Goal: Transaction & Acquisition: Purchase product/service

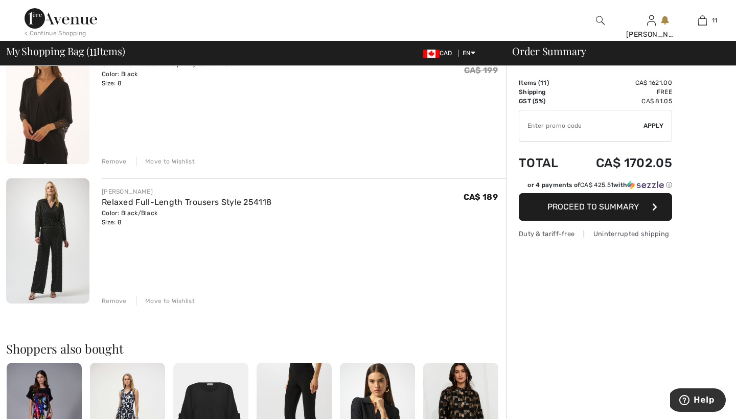
scroll to position [1364, 0]
click at [118, 298] on div "Remove" at bounding box center [114, 299] width 25 height 9
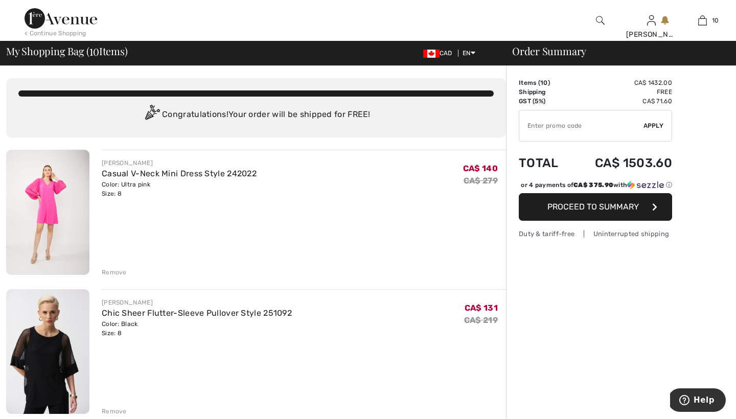
scroll to position [0, 0]
click at [68, 21] on img at bounding box center [61, 18] width 73 height 20
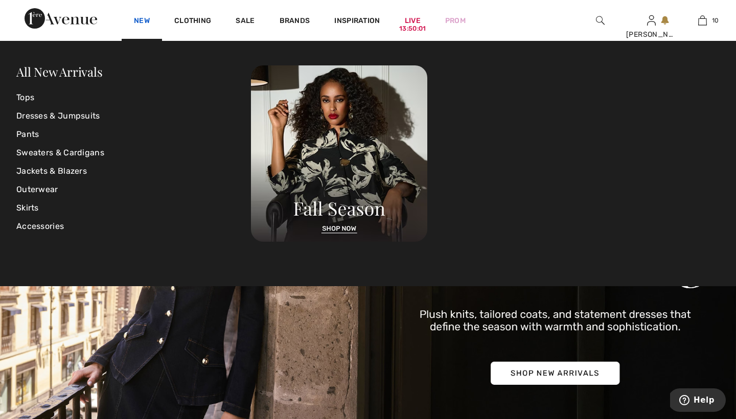
click at [144, 19] on link "New" at bounding box center [142, 21] width 16 height 11
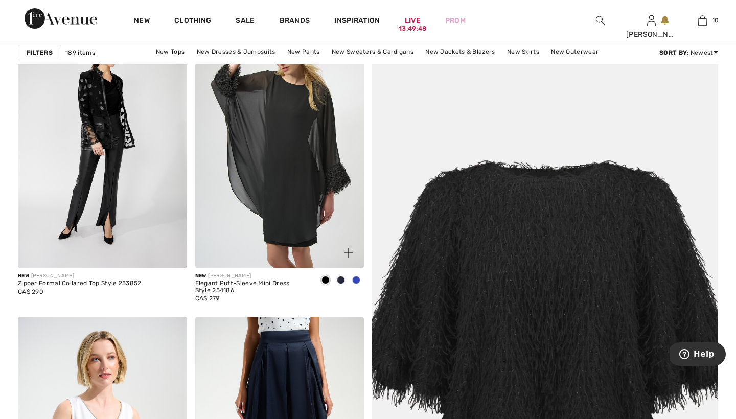
scroll to position [197, 0]
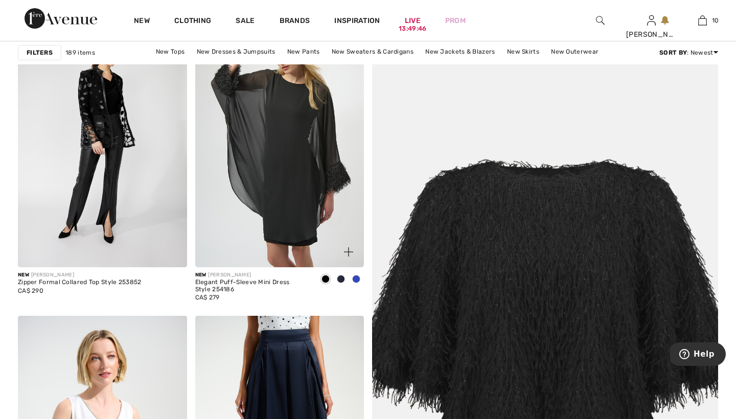
click at [356, 281] on span at bounding box center [356, 279] width 8 height 8
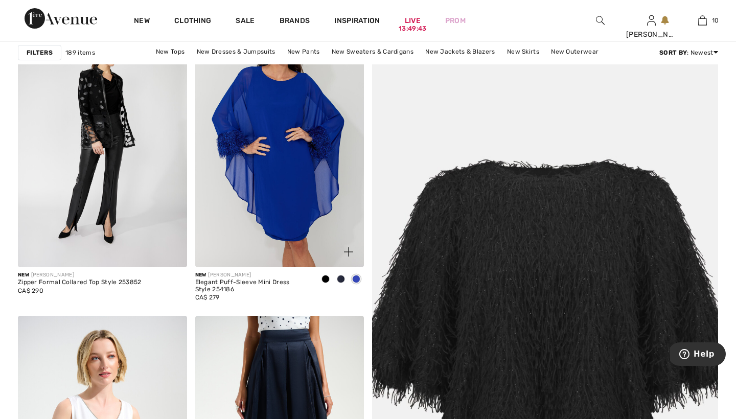
click at [340, 279] on span at bounding box center [341, 279] width 8 height 8
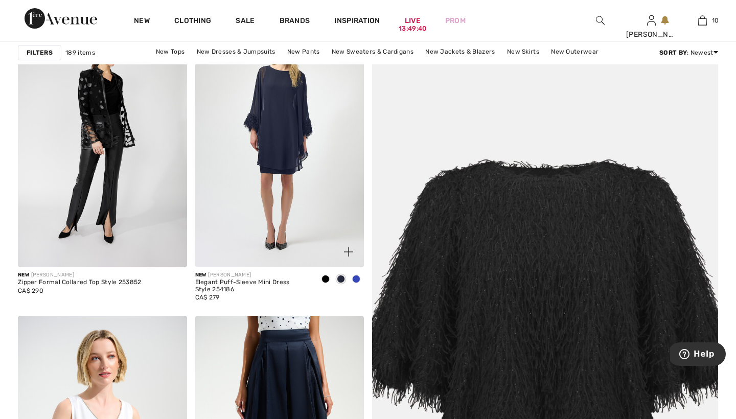
click at [327, 279] on span at bounding box center [325, 279] width 8 height 8
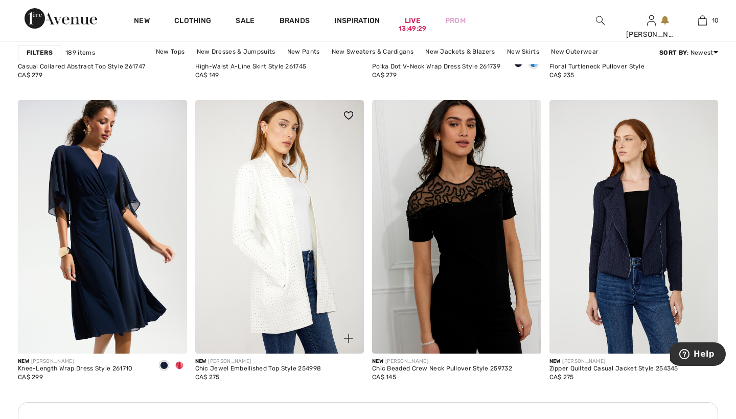
scroll to position [1019, 0]
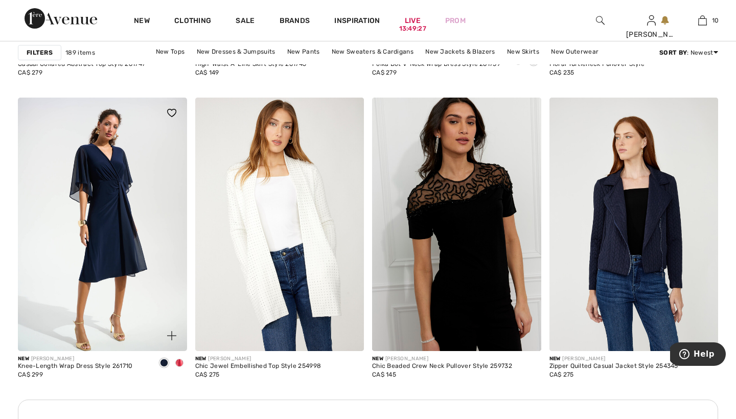
click at [179, 360] on span at bounding box center [179, 363] width 8 height 8
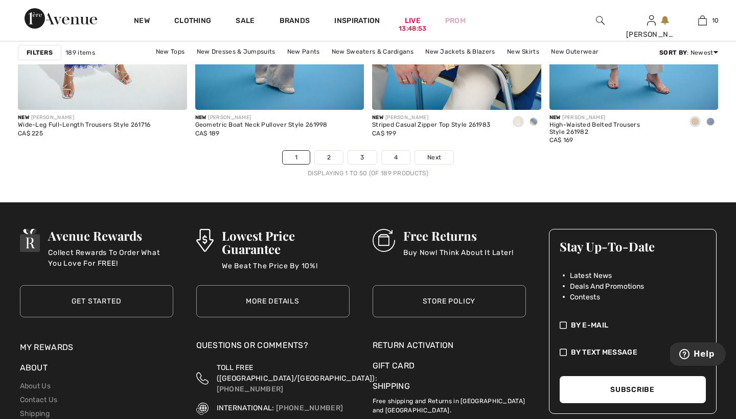
scroll to position [4661, 0]
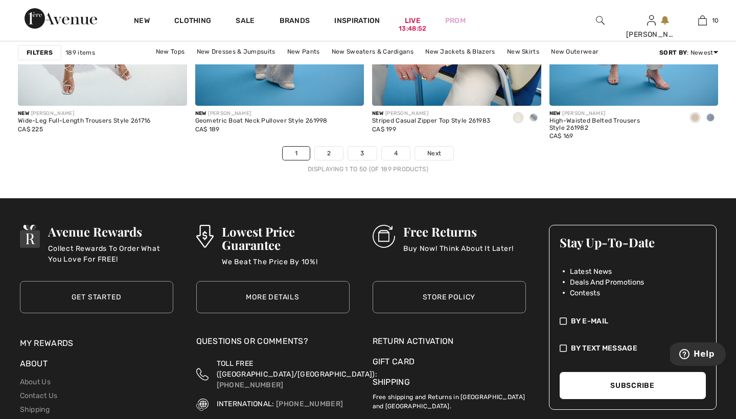
click at [328, 150] on link "2" at bounding box center [329, 153] width 28 height 13
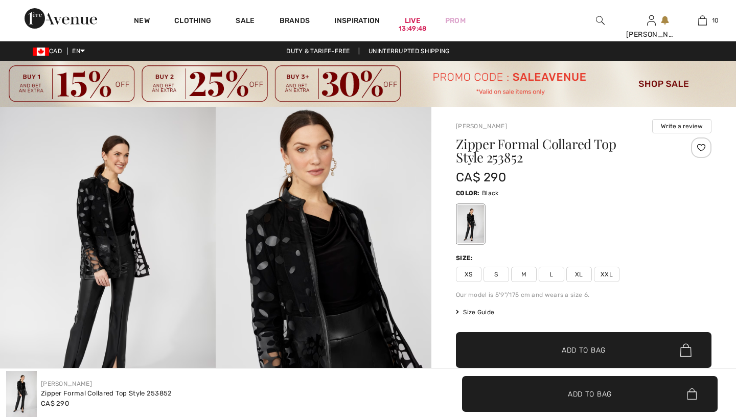
checkbox input "true"
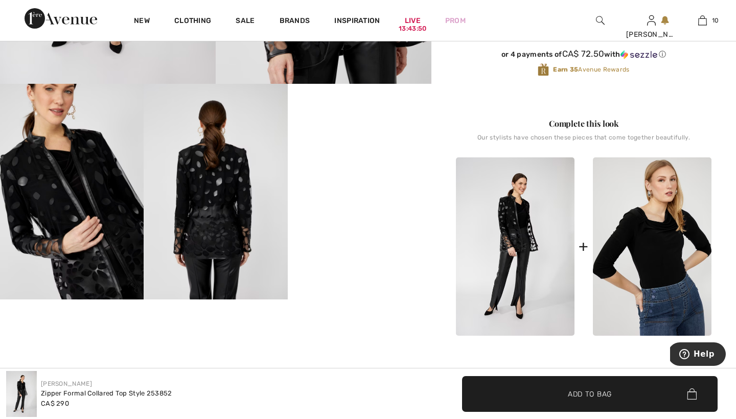
scroll to position [347, 0]
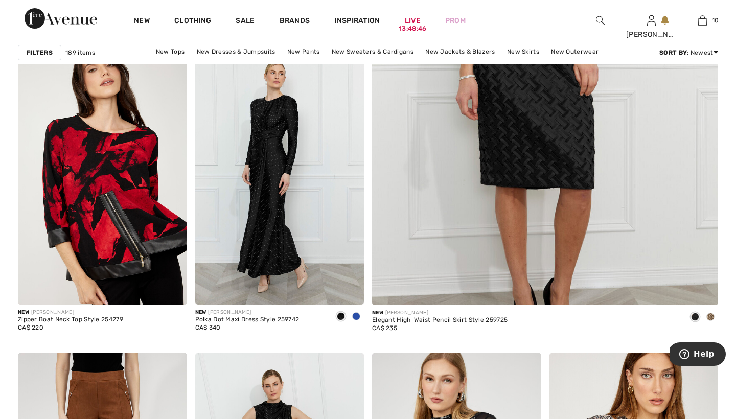
scroll to position [464, 0]
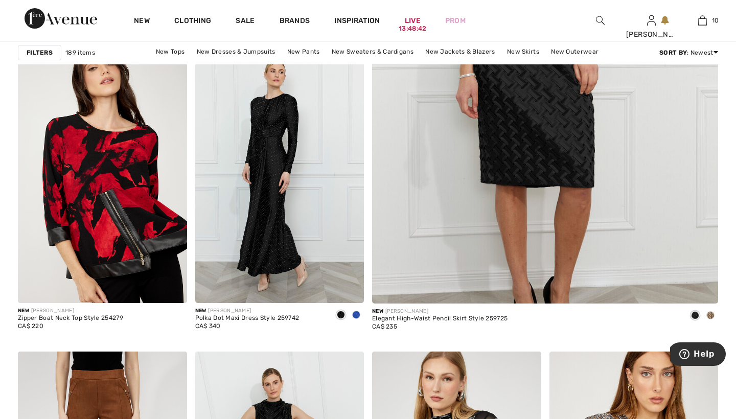
click at [356, 315] on span at bounding box center [356, 315] width 8 height 8
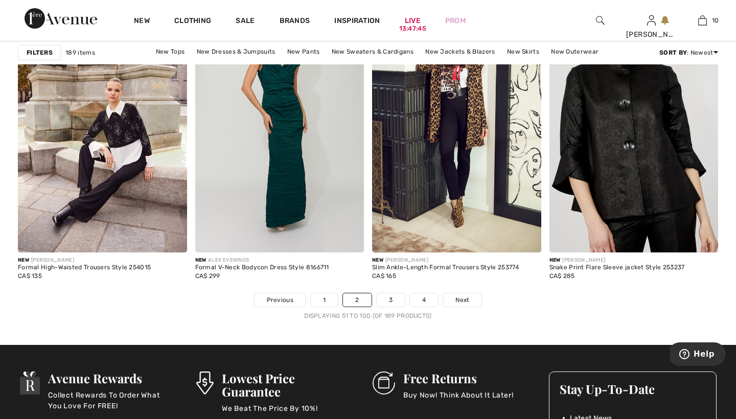
scroll to position [4544, 0]
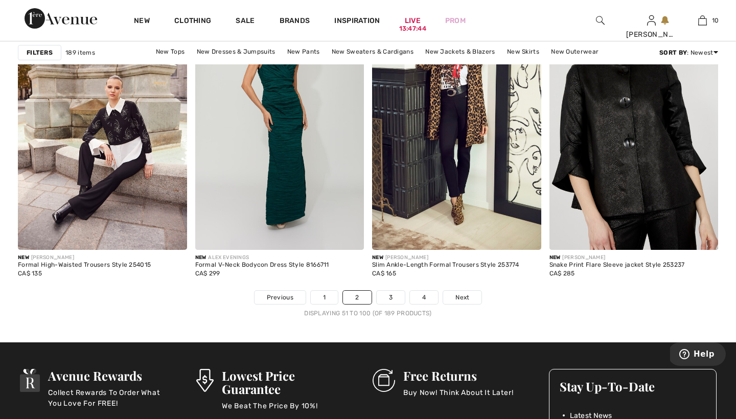
click at [389, 297] on link "3" at bounding box center [391, 297] width 28 height 13
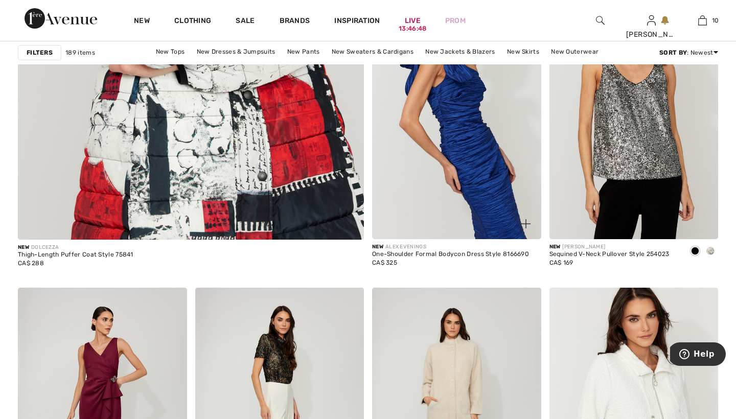
scroll to position [2910, 0]
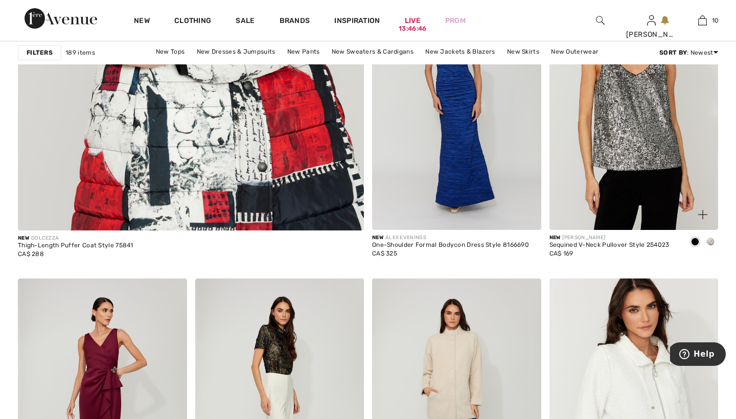
click at [695, 240] on span at bounding box center [695, 242] width 8 height 8
click at [712, 240] on span at bounding box center [710, 242] width 8 height 8
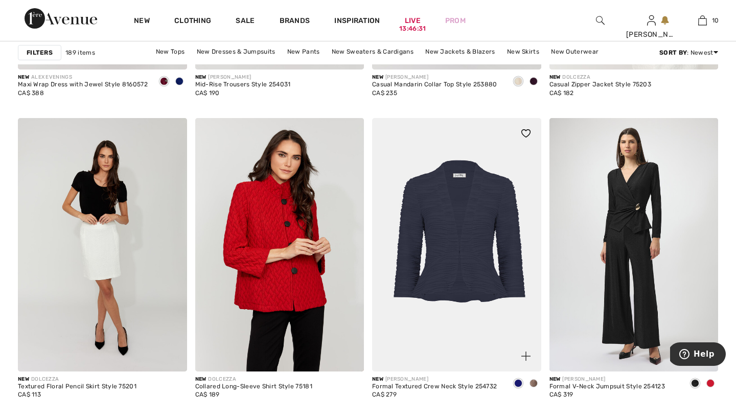
scroll to position [3377, 0]
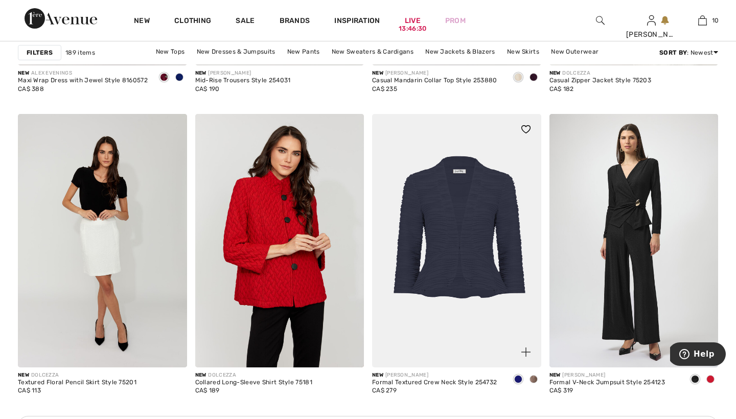
click at [533, 378] on span at bounding box center [533, 379] width 8 height 8
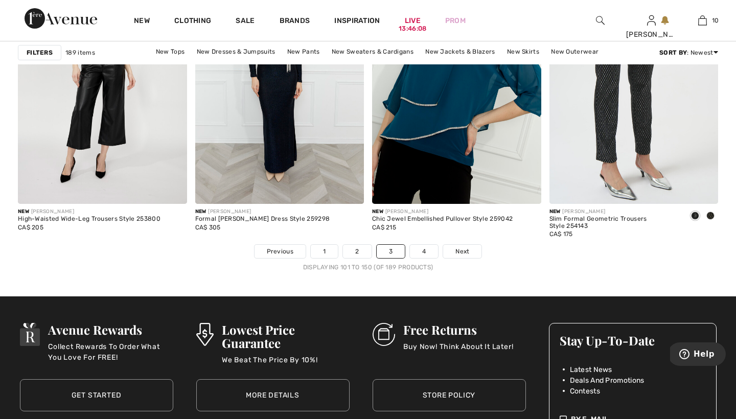
scroll to position [4569, 0]
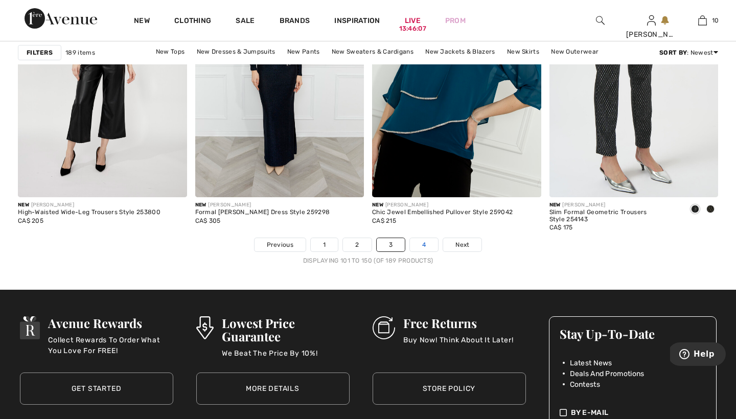
click at [425, 247] on link "4" at bounding box center [424, 244] width 28 height 13
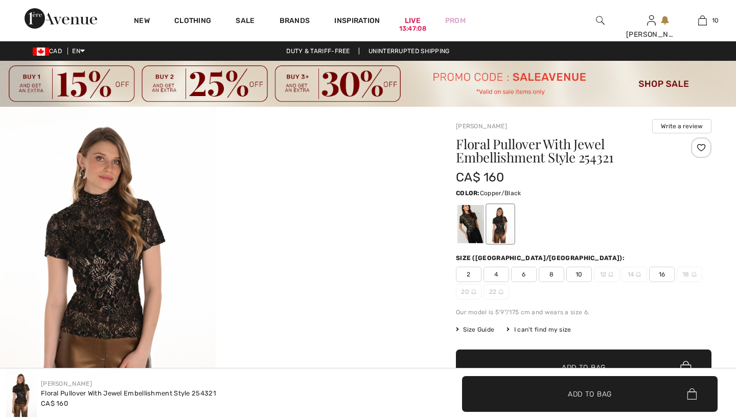
checkbox input "true"
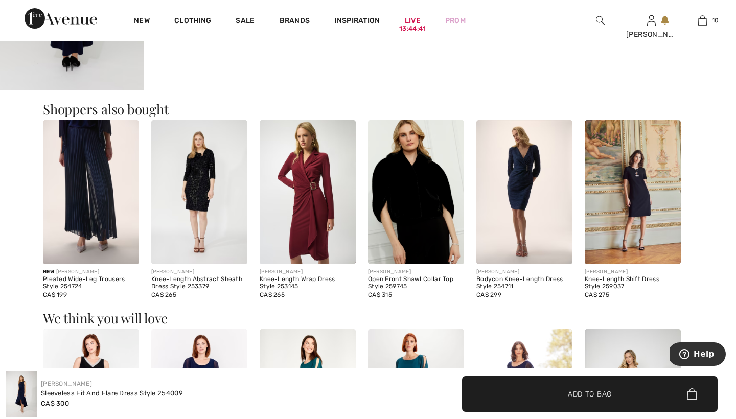
scroll to position [990, 0]
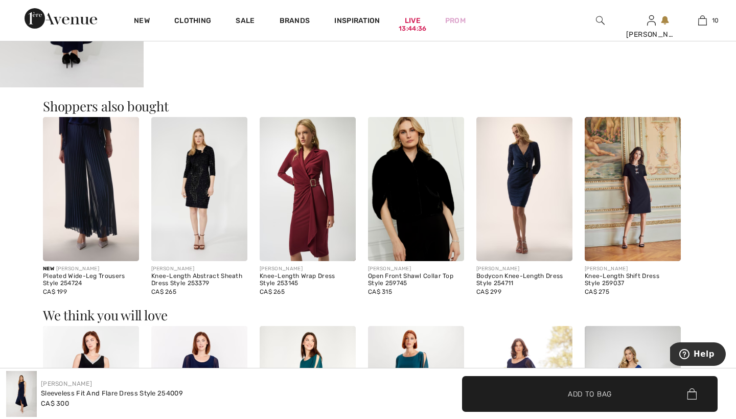
click at [198, 179] on img at bounding box center [199, 189] width 96 height 144
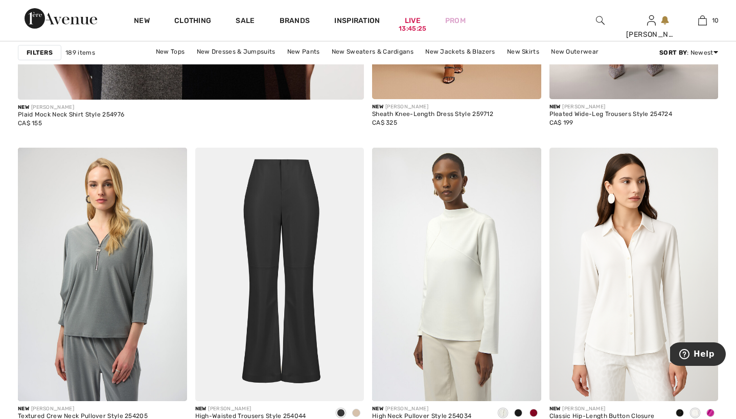
scroll to position [2968, 0]
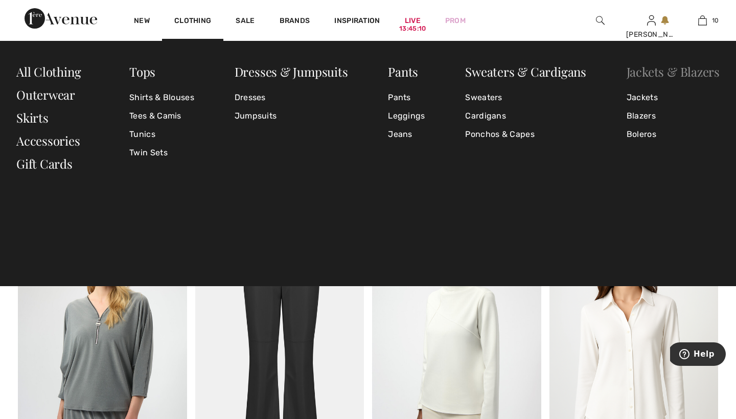
click at [642, 73] on link "Jackets & Blazers" at bounding box center [673, 71] width 93 height 16
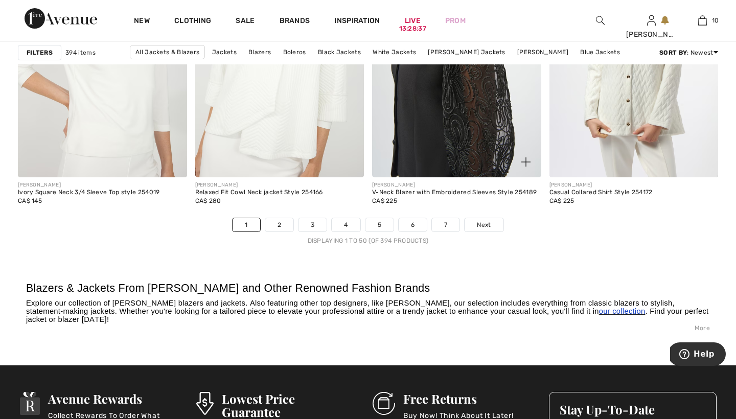
scroll to position [4614, 0]
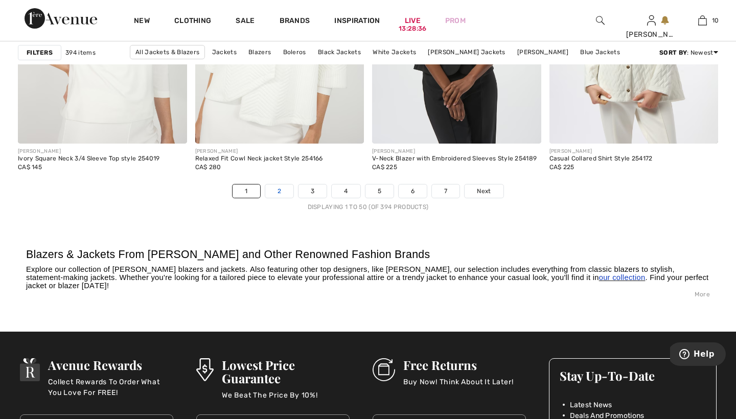
click at [283, 189] on link "2" at bounding box center [279, 190] width 28 height 13
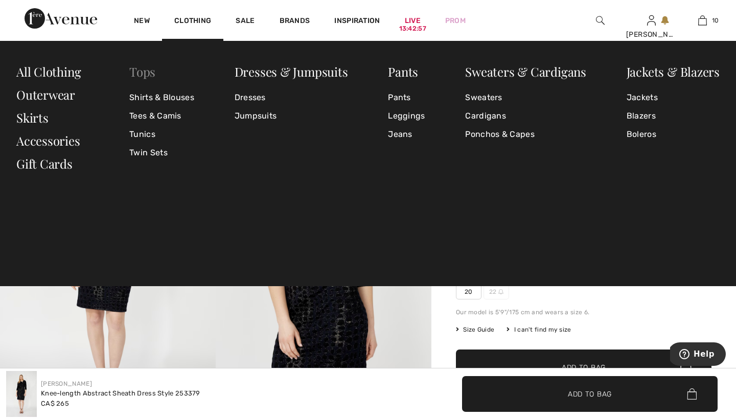
click at [146, 73] on link "Tops" at bounding box center [142, 71] width 26 height 16
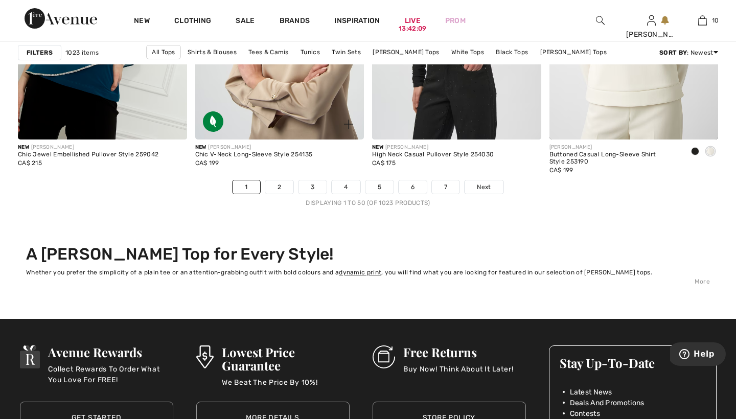
scroll to position [4692, 0]
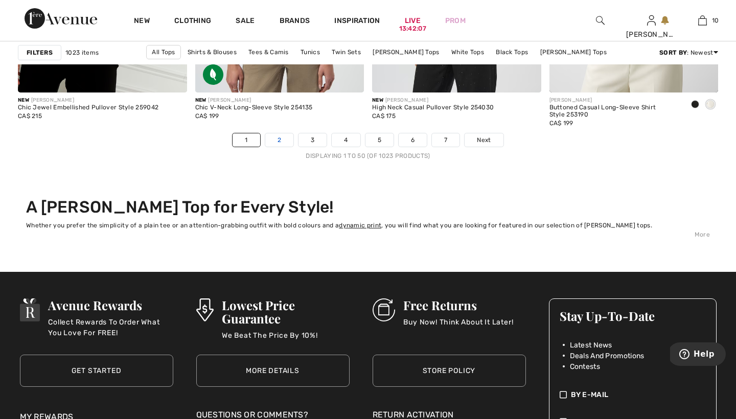
click at [279, 138] on link "2" at bounding box center [279, 139] width 28 height 13
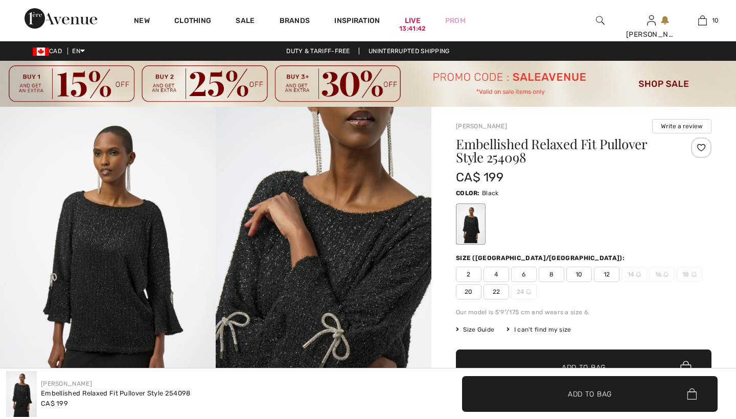
checkbox input "true"
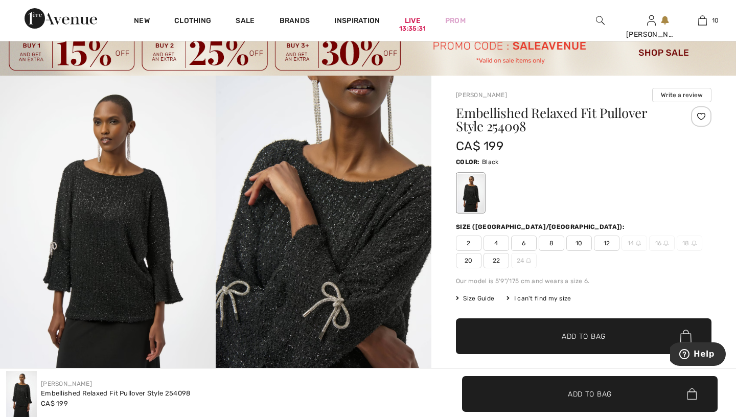
scroll to position [35, 0]
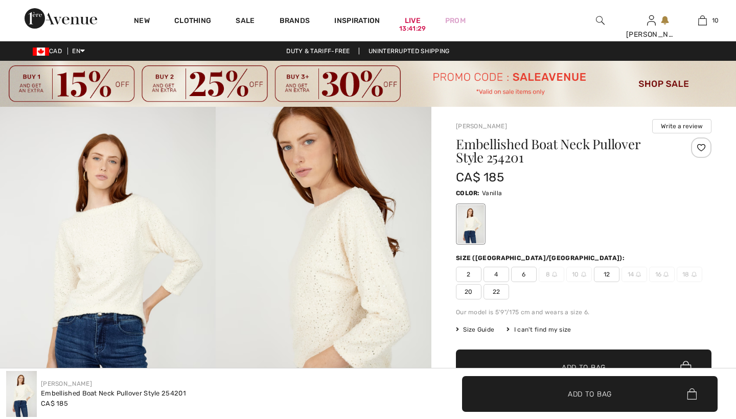
checkbox input "true"
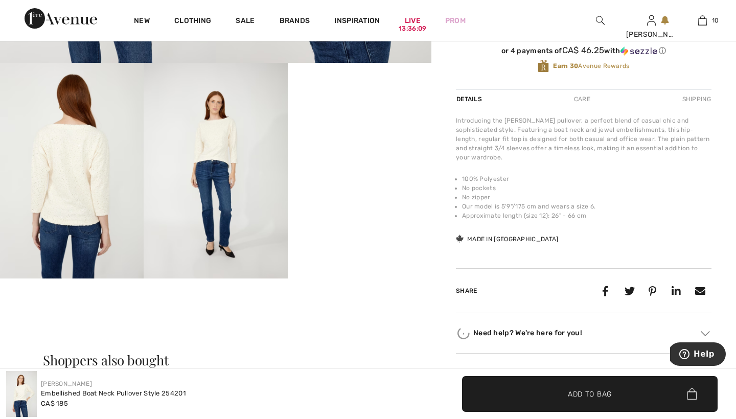
scroll to position [368, 0]
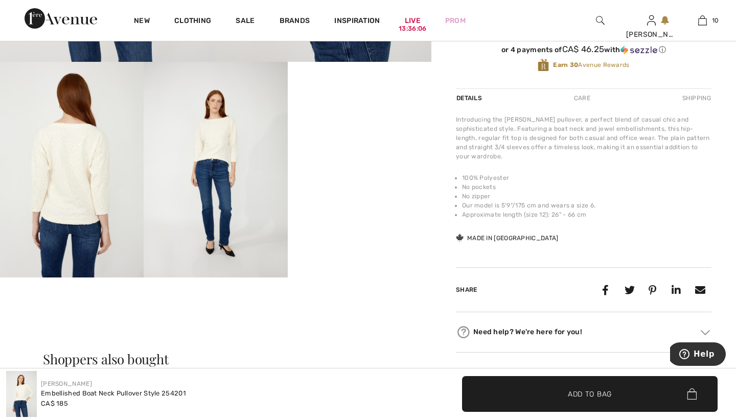
click at [71, 186] on img at bounding box center [72, 170] width 144 height 216
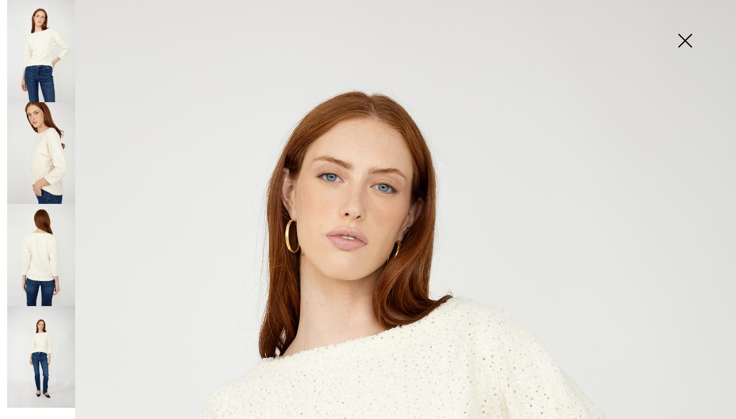
scroll to position [0, 0]
click at [43, 257] on img at bounding box center [41, 255] width 68 height 102
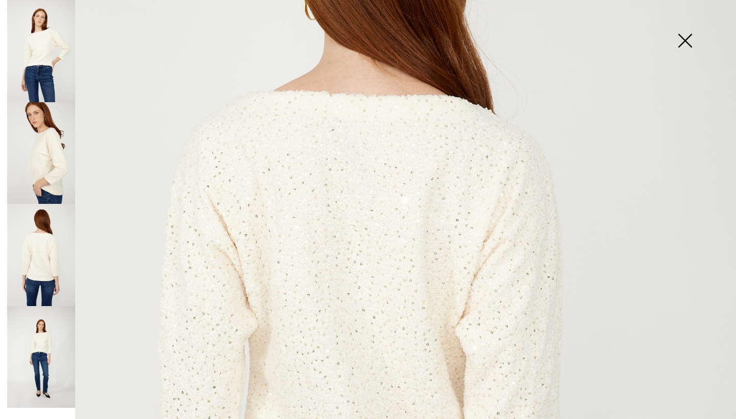
scroll to position [222, 0]
click at [41, 147] on img at bounding box center [41, 153] width 68 height 102
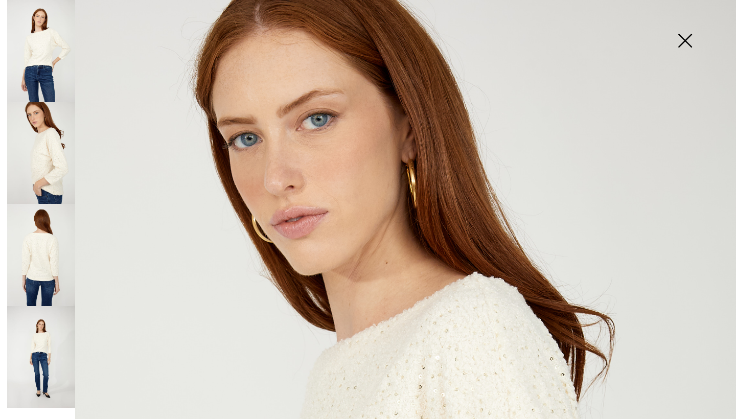
scroll to position [0, 0]
click at [686, 38] on img at bounding box center [684, 41] width 51 height 53
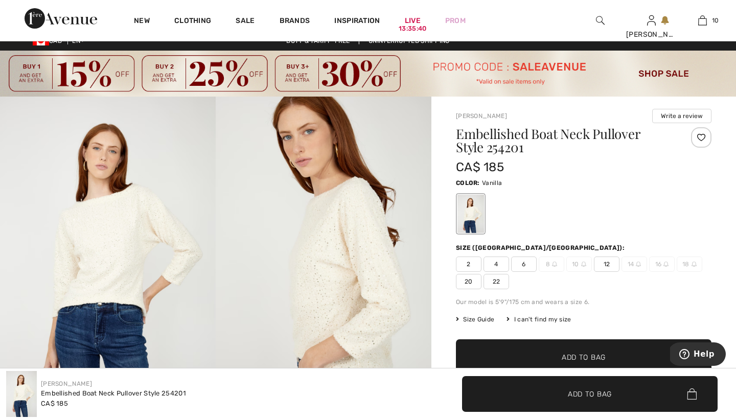
scroll to position [9, 0]
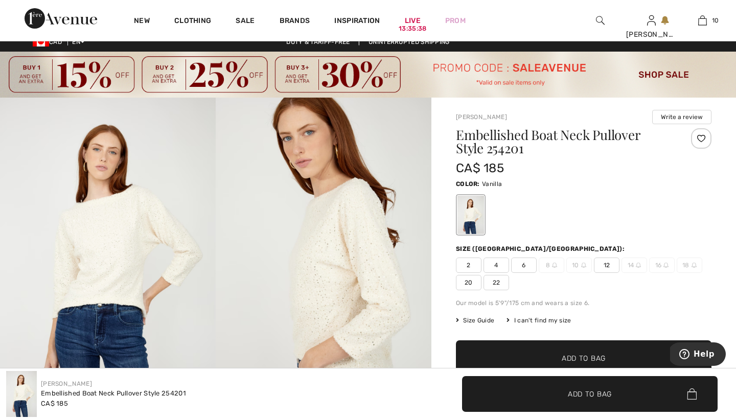
click at [527, 265] on span "6" at bounding box center [524, 265] width 26 height 15
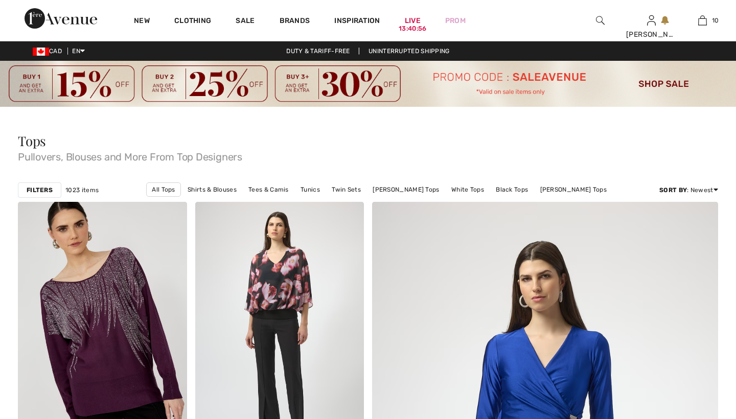
checkbox input "true"
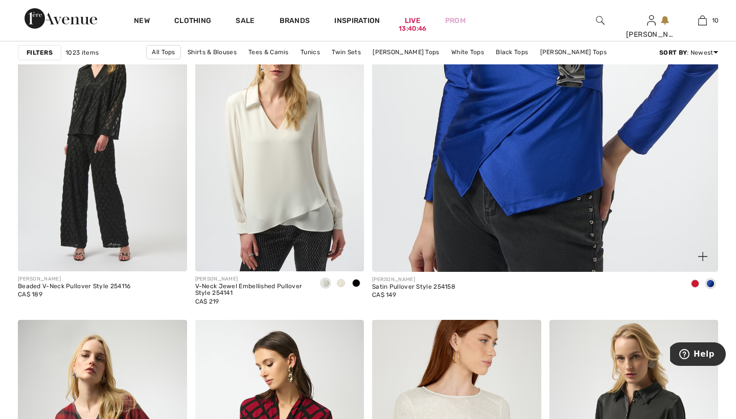
scroll to position [491, 0]
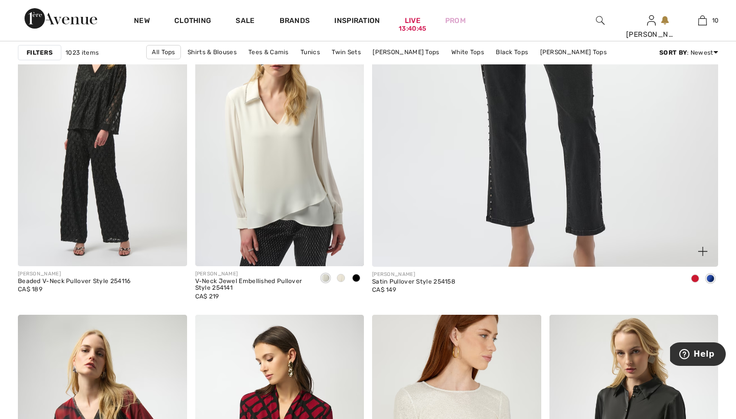
click at [696, 278] on span at bounding box center [695, 278] width 8 height 8
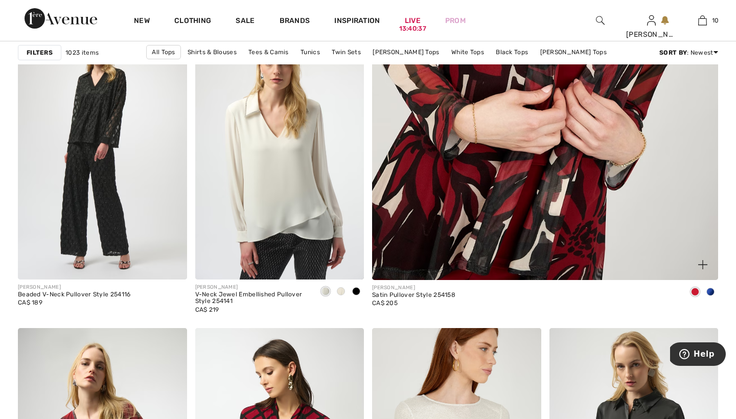
scroll to position [479, 0]
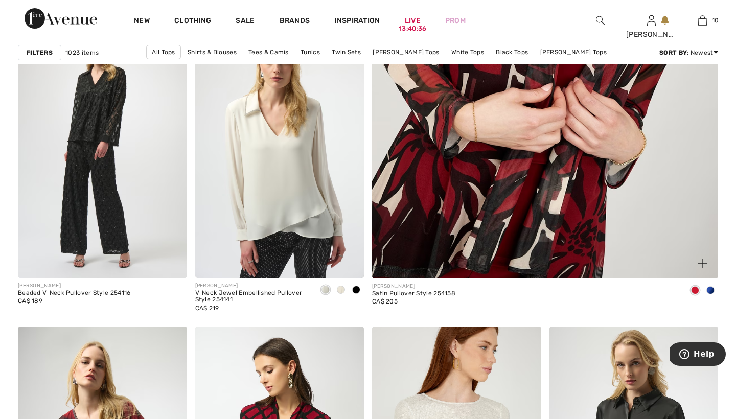
click at [710, 290] on span at bounding box center [710, 290] width 8 height 8
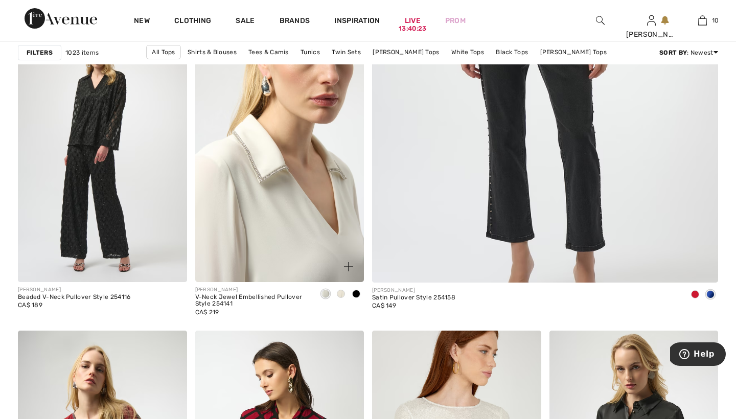
scroll to position [476, 0]
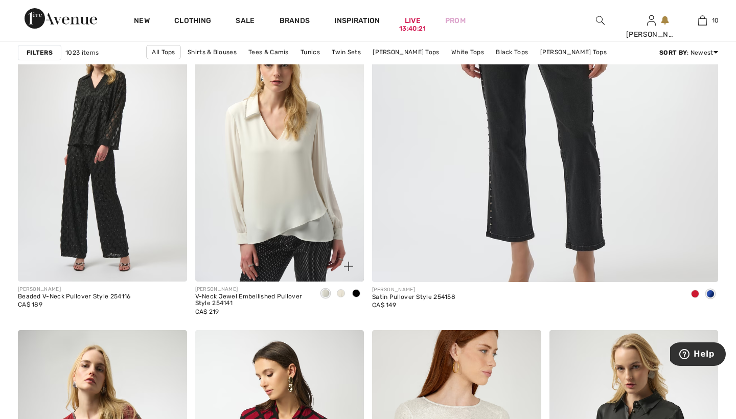
click at [341, 294] on span at bounding box center [341, 293] width 8 height 8
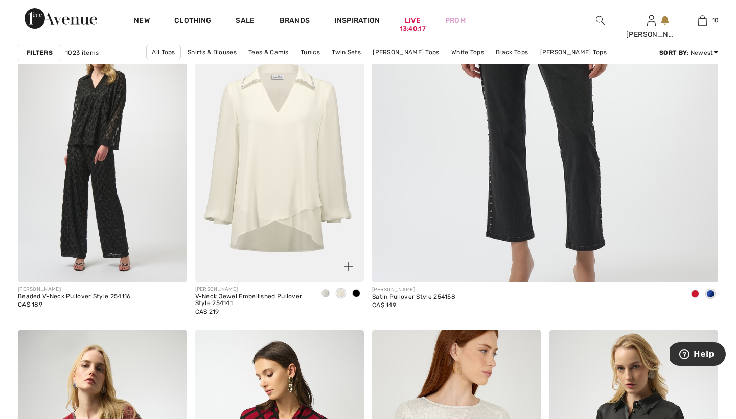
click at [355, 292] on span at bounding box center [356, 293] width 8 height 8
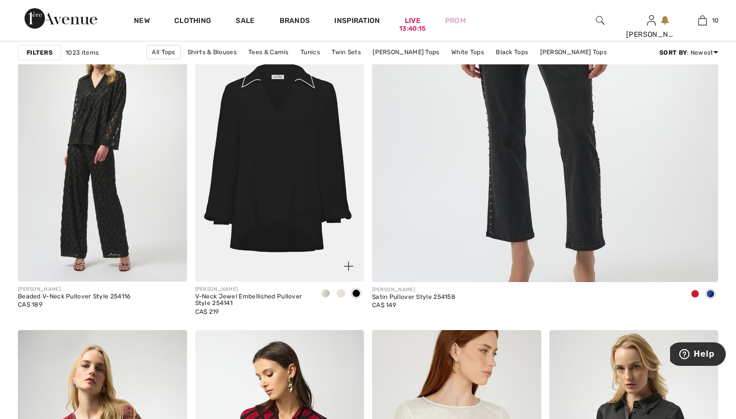
click at [342, 292] on span at bounding box center [341, 293] width 8 height 8
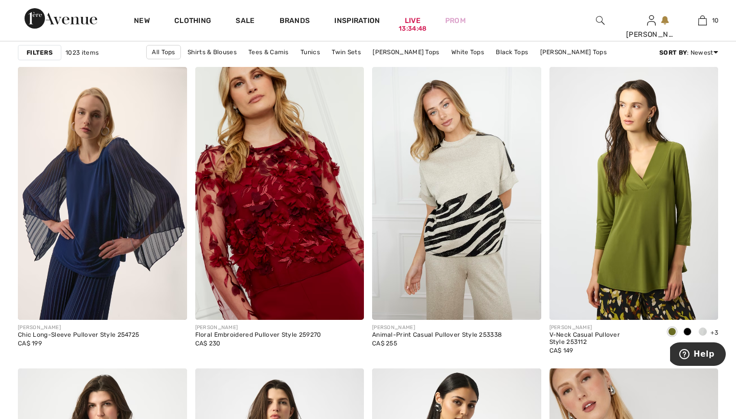
scroll to position [3861, 0]
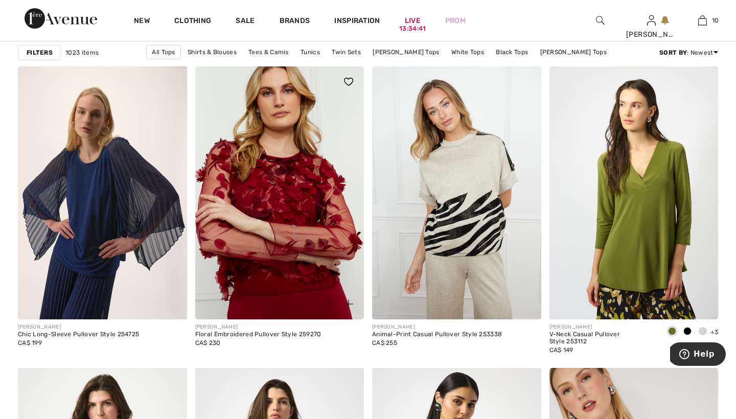
click at [263, 166] on img at bounding box center [279, 192] width 169 height 253
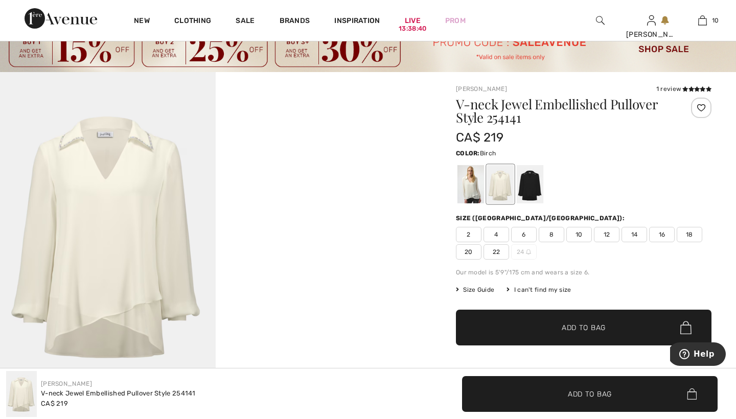
scroll to position [39, 0]
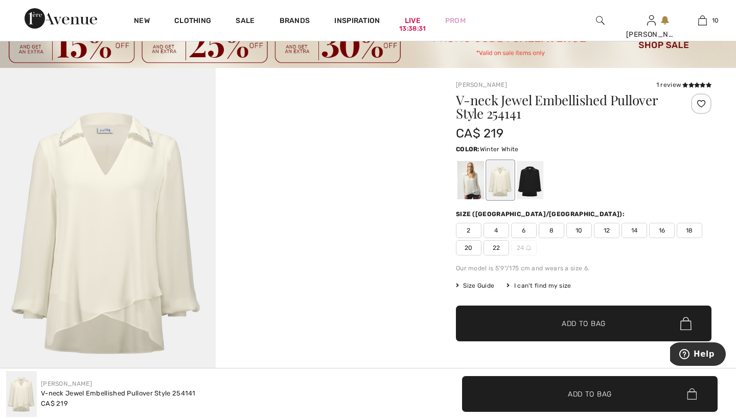
click at [468, 181] on div at bounding box center [470, 180] width 27 height 38
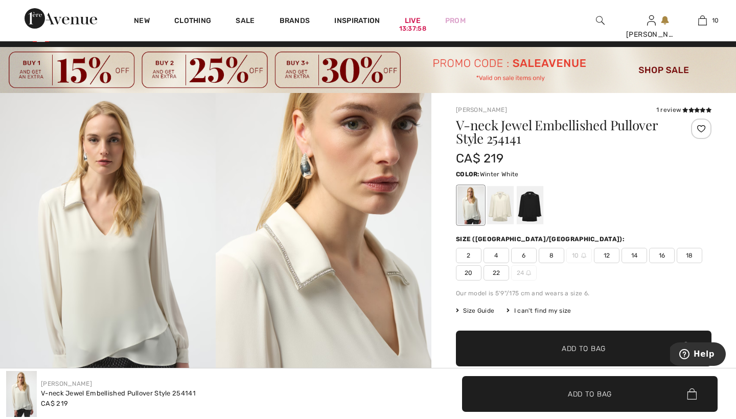
scroll to position [12, 0]
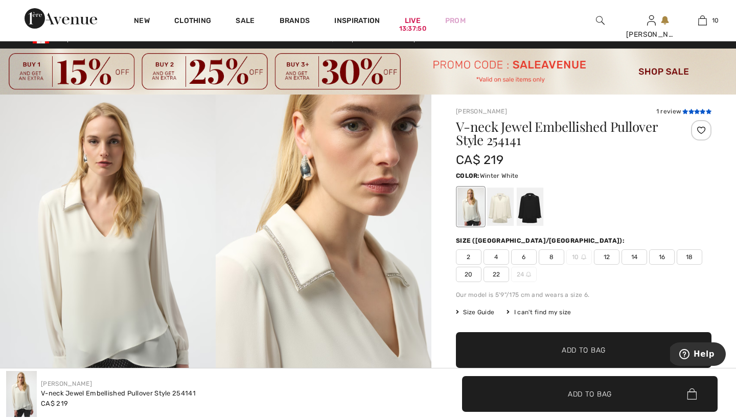
click at [691, 110] on icon at bounding box center [691, 111] width 6 height 5
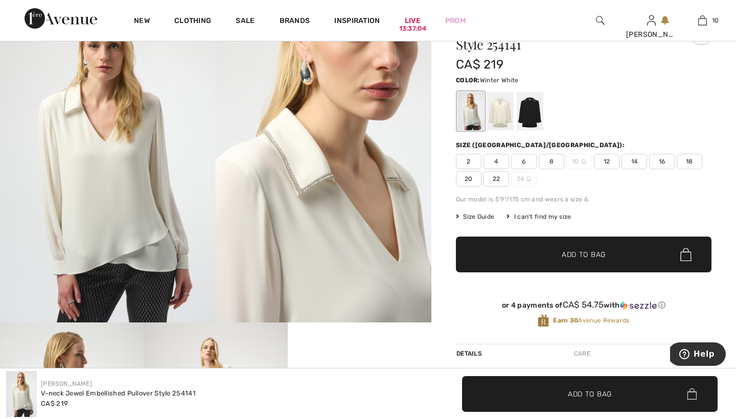
scroll to position [107, 0]
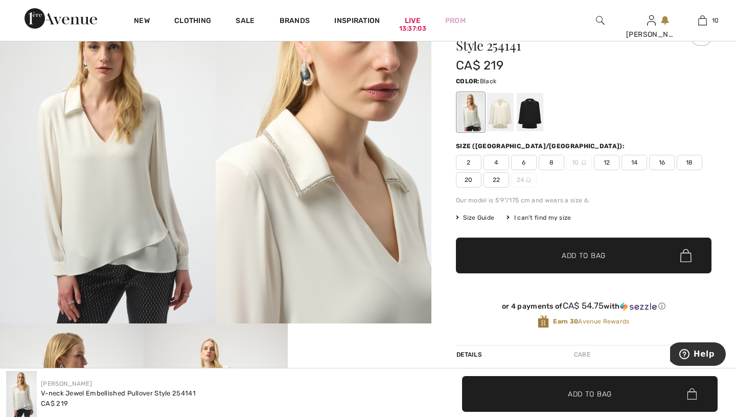
click at [530, 108] on div at bounding box center [530, 112] width 27 height 38
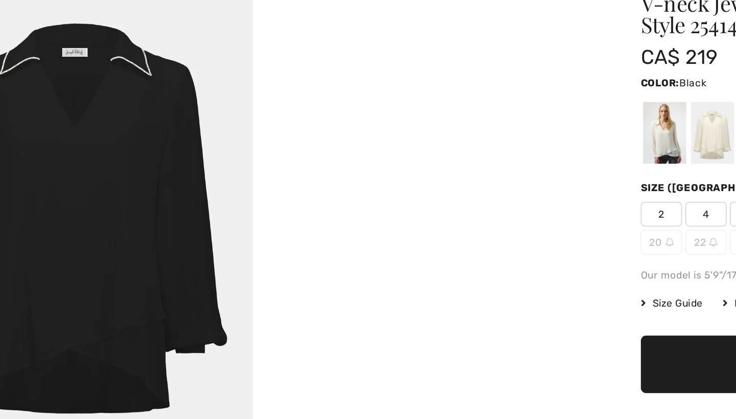
scroll to position [95, 0]
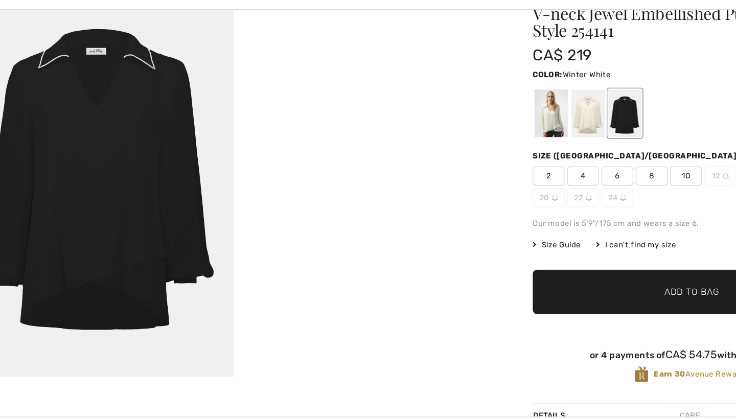
click at [457, 105] on div at bounding box center [470, 124] width 27 height 38
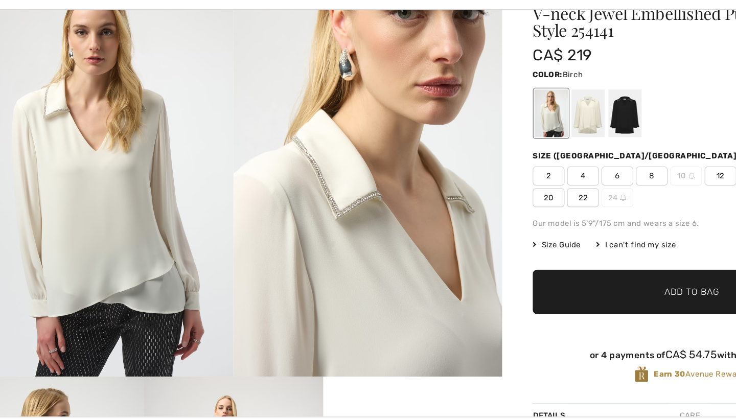
click at [487, 105] on div at bounding box center [500, 124] width 27 height 38
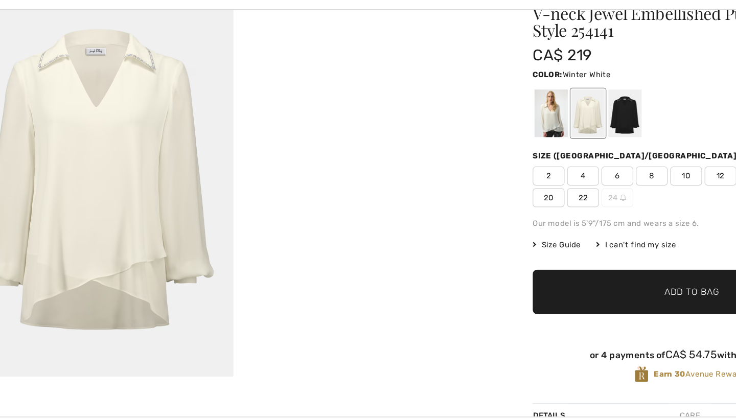
click at [457, 105] on div at bounding box center [470, 124] width 27 height 38
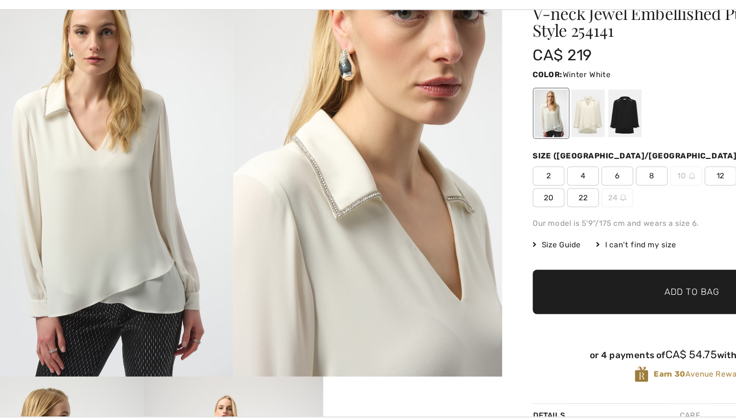
scroll to position [108, 0]
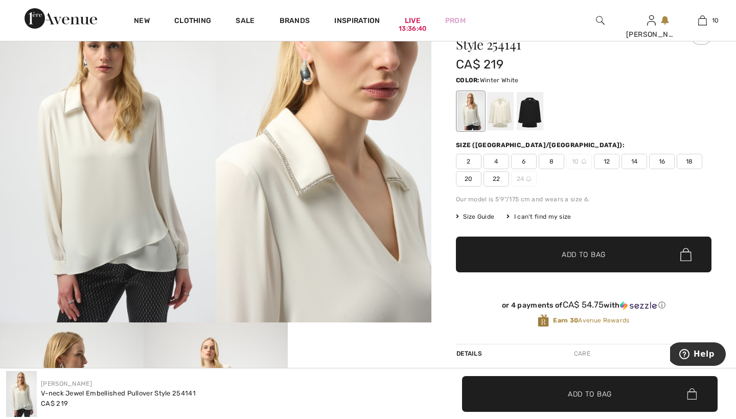
click at [554, 163] on span "8" at bounding box center [552, 161] width 26 height 15
click at [569, 253] on span "Add to Bag" at bounding box center [584, 254] width 44 height 11
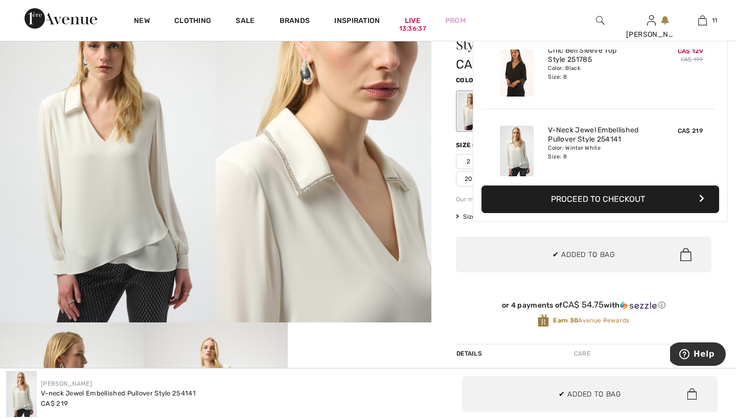
scroll to position [0, 0]
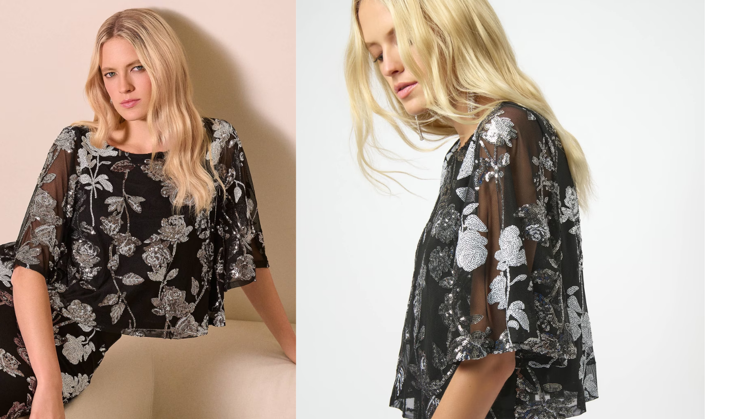
scroll to position [16, 0]
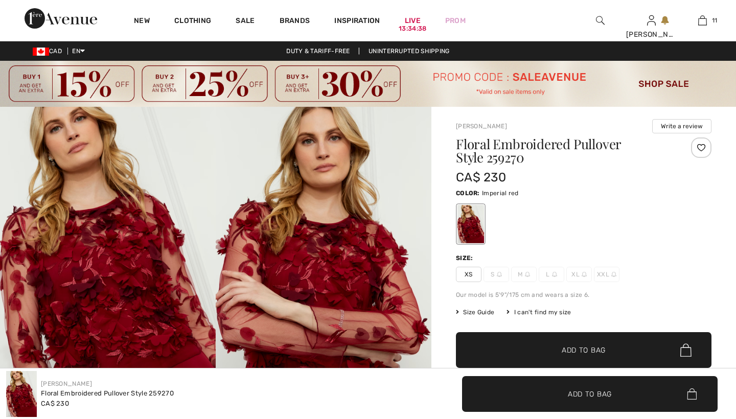
checkbox input "true"
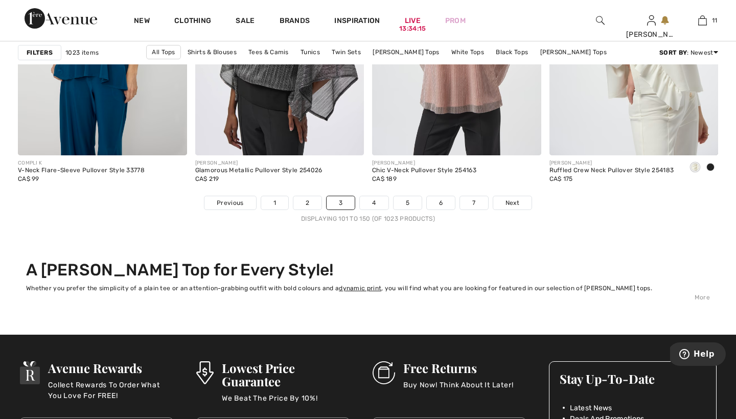
scroll to position [4608, 0]
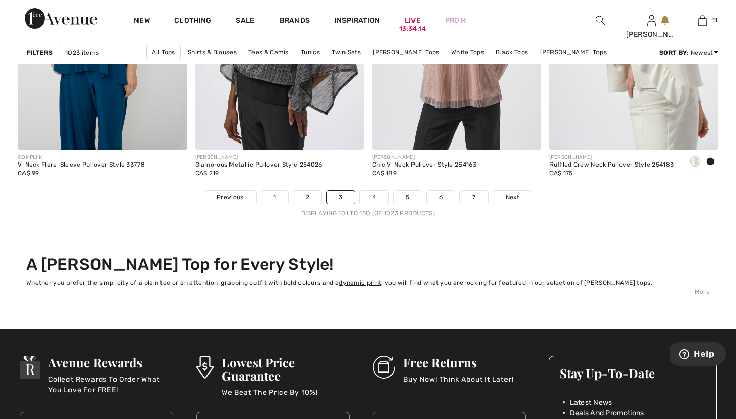
click at [374, 196] on link "4" at bounding box center [374, 197] width 28 height 13
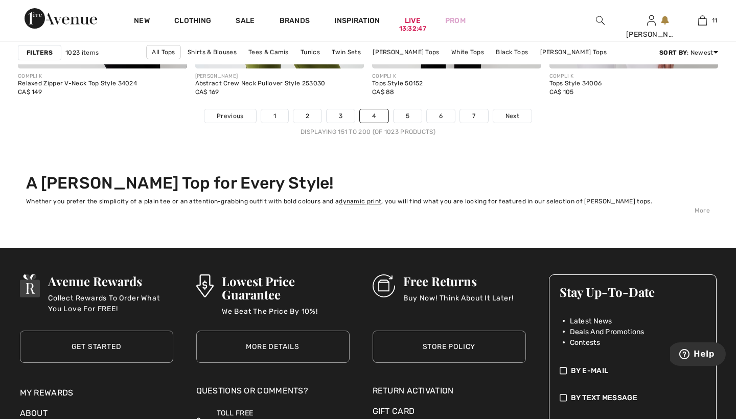
scroll to position [4723, 0]
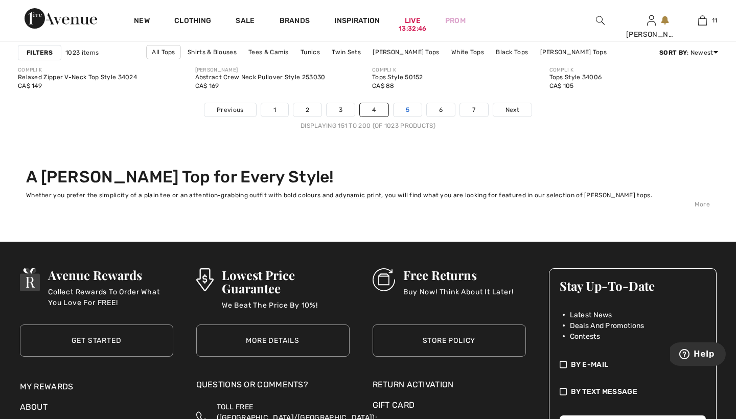
click at [409, 112] on link "5" at bounding box center [408, 109] width 28 height 13
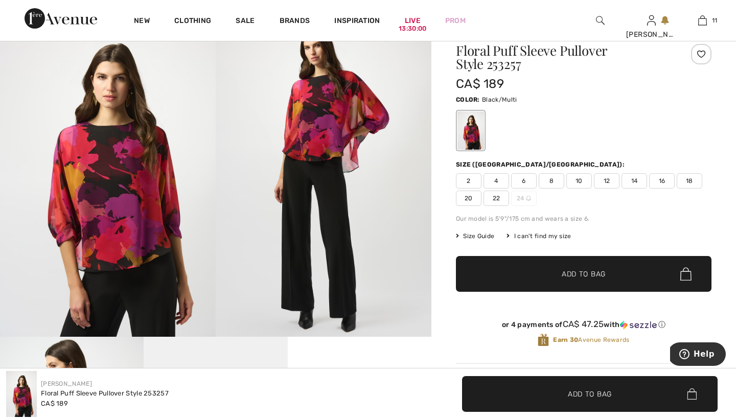
scroll to position [93, 0]
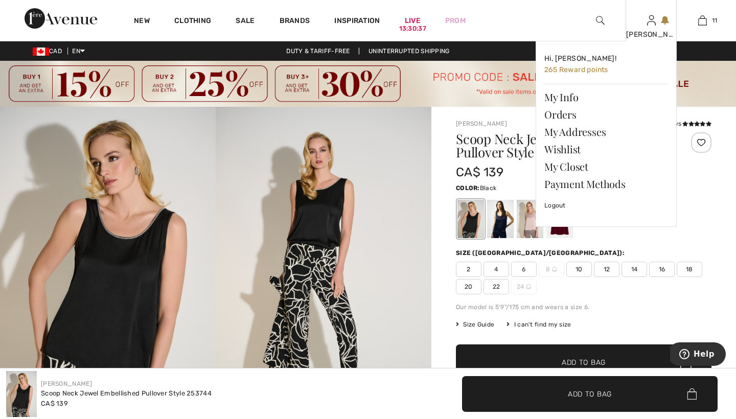
click at [527, 222] on div "Hi, Andrea! 265 Reward points My Info Orders My Addresses Wishlist My Closet Pa…" at bounding box center [599, 140] width 153 height 199
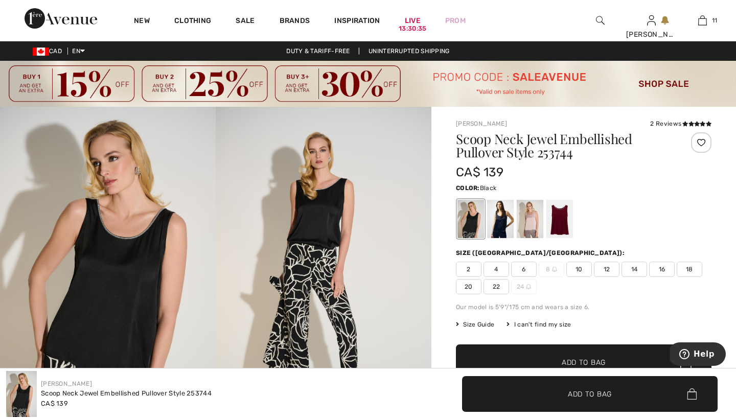
click at [598, 240] on div "Scoop Neck Jewel Embellished Pullover Style 253744 CA$ 139 Color: Black Size (C…" at bounding box center [584, 291] width 256 height 319
click at [530, 216] on div at bounding box center [530, 219] width 27 height 38
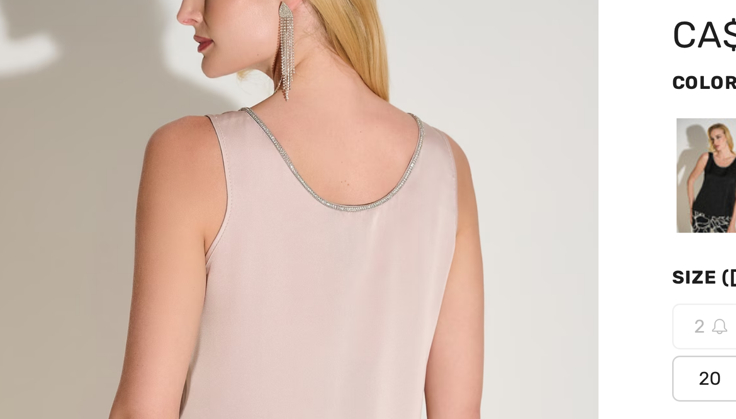
scroll to position [24, 0]
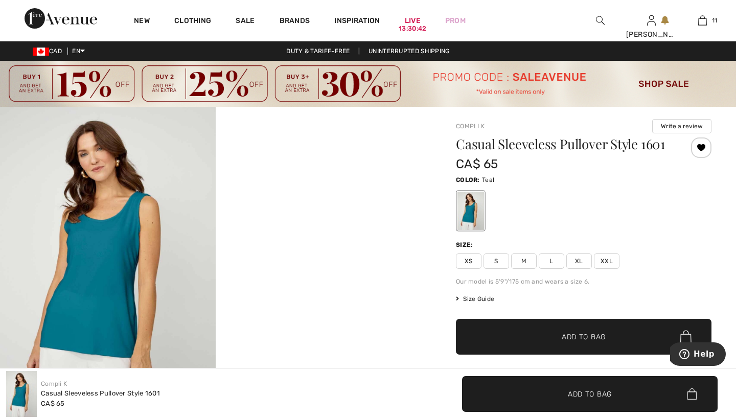
click at [411, 248] on div at bounding box center [215, 268] width 431 height 323
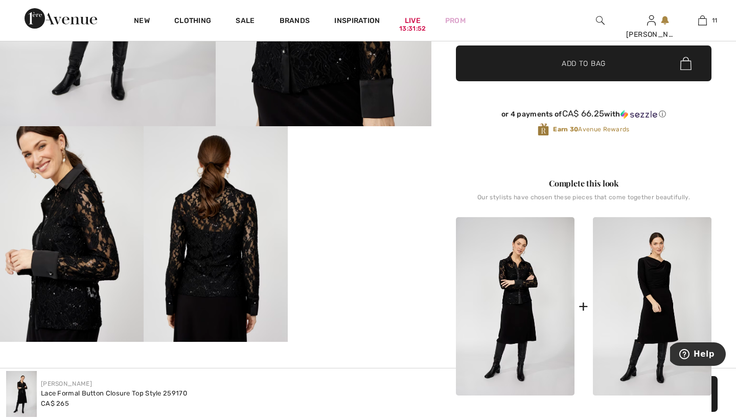
scroll to position [309, 0]
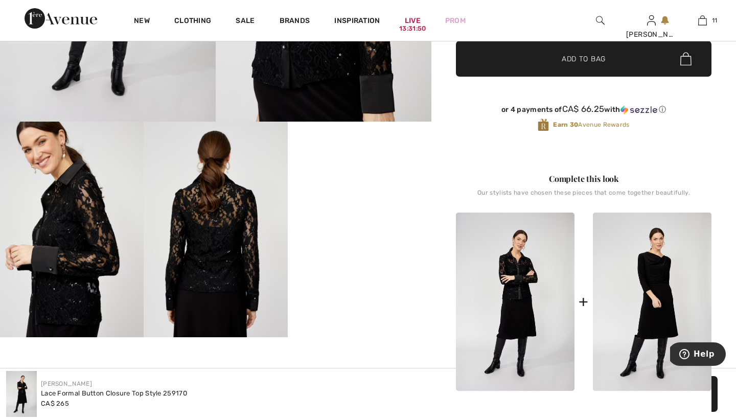
click at [214, 215] on img at bounding box center [216, 230] width 144 height 216
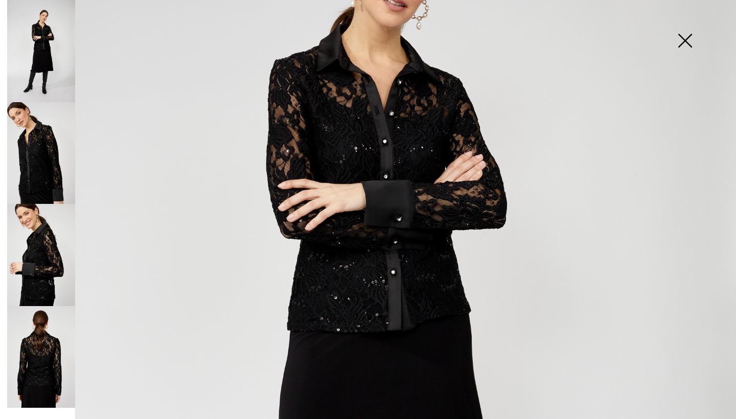
scroll to position [207, 0]
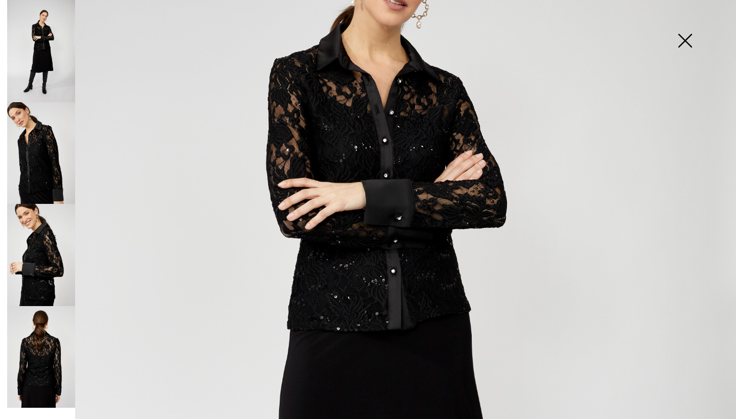
click at [46, 248] on img at bounding box center [41, 255] width 68 height 102
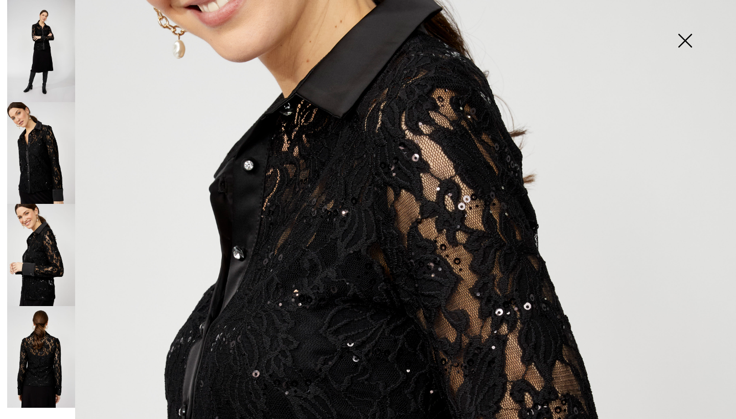
click at [46, 140] on img at bounding box center [41, 153] width 68 height 102
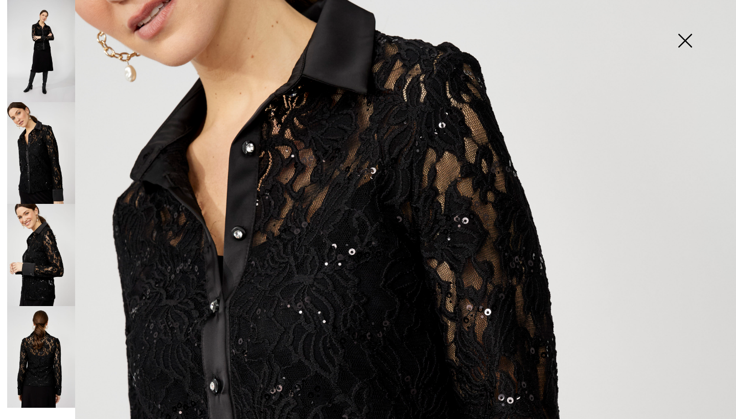
click at [39, 343] on img at bounding box center [41, 357] width 68 height 102
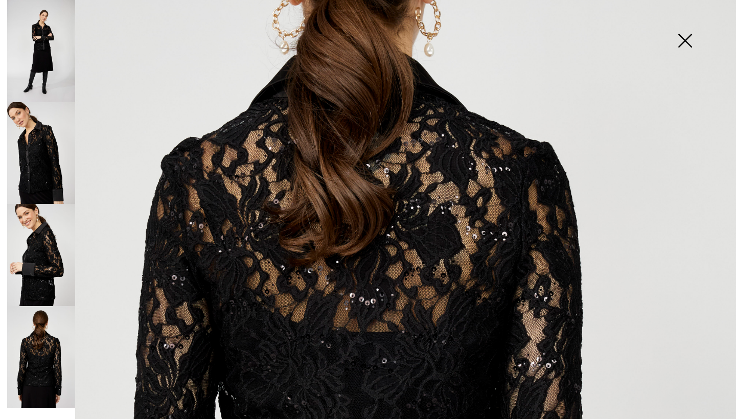
click at [31, 268] on img at bounding box center [41, 255] width 68 height 102
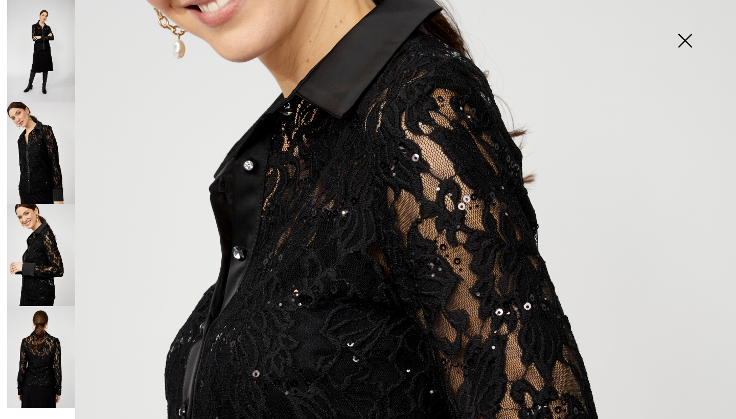
click at [36, 156] on img at bounding box center [41, 153] width 68 height 102
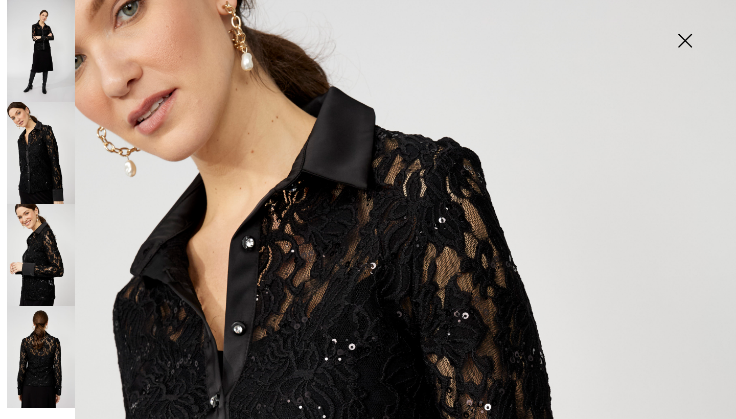
scroll to position [106, 0]
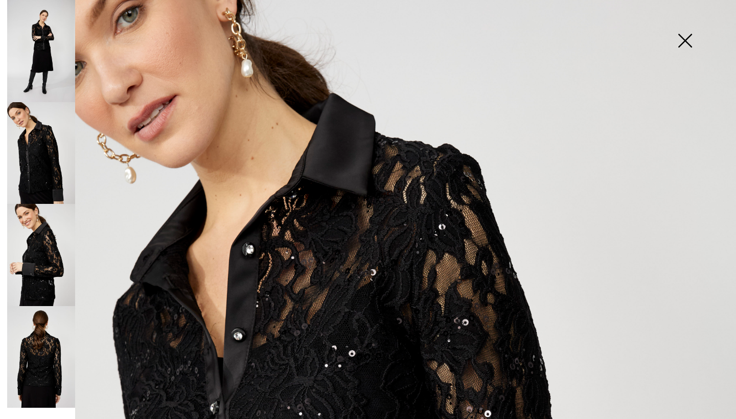
click at [46, 33] on img at bounding box center [41, 51] width 68 height 102
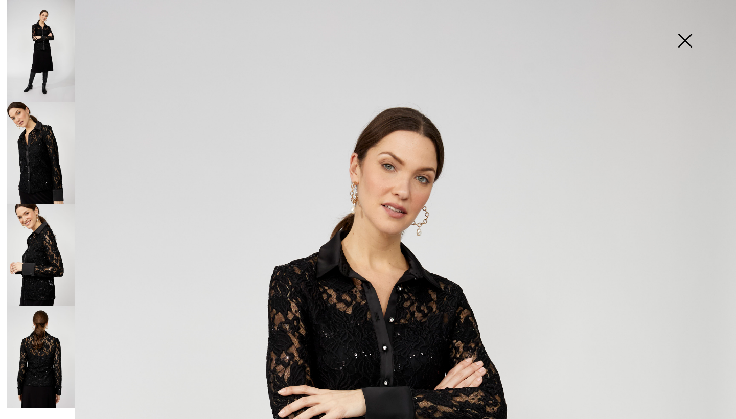
scroll to position [0, 0]
click at [686, 37] on img at bounding box center [684, 41] width 51 height 53
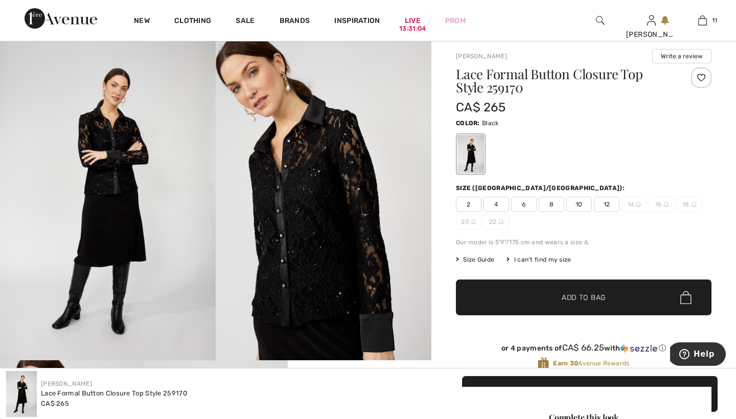
scroll to position [69, 0]
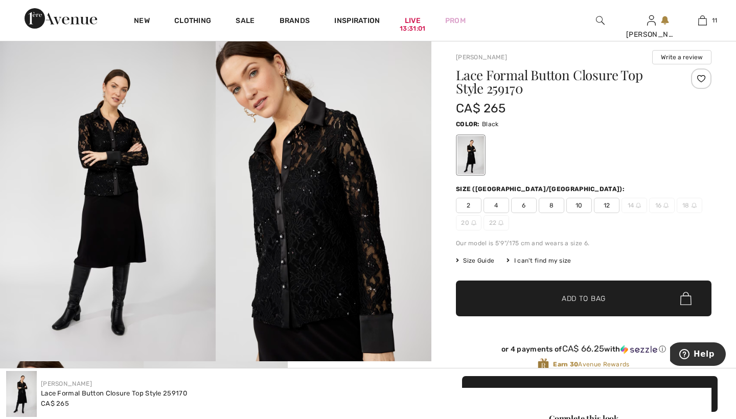
click at [551, 204] on span "8" at bounding box center [552, 205] width 26 height 15
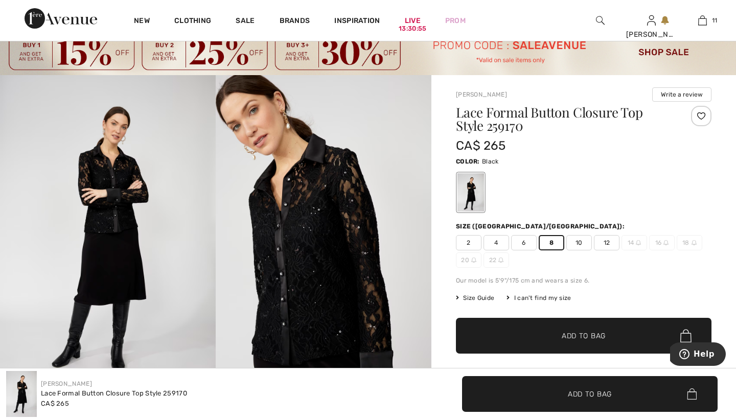
scroll to position [35, 0]
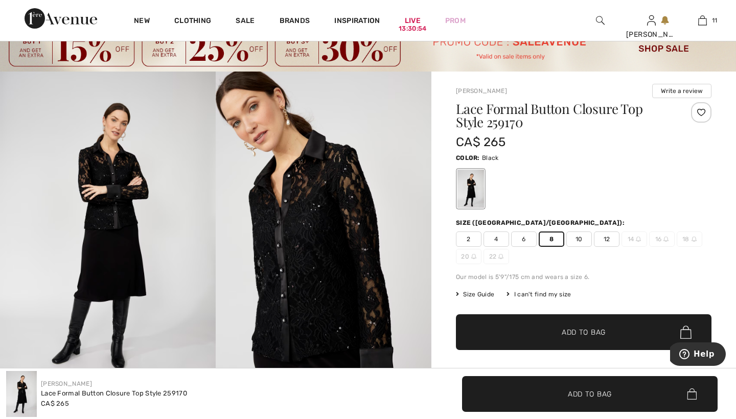
click at [572, 330] on span "Add to Bag" at bounding box center [584, 332] width 44 height 11
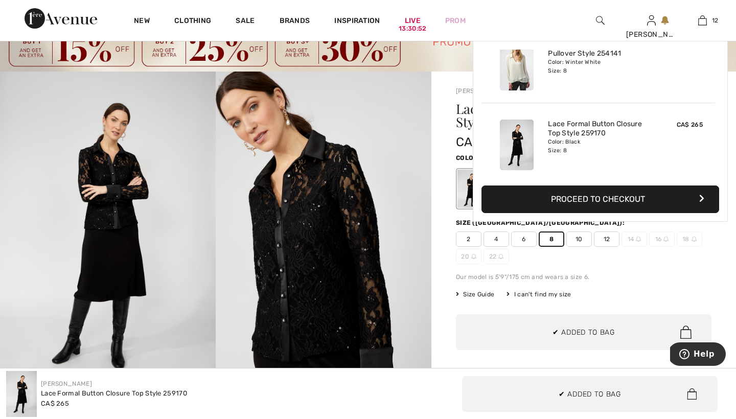
scroll to position [0, 0]
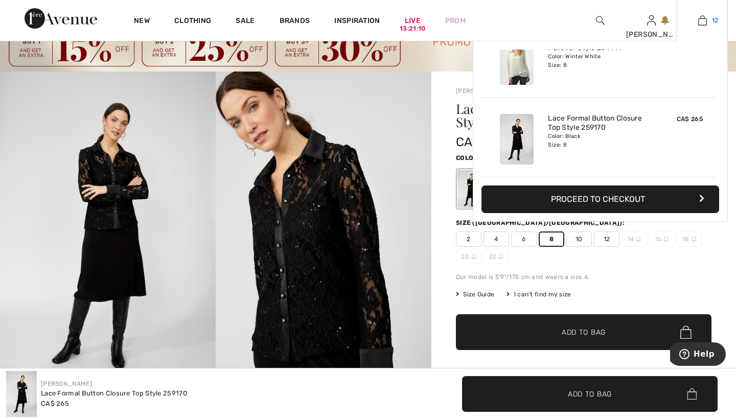
click at [703, 18] on img at bounding box center [702, 20] width 9 height 12
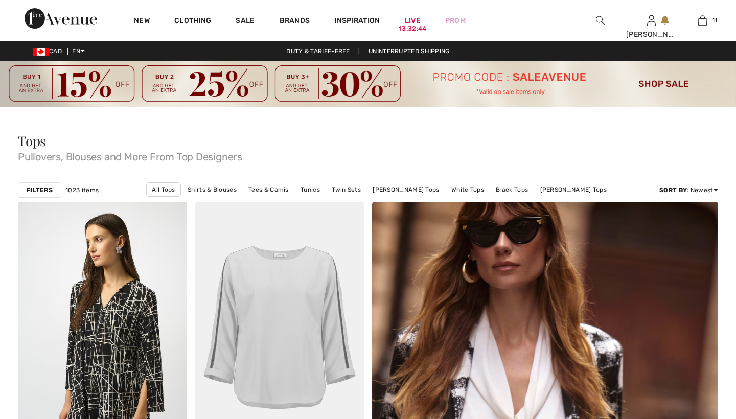
checkbox input "true"
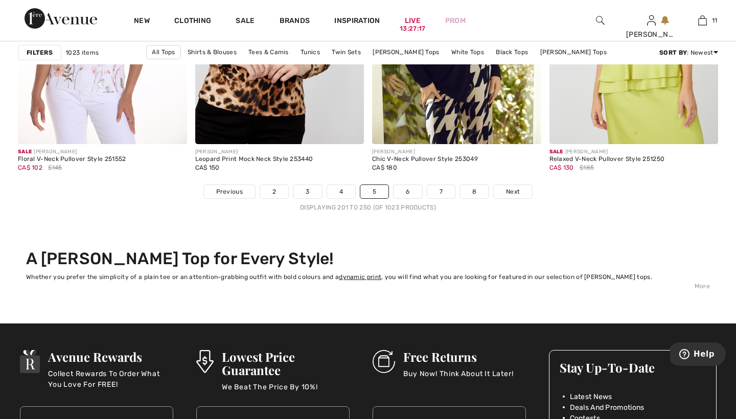
scroll to position [4614, 0]
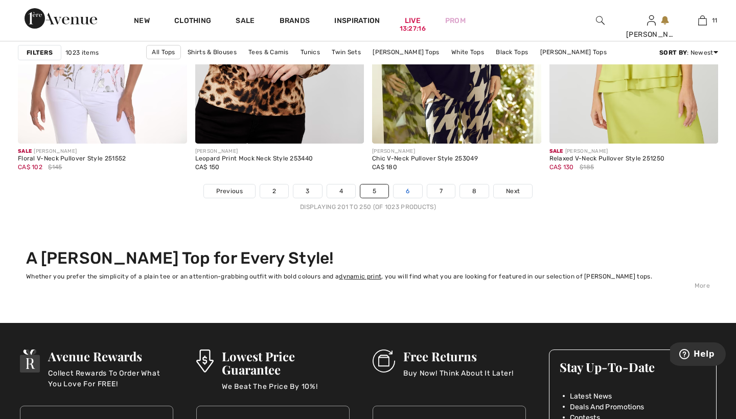
click at [410, 191] on link "6" at bounding box center [408, 190] width 28 height 13
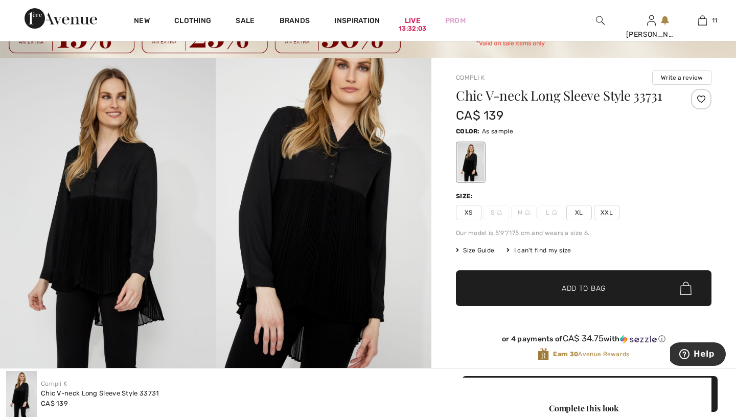
scroll to position [48, 0]
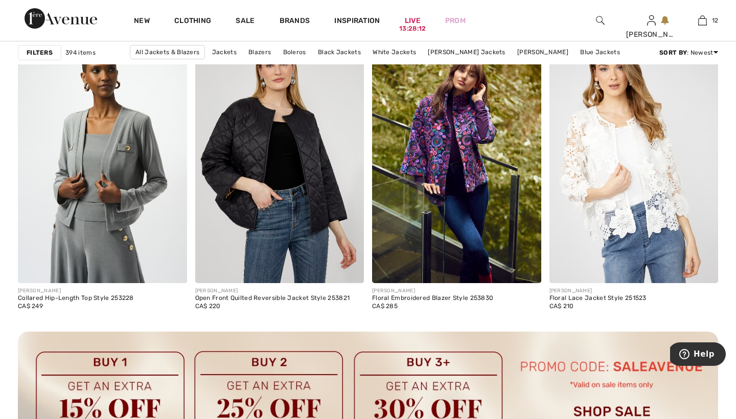
scroll to position [3453, 0]
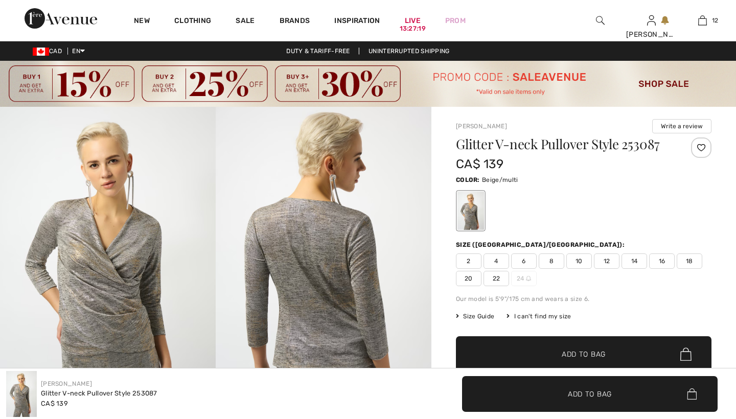
checkbox input "true"
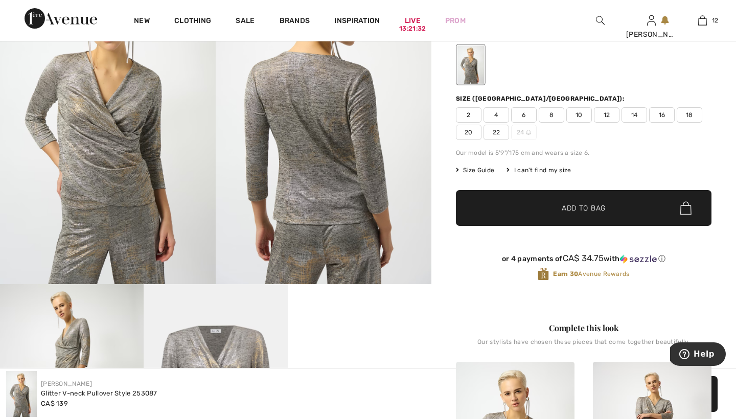
scroll to position [145, 0]
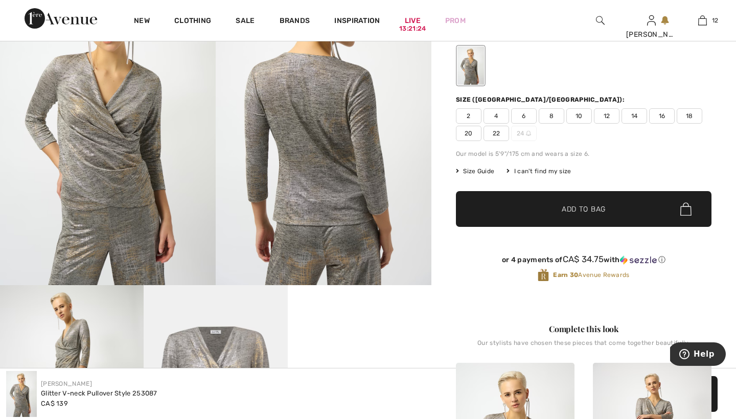
click at [551, 117] on span "8" at bounding box center [552, 115] width 26 height 15
click at [571, 207] on span "Add to Bag" at bounding box center [584, 209] width 44 height 11
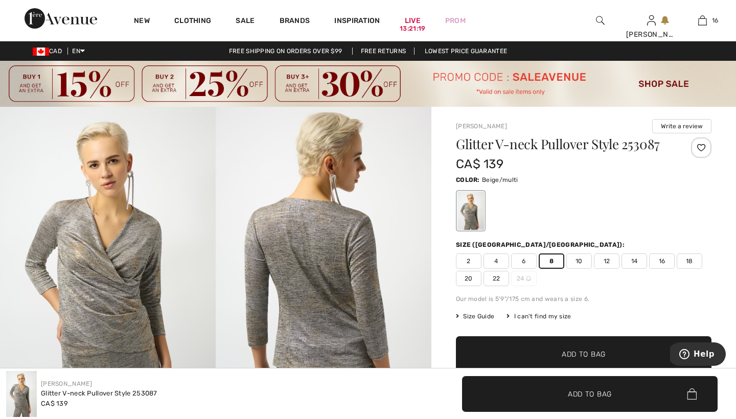
scroll to position [0, 0]
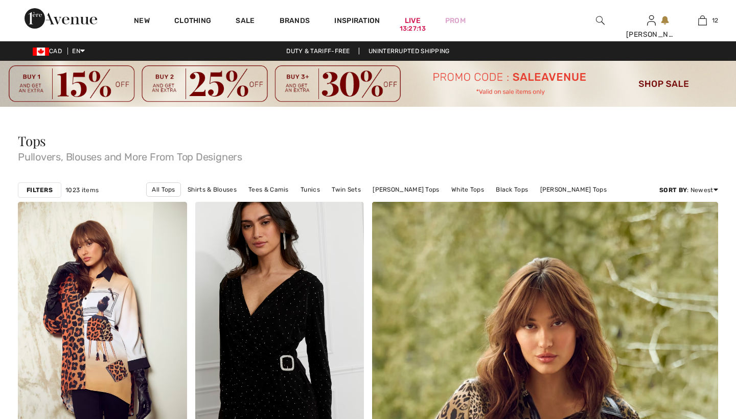
checkbox input "true"
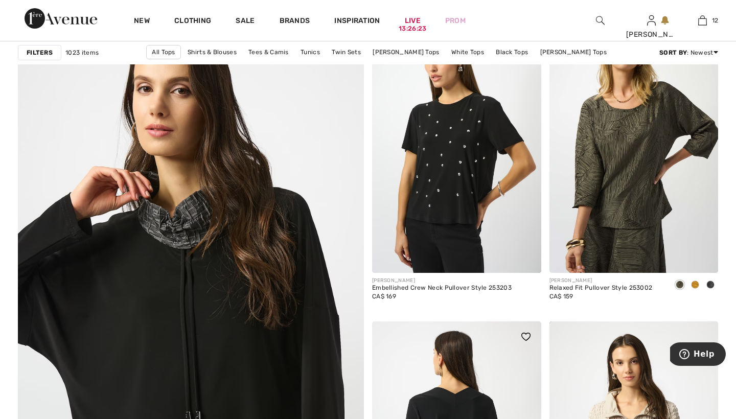
scroll to position [2554, 0]
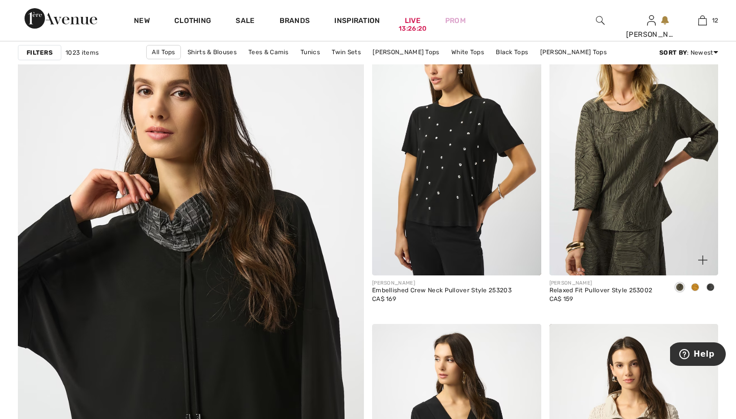
click at [695, 285] on span at bounding box center [695, 287] width 8 height 8
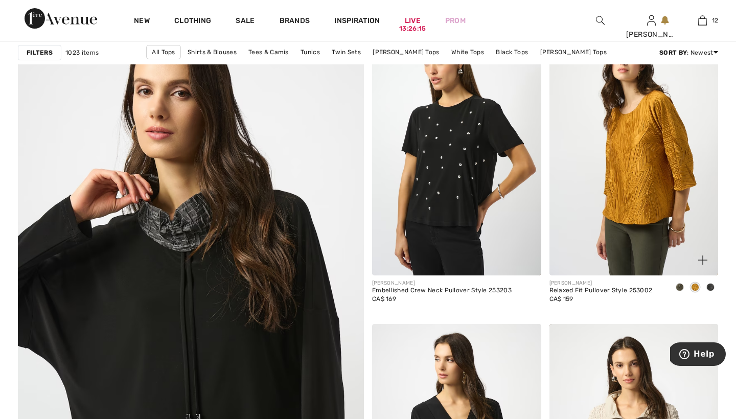
click at [711, 285] on span at bounding box center [710, 287] width 8 height 8
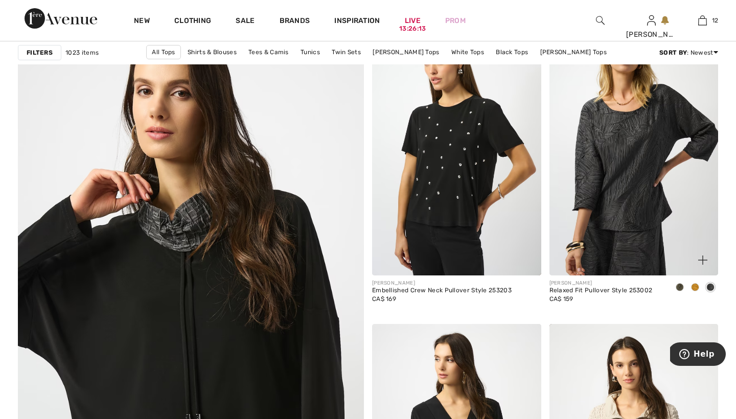
click at [682, 286] on span at bounding box center [680, 287] width 8 height 8
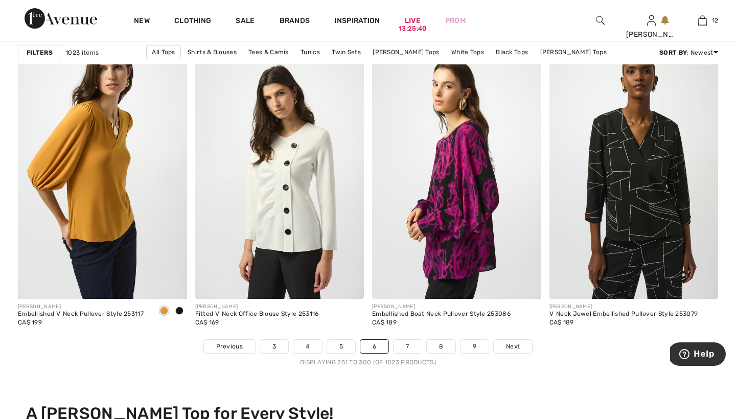
scroll to position [4459, 0]
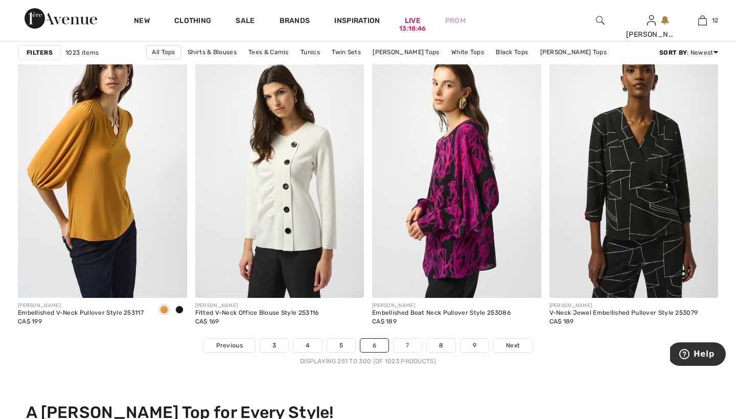
click at [407, 345] on link "7" at bounding box center [408, 345] width 28 height 13
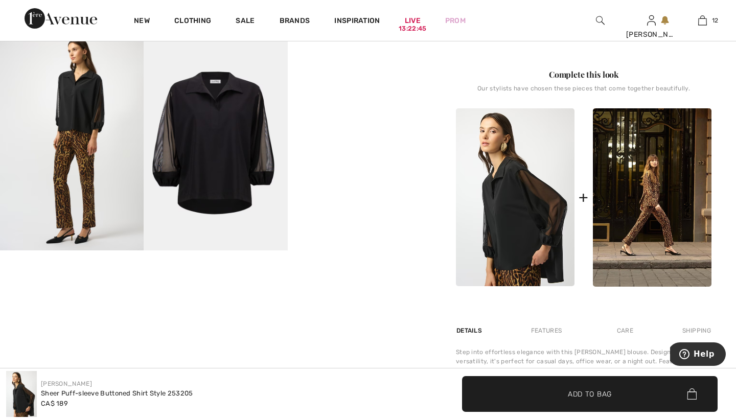
scroll to position [400, 0]
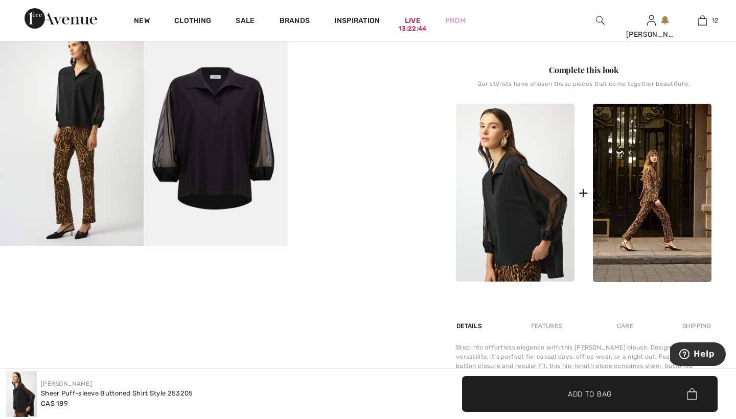
click at [381, 102] on video "Your browser does not support the video tag." at bounding box center [360, 66] width 144 height 72
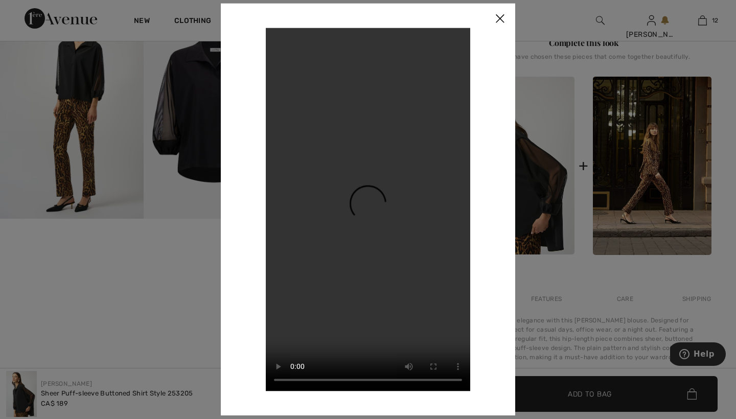
scroll to position [428, 0]
click at [498, 19] on img at bounding box center [499, 19] width 31 height 32
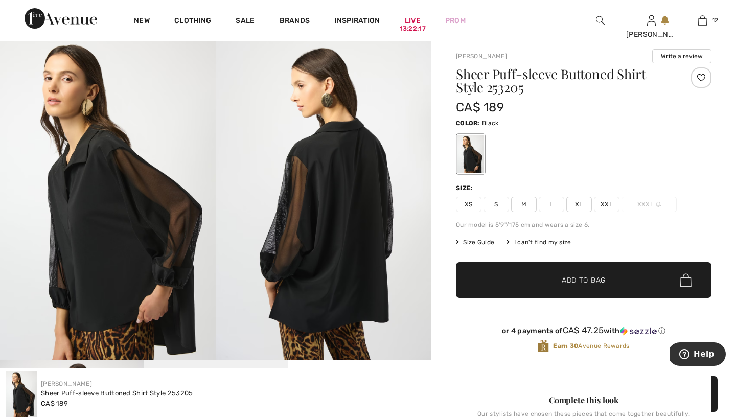
scroll to position [68, 0]
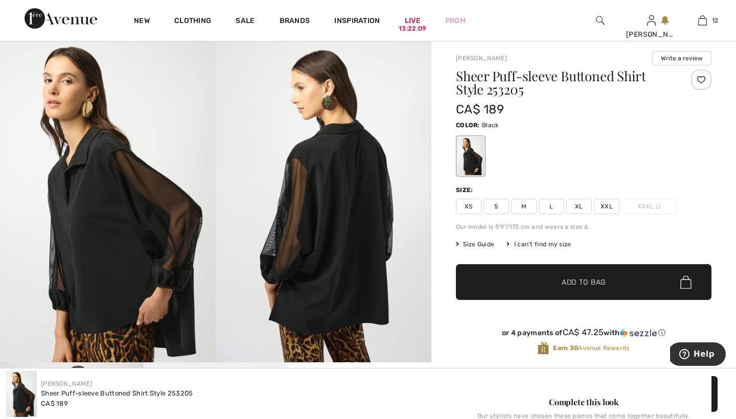
click at [523, 206] on span "M" at bounding box center [524, 206] width 26 height 15
click at [568, 281] on span "Add to Bag" at bounding box center [584, 282] width 44 height 11
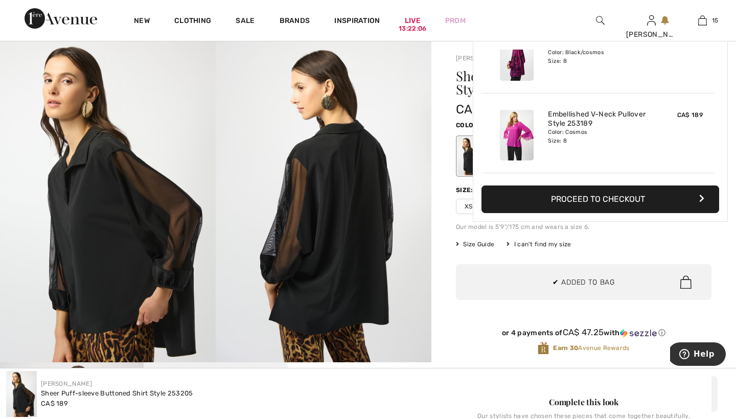
scroll to position [1068, 0]
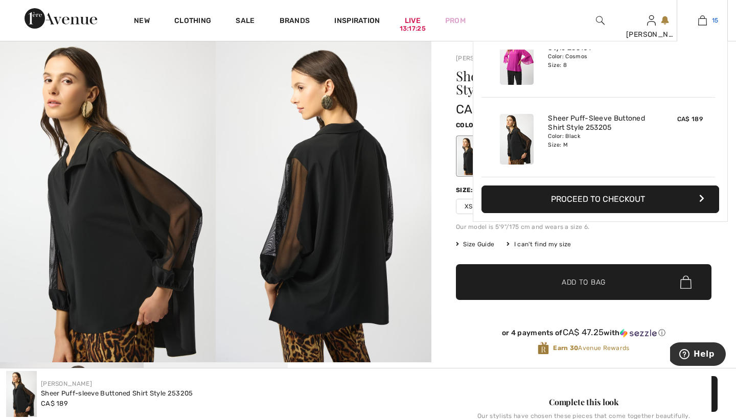
click at [703, 22] on img at bounding box center [702, 20] width 9 height 12
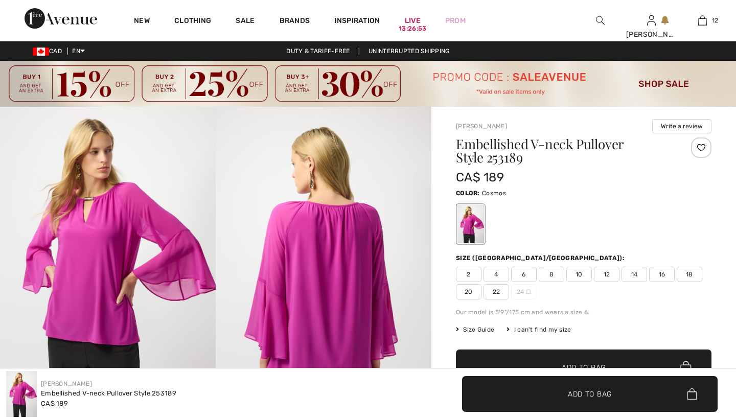
checkbox input "true"
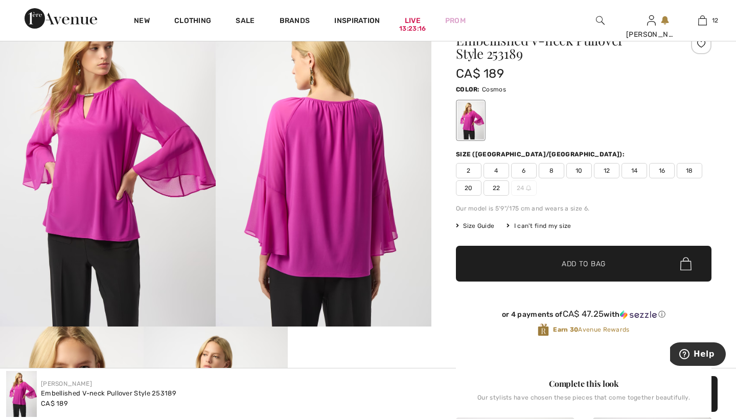
scroll to position [103, 0]
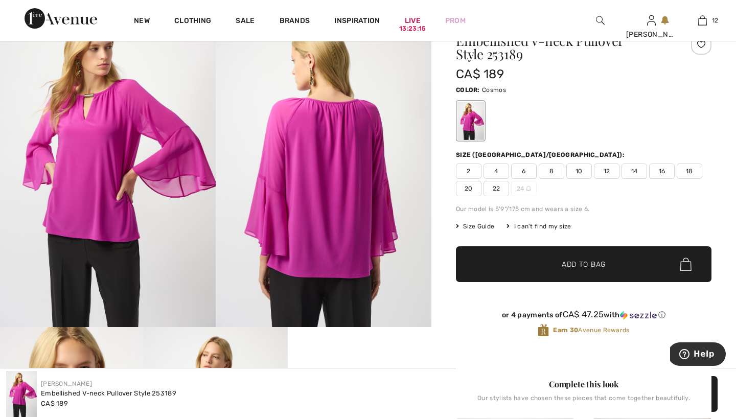
click at [552, 170] on span "8" at bounding box center [552, 171] width 26 height 15
click at [571, 262] on span "Add to Bag" at bounding box center [584, 264] width 44 height 11
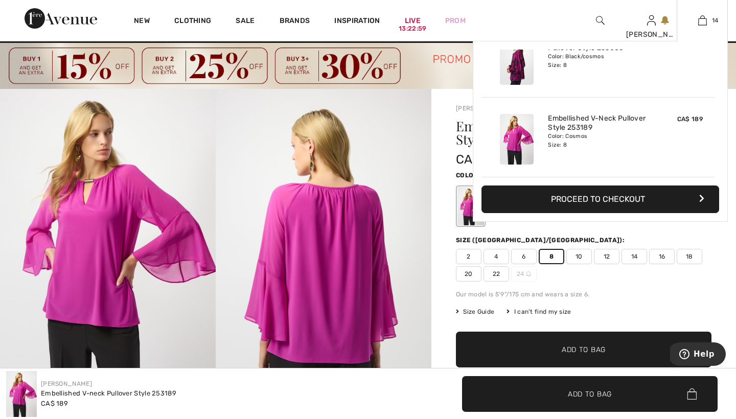
scroll to position [988, 0]
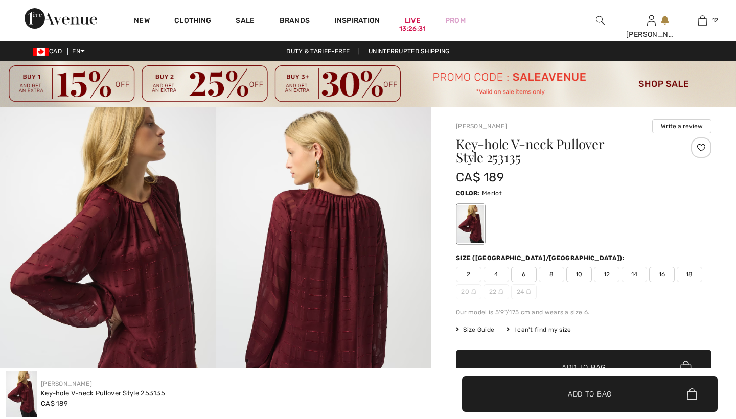
checkbox input "true"
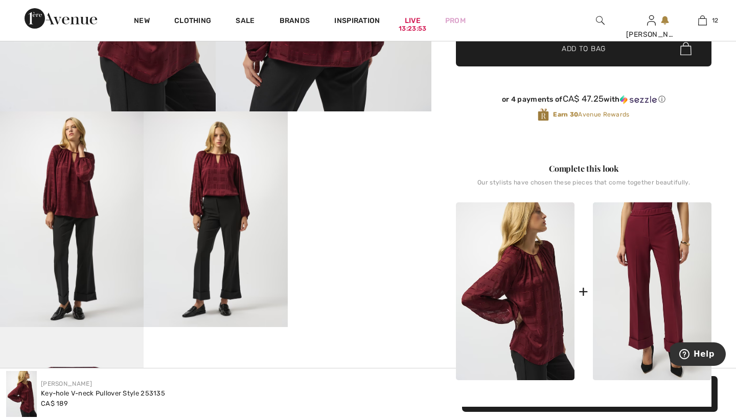
scroll to position [319, 0]
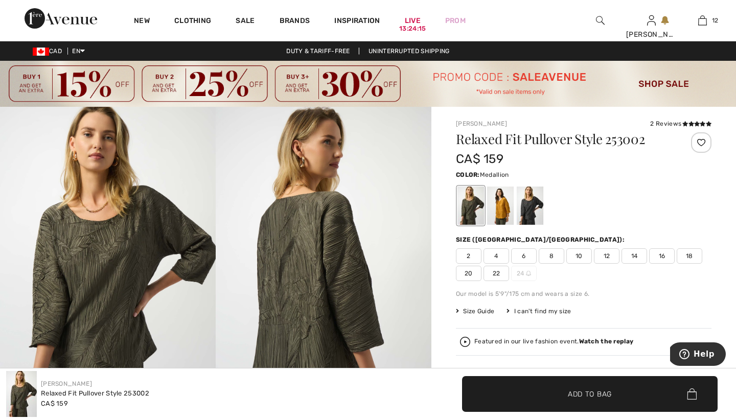
click at [498, 216] on div at bounding box center [500, 206] width 27 height 38
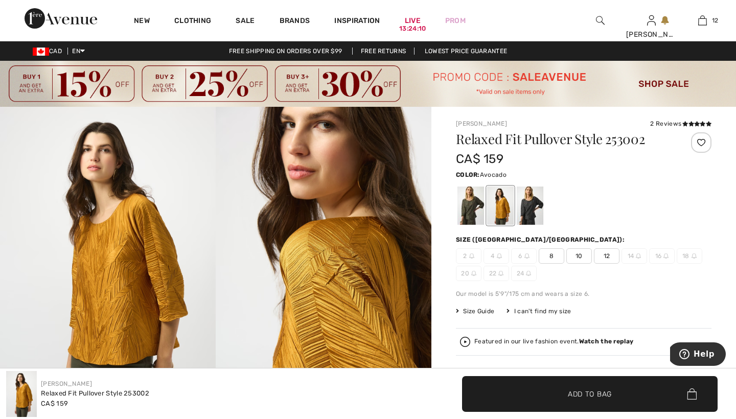
click at [473, 207] on div at bounding box center [470, 206] width 27 height 38
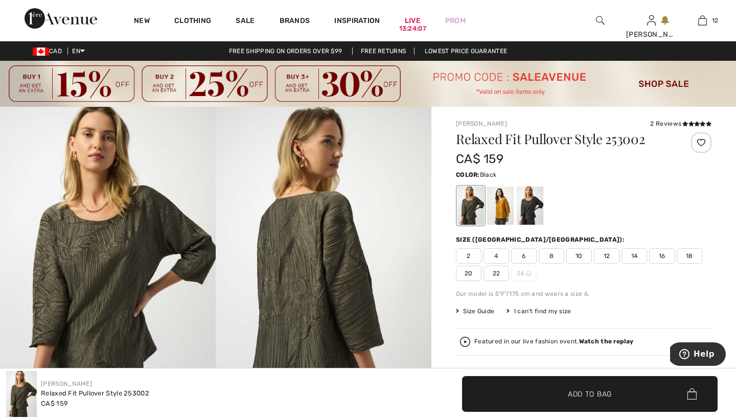
click at [530, 198] on div at bounding box center [530, 206] width 27 height 38
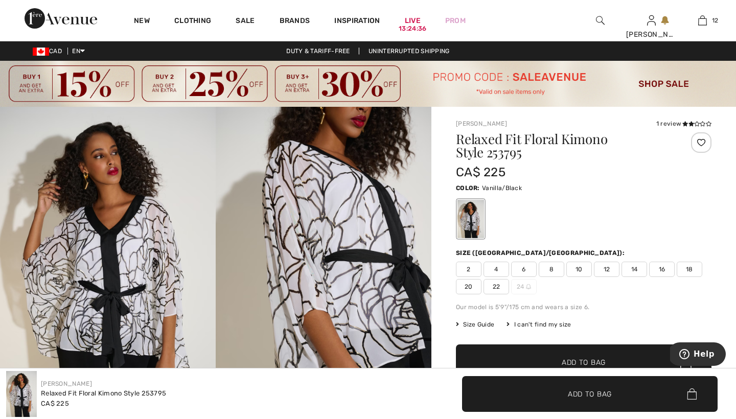
click at [551, 269] on span "8" at bounding box center [552, 269] width 26 height 15
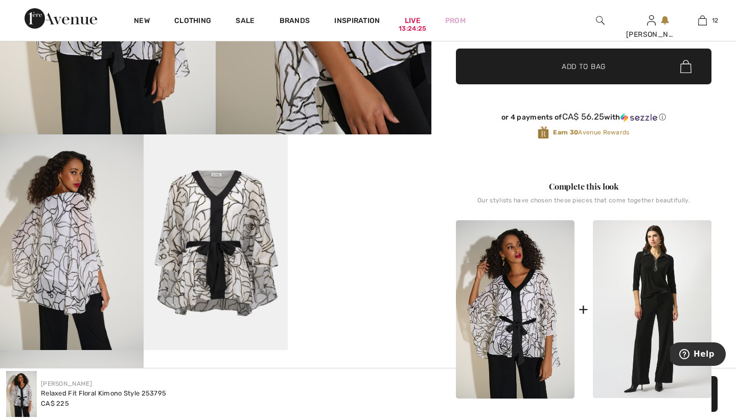
scroll to position [295, 0]
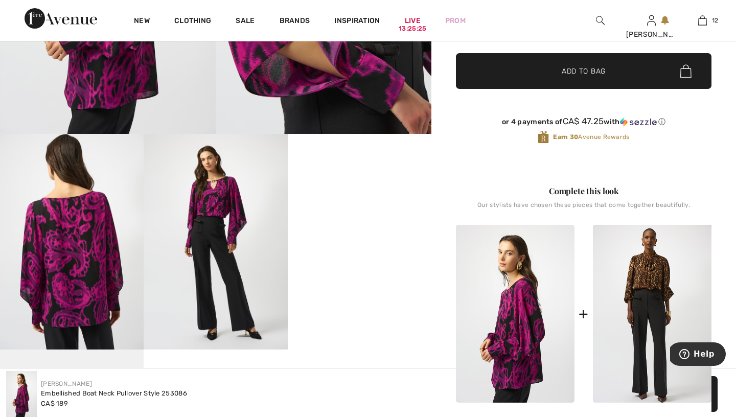
scroll to position [298, 0]
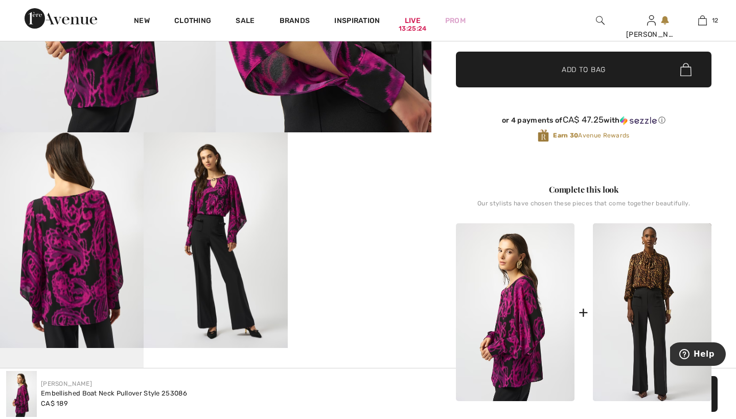
click at [356, 204] on video "Your browser does not support the video tag." at bounding box center [360, 168] width 144 height 72
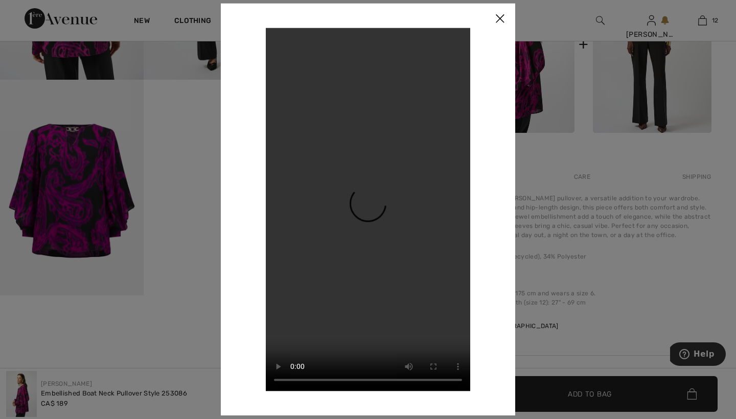
scroll to position [567, 0]
click at [546, 183] on div at bounding box center [368, 209] width 736 height 419
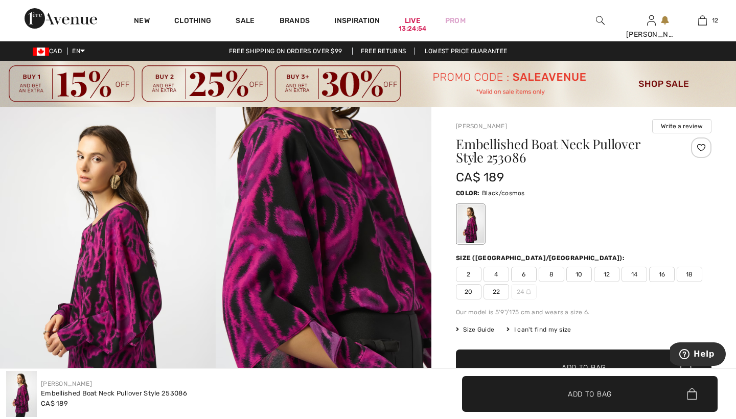
scroll to position [0, 0]
click at [552, 273] on span "8" at bounding box center [552, 274] width 26 height 15
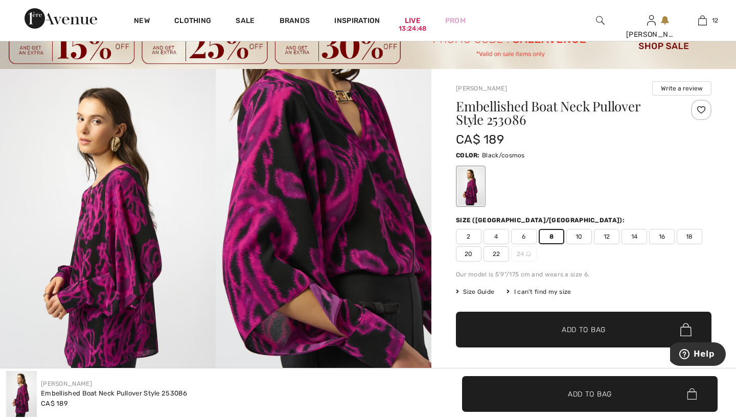
scroll to position [40, 0]
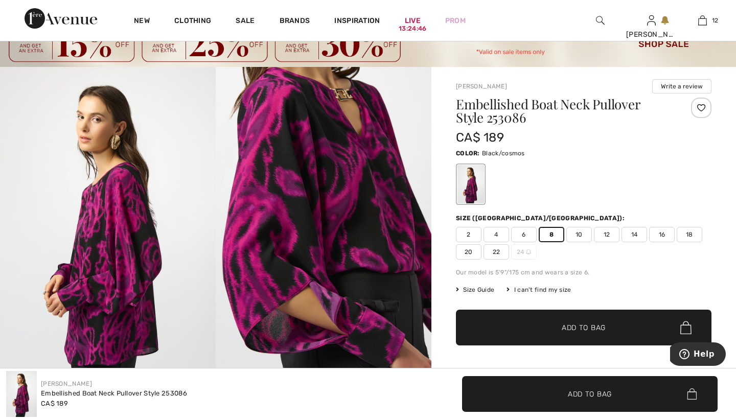
click at [570, 327] on span "Add to Bag" at bounding box center [584, 327] width 44 height 11
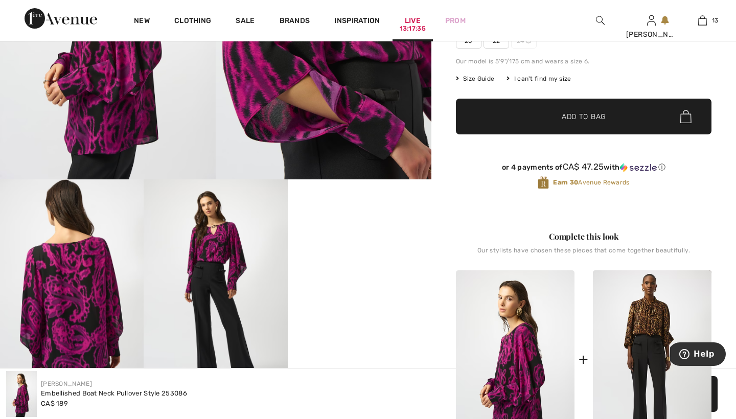
scroll to position [249, 0]
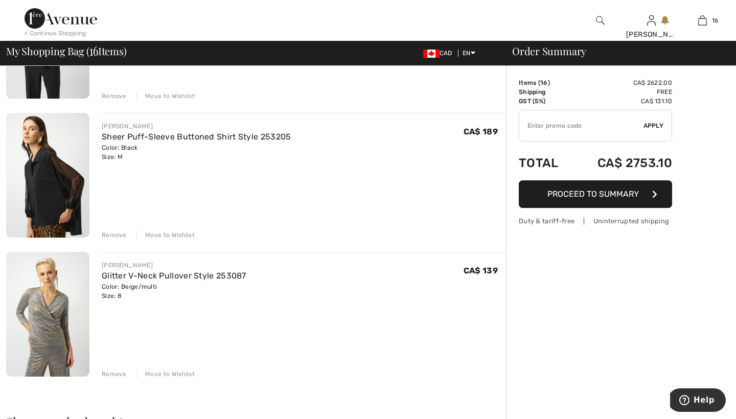
scroll to position [1968, 0]
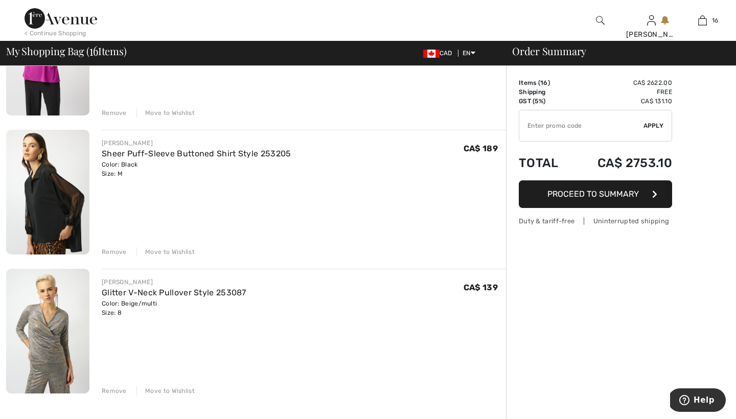
click at [116, 390] on div "Remove" at bounding box center [114, 390] width 25 height 9
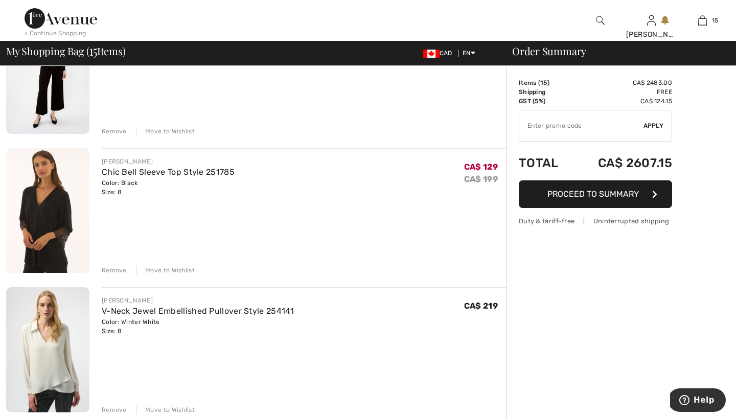
scroll to position [1253, 0]
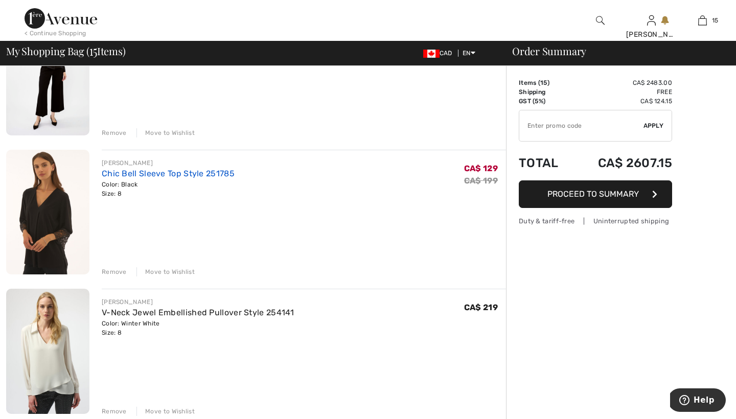
click at [113, 170] on link "Chic Bell Sleeve Top Style 251785" at bounding box center [168, 174] width 133 height 10
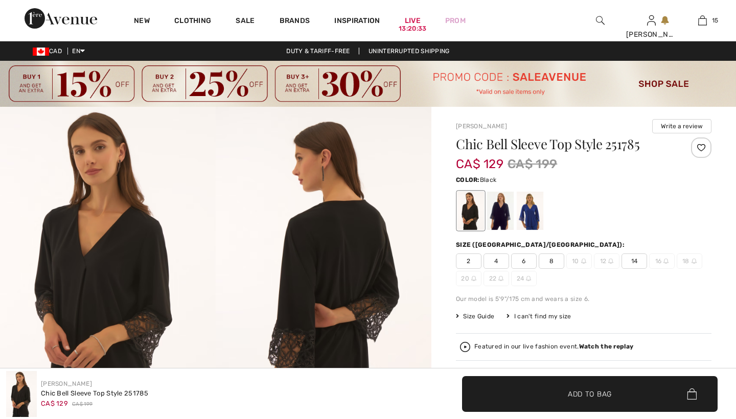
checkbox input "true"
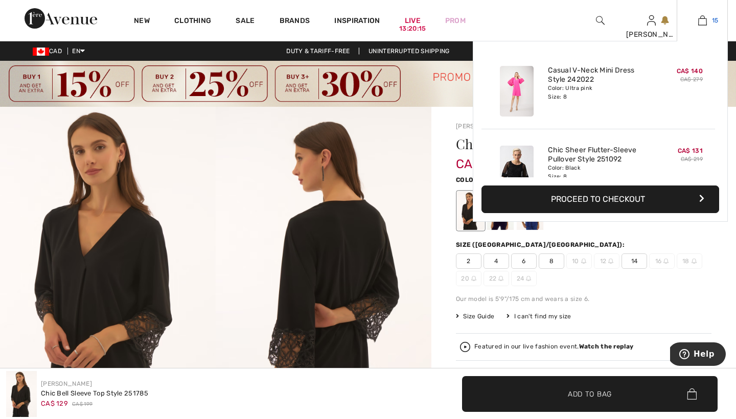
click at [703, 20] on img at bounding box center [702, 20] width 9 height 12
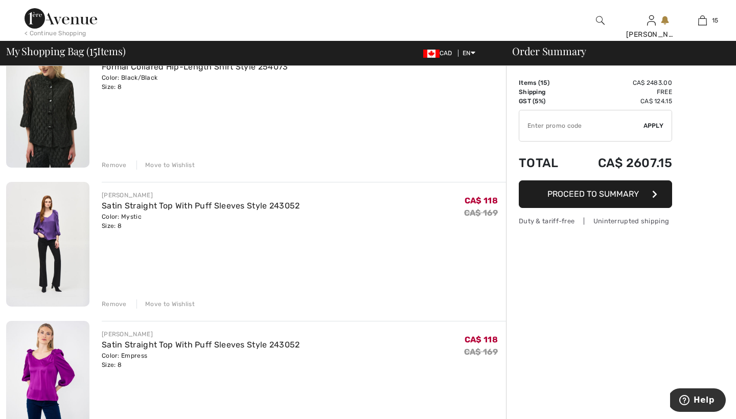
scroll to position [802, 0]
click at [53, 222] on img at bounding box center [47, 245] width 83 height 125
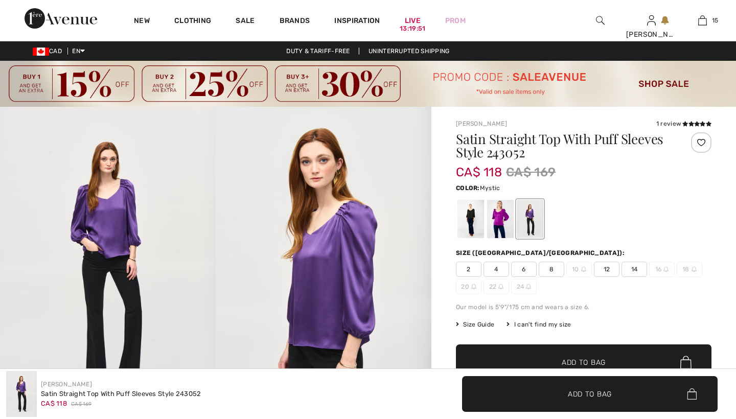
checkbox input "true"
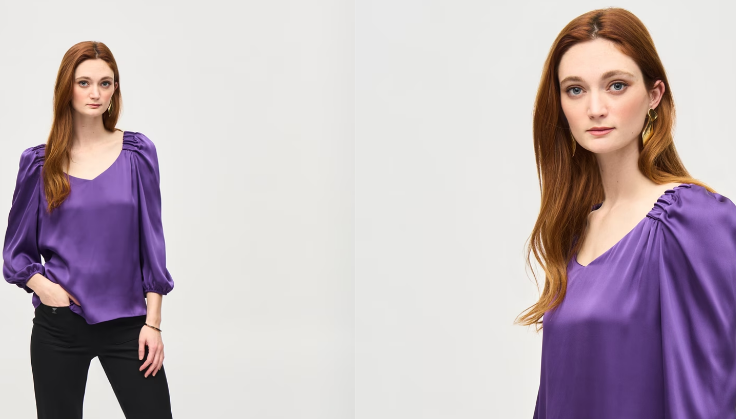
scroll to position [29, 0]
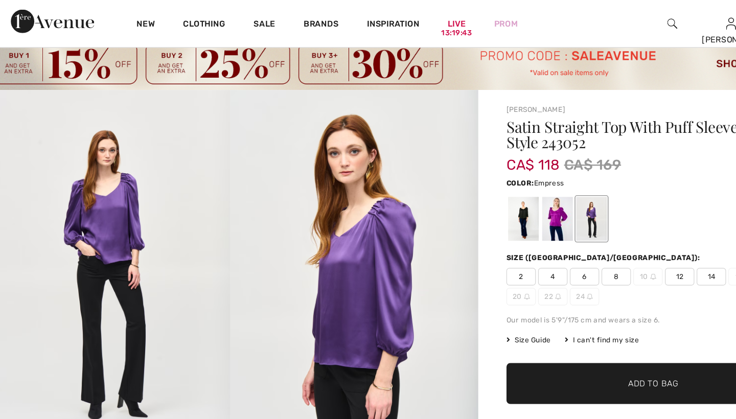
click at [487, 184] on div at bounding box center [500, 190] width 27 height 38
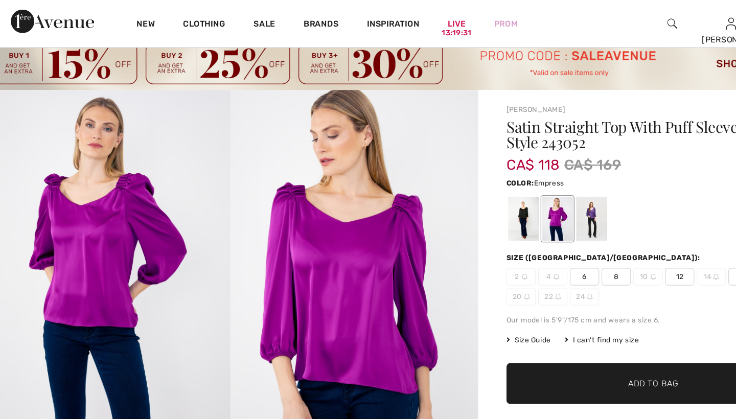
scroll to position [20, 0]
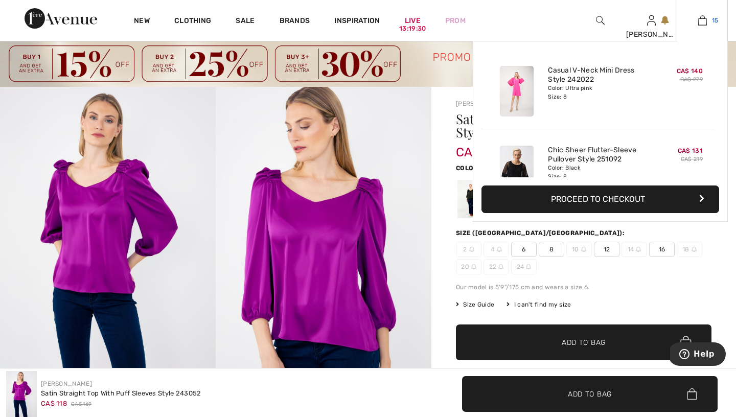
click at [701, 25] on img at bounding box center [702, 20] width 9 height 12
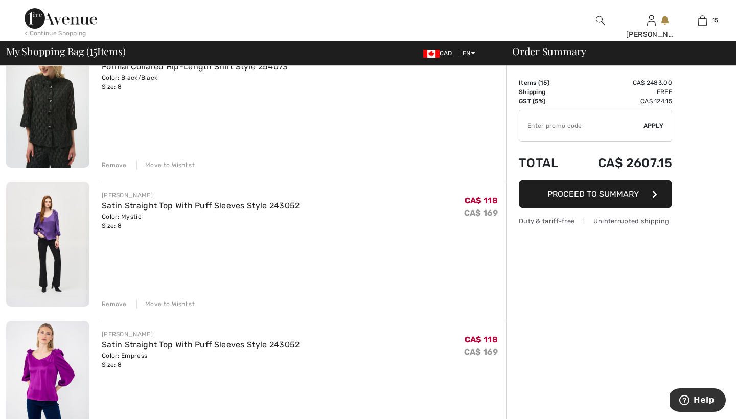
scroll to position [803, 0]
click at [112, 304] on div "Remove" at bounding box center [114, 303] width 25 height 9
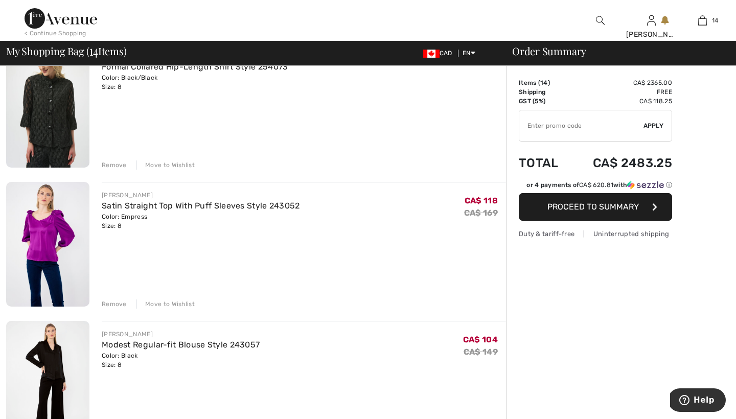
click at [112, 303] on div "Remove" at bounding box center [114, 303] width 25 height 9
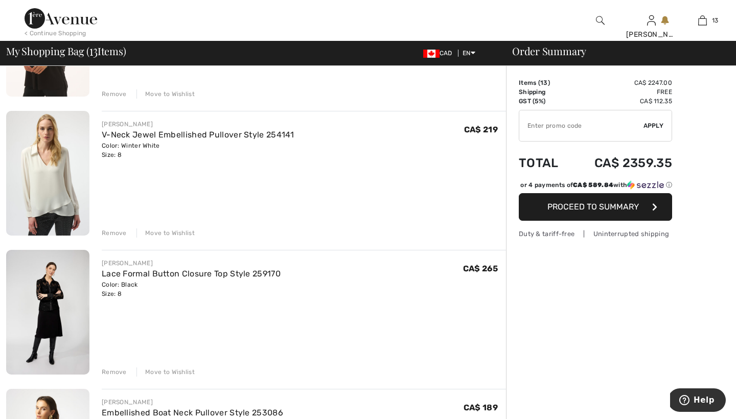
scroll to position [1142, 0]
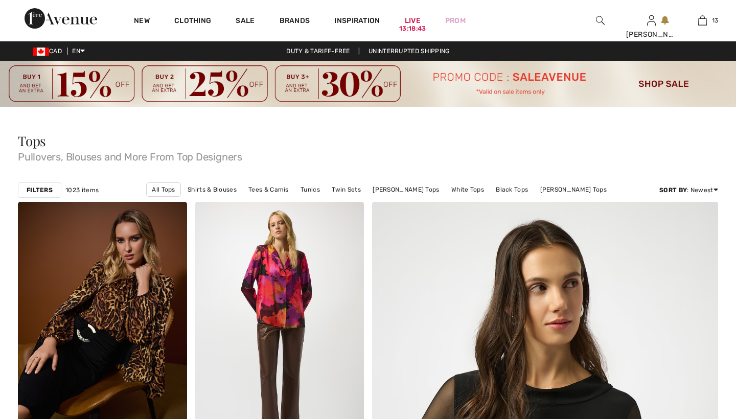
checkbox input "true"
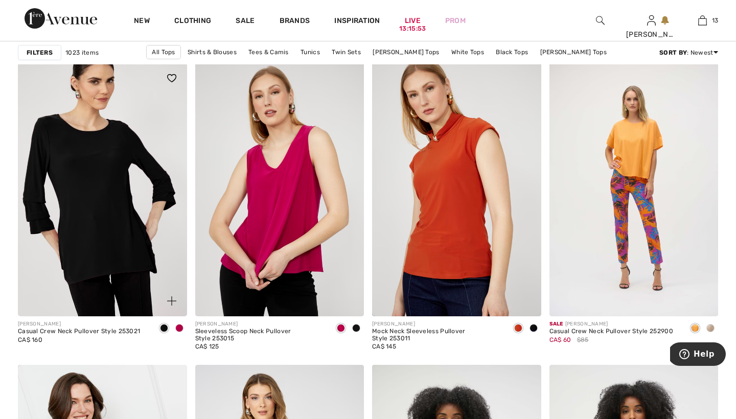
scroll to position [3117, 0]
click at [180, 329] on span at bounding box center [179, 328] width 8 height 8
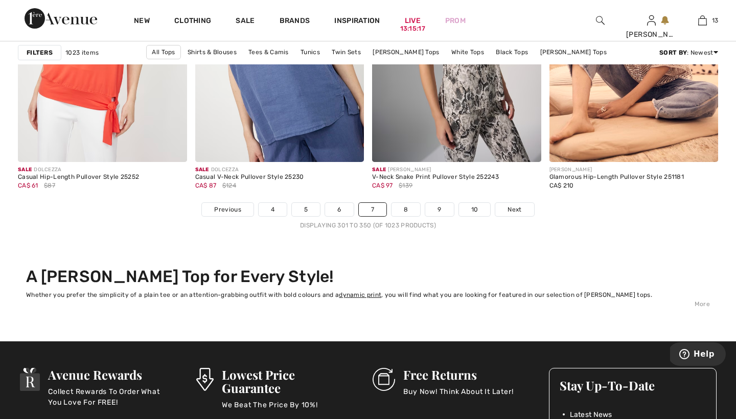
scroll to position [4628, 0]
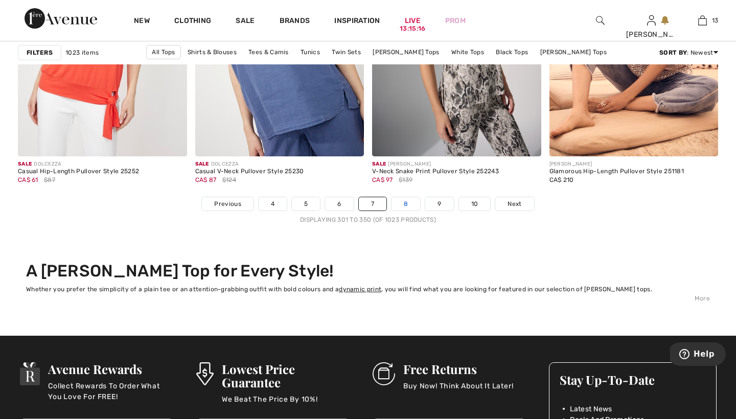
click at [405, 202] on link "8" at bounding box center [405, 203] width 29 height 13
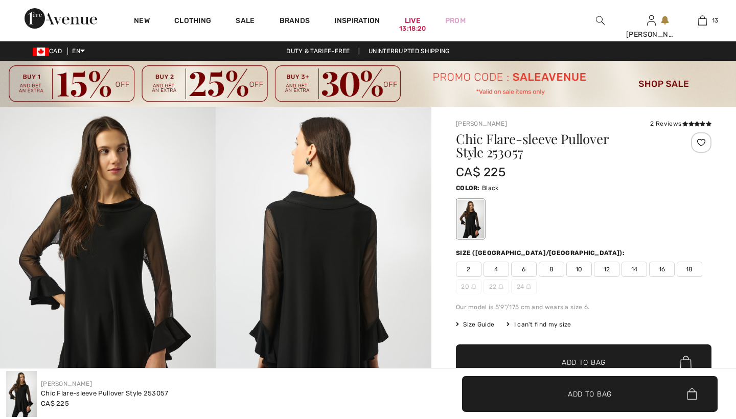
checkbox input "true"
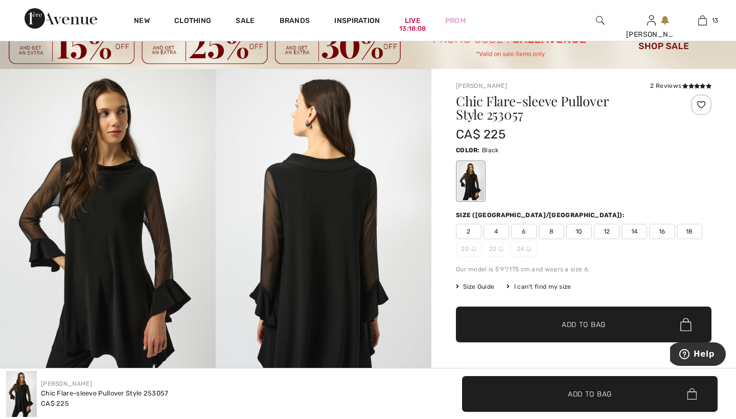
scroll to position [29, 0]
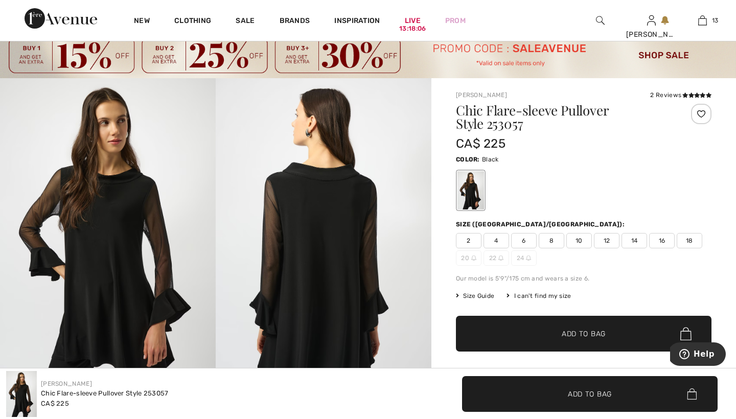
click at [552, 241] on span "8" at bounding box center [552, 240] width 26 height 15
click at [568, 332] on span "Add to Bag" at bounding box center [584, 334] width 44 height 11
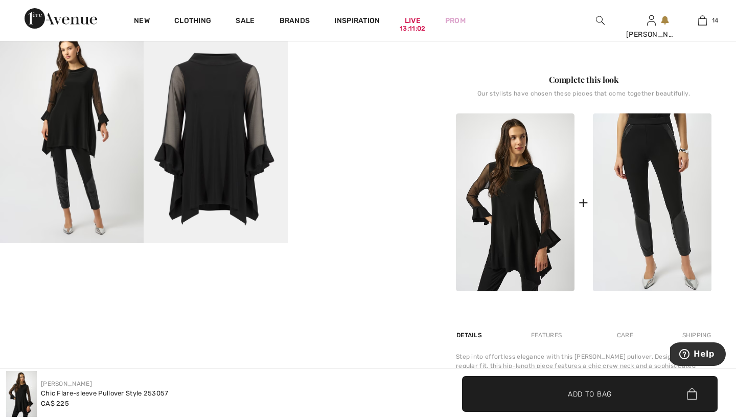
scroll to position [403, 0]
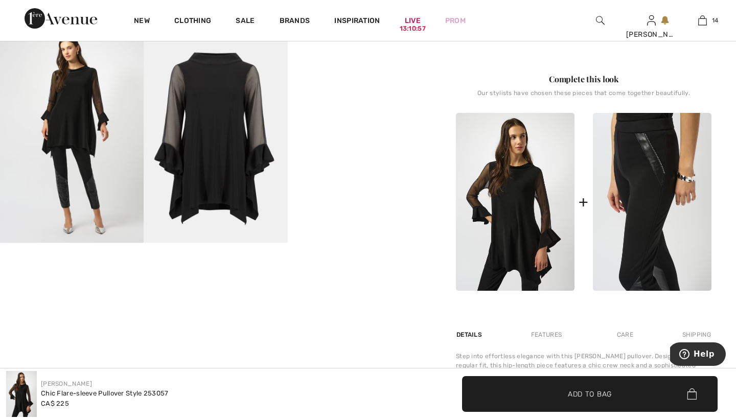
click at [642, 197] on img at bounding box center [652, 202] width 119 height 178
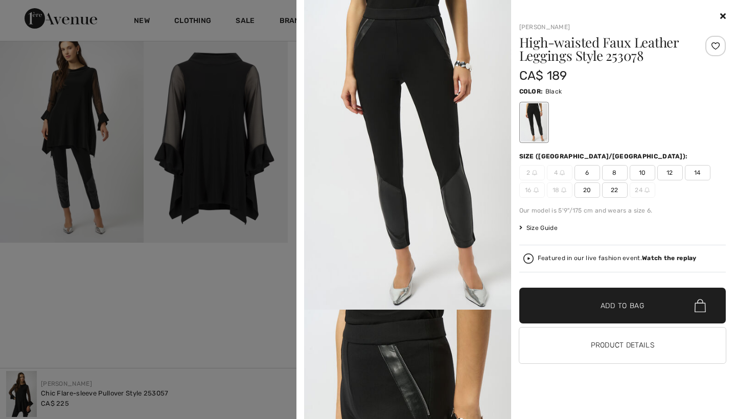
scroll to position [364, 0]
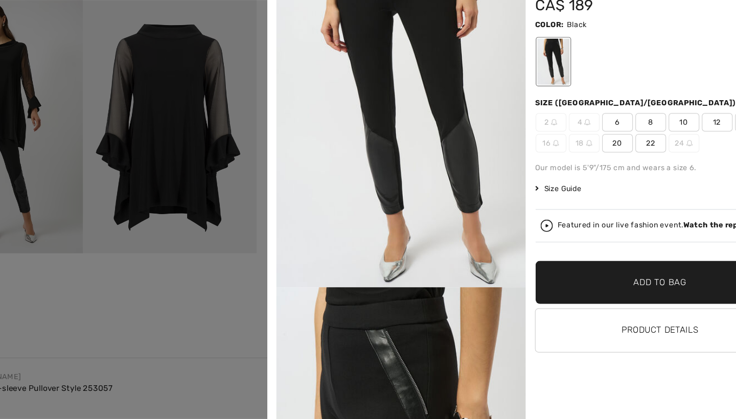
click at [602, 165] on span "8" at bounding box center [615, 172] width 26 height 15
click at [600, 300] on span "Add to Bag" at bounding box center [622, 305] width 44 height 11
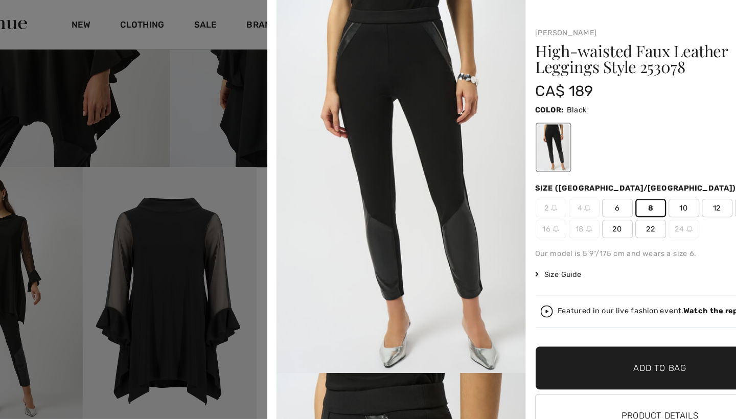
scroll to position [290, 0]
click at [213, 248] on div at bounding box center [368, 209] width 736 height 419
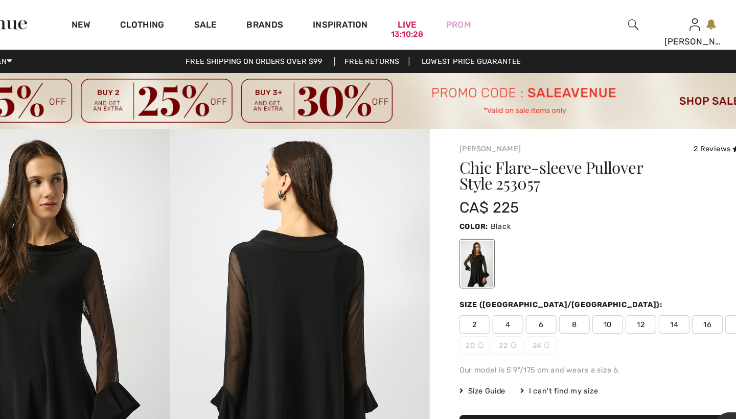
scroll to position [0, 0]
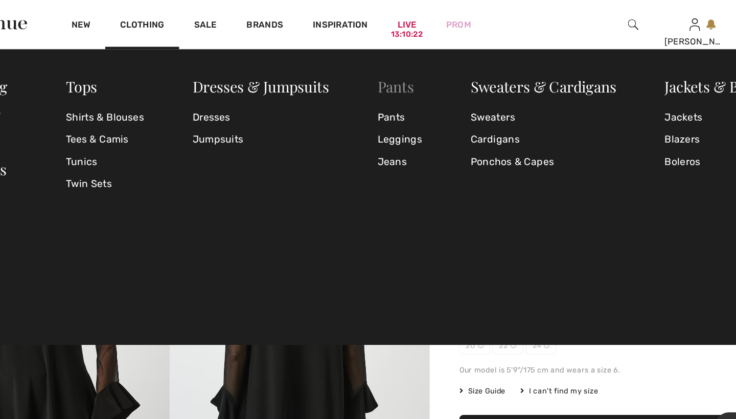
click at [388, 72] on link "Pants" at bounding box center [403, 71] width 30 height 16
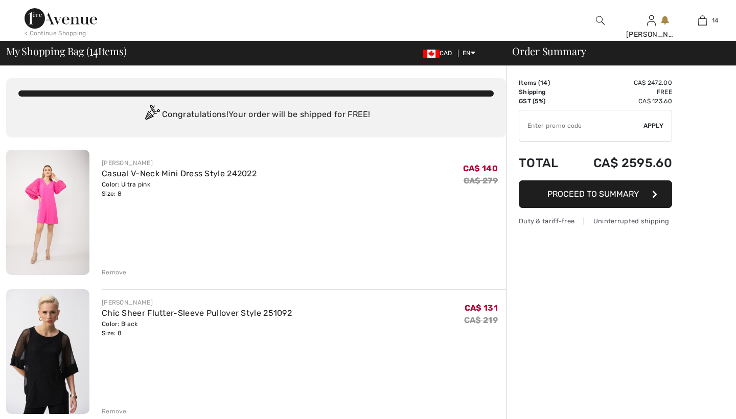
checkbox input "true"
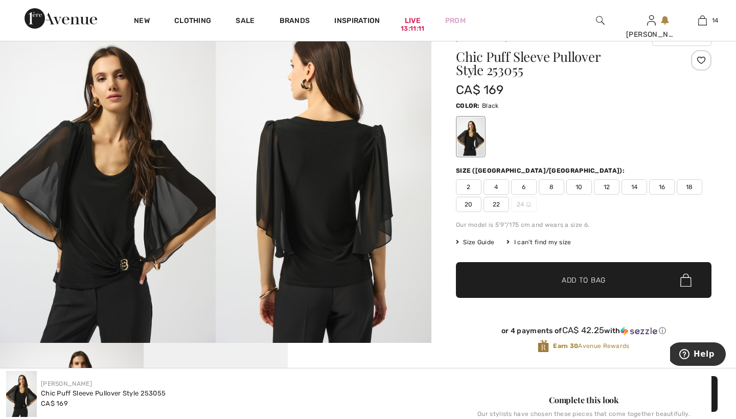
scroll to position [88, 0]
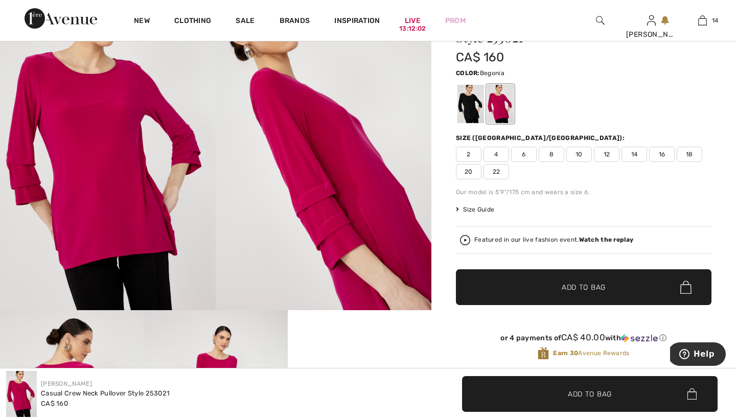
scroll to position [111, 0]
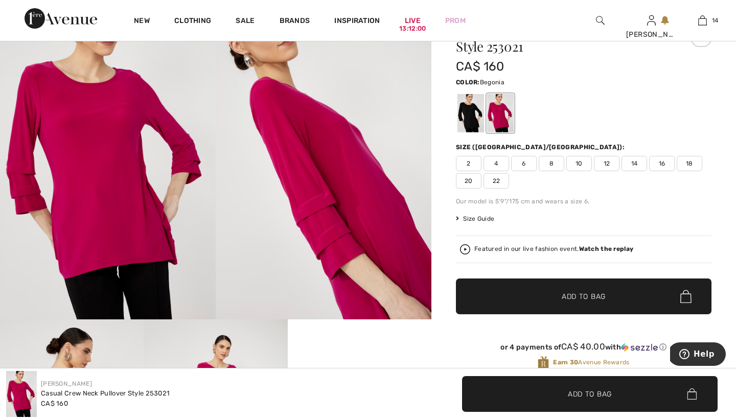
click at [503, 111] on div at bounding box center [500, 113] width 27 height 38
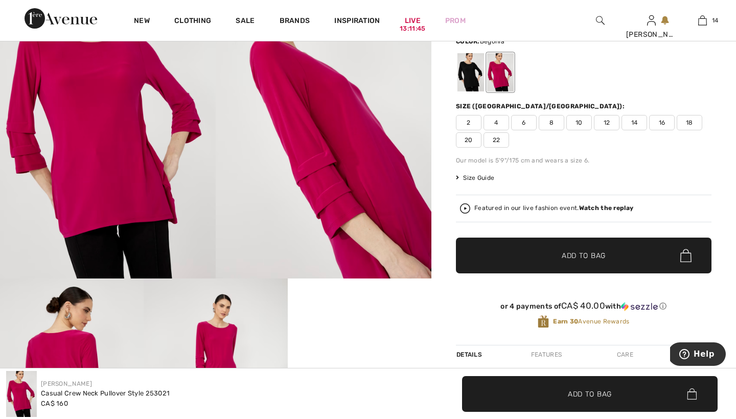
scroll to position [150, 0]
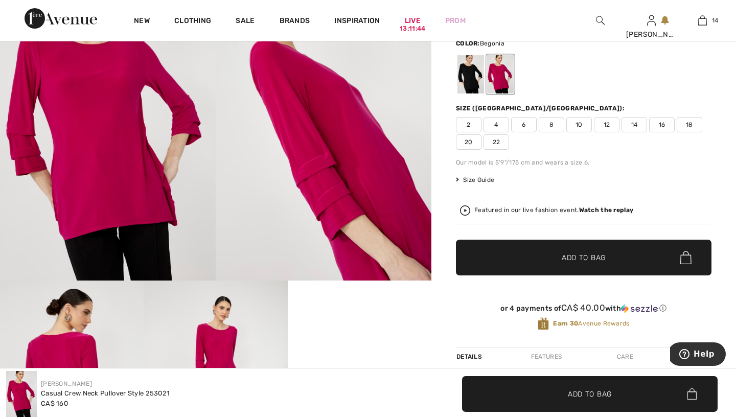
click at [551, 124] on span "8" at bounding box center [552, 124] width 26 height 15
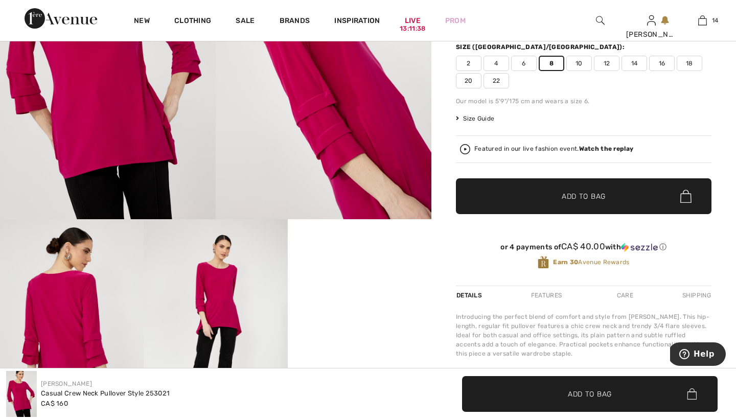
scroll to position [212, 0]
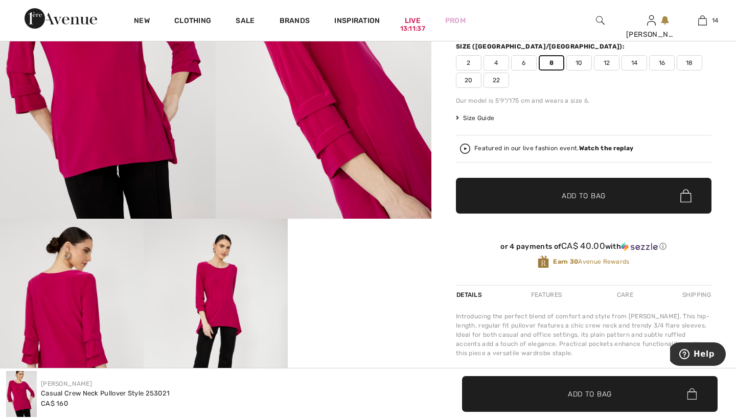
click at [571, 194] on span "Add to Bag" at bounding box center [584, 196] width 44 height 11
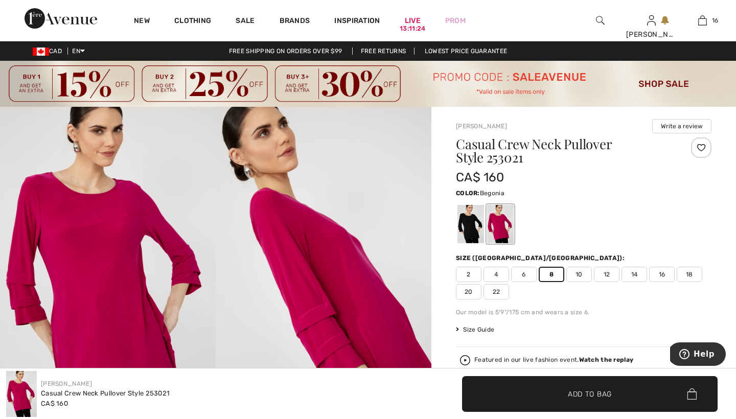
scroll to position [0, 0]
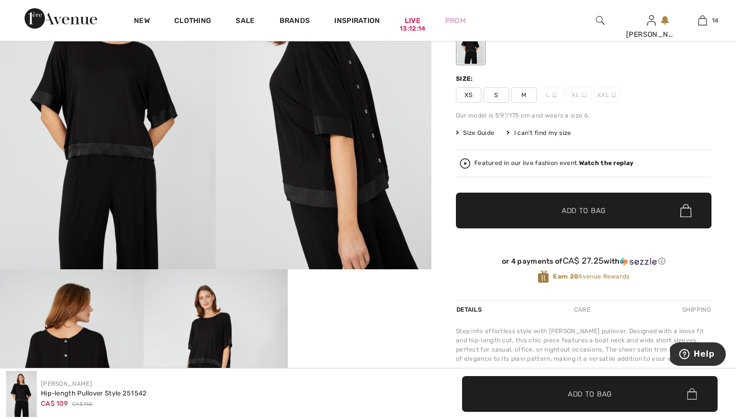
scroll to position [140, 0]
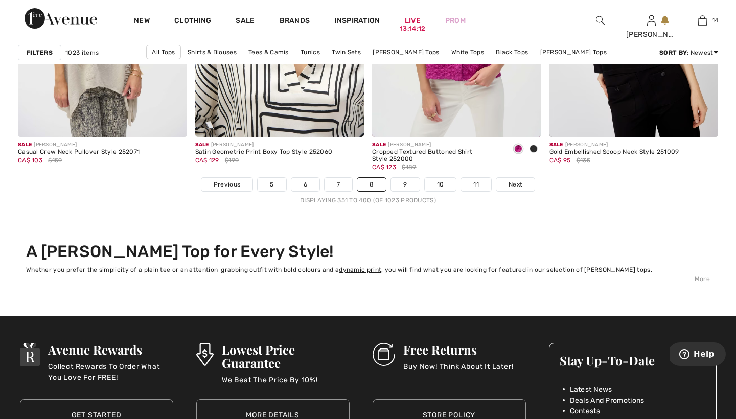
scroll to position [4606, 0]
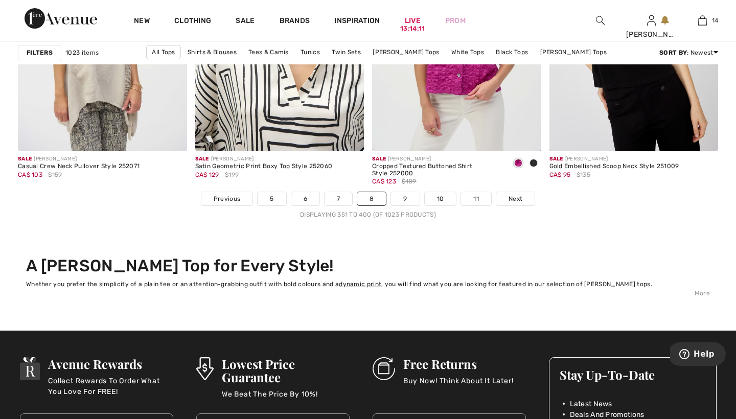
click at [403, 198] on link "9" at bounding box center [405, 198] width 28 height 13
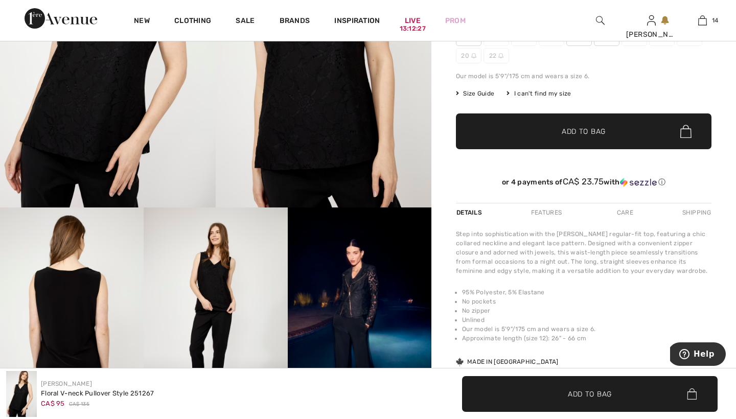
scroll to position [197, 0]
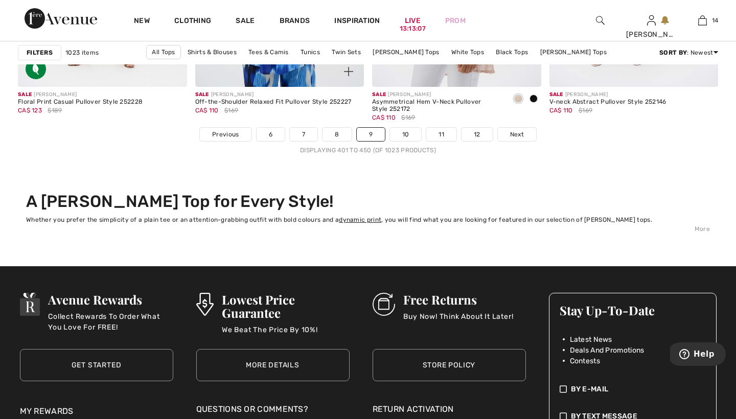
scroll to position [4701, 0]
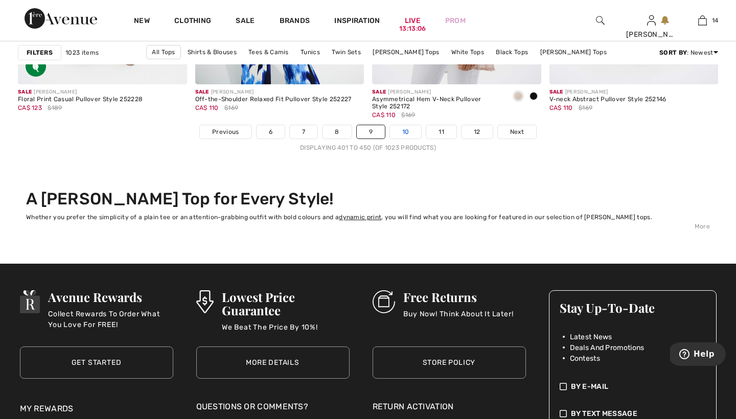
click at [402, 129] on link "10" at bounding box center [406, 131] width 32 height 13
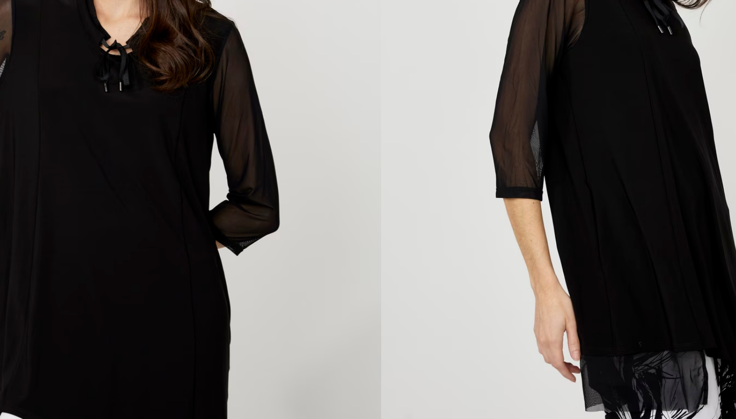
scroll to position [77, 0]
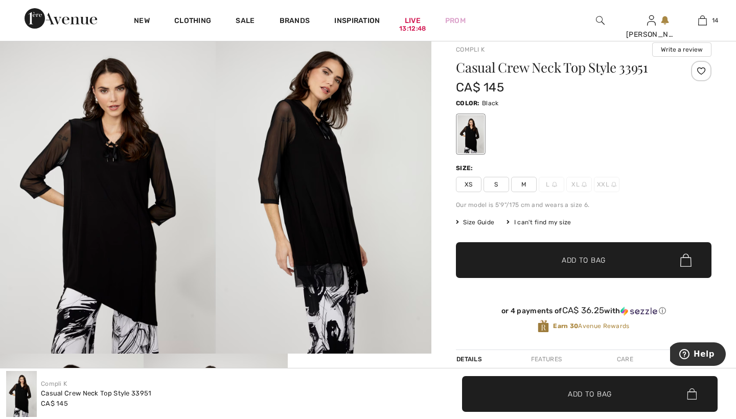
click at [524, 184] on span "M" at bounding box center [524, 184] width 26 height 15
click at [573, 258] on span "Add to Bag" at bounding box center [584, 260] width 44 height 11
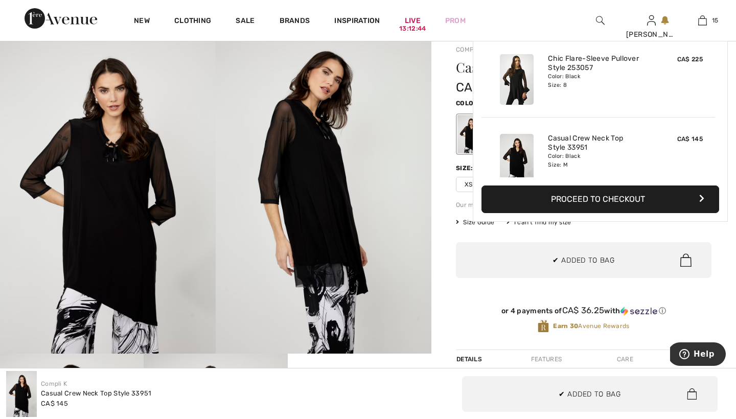
scroll to position [1068, 0]
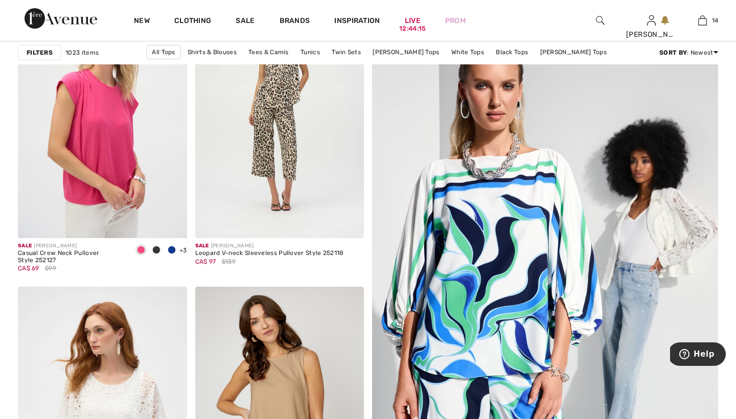
scroll to position [218, 0]
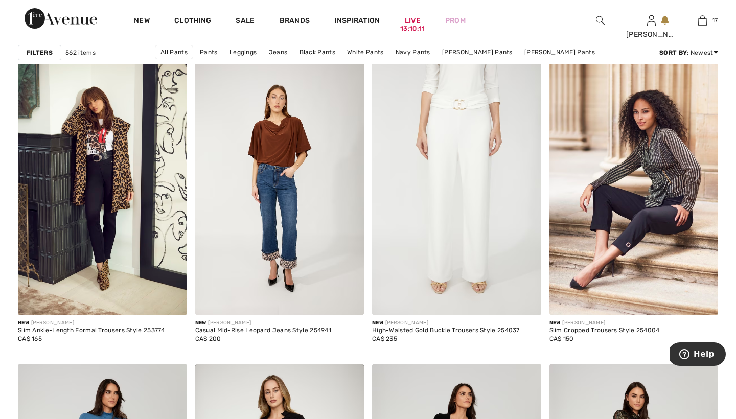
scroll to position [1496, 0]
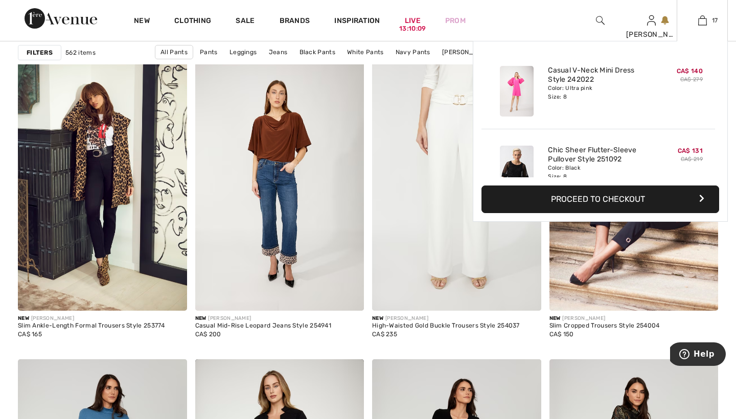
click at [703, 30] on div "17 Added to Bag [PERSON_NAME] Casual V-neck Mini Dress Style 242022 CA$ 140 CA$…" at bounding box center [702, 20] width 51 height 41
click at [703, 22] on img at bounding box center [702, 20] width 9 height 12
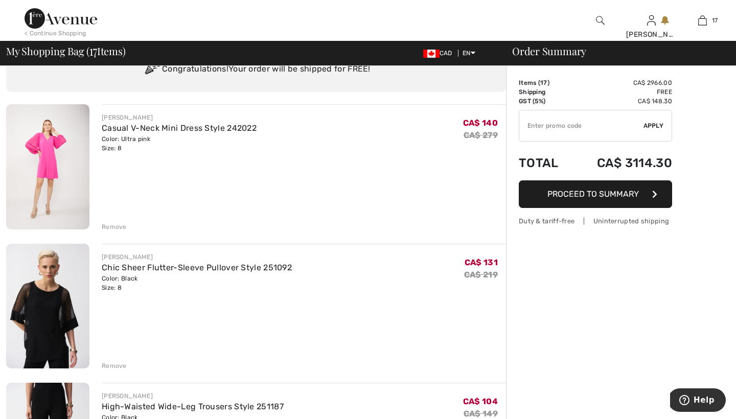
scroll to position [44, 0]
click at [114, 225] on div "Remove" at bounding box center [114, 227] width 25 height 9
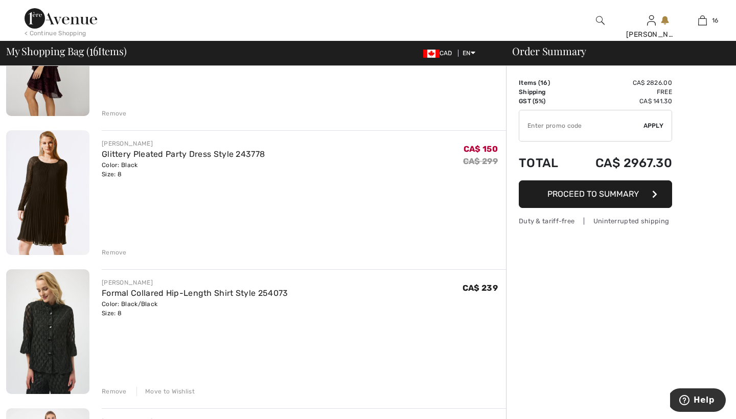
scroll to position [435, 0]
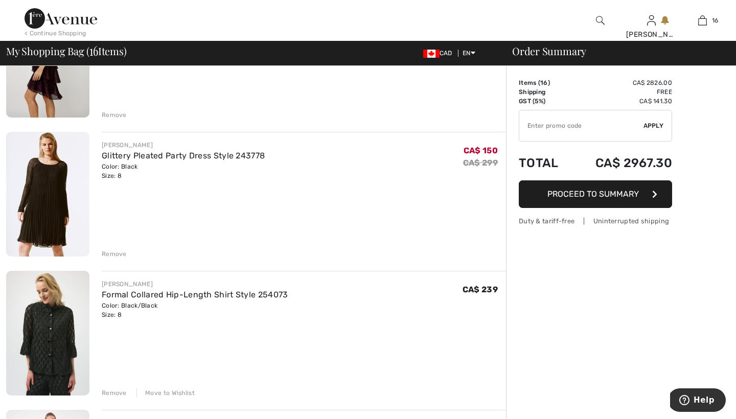
click at [115, 253] on div "Remove" at bounding box center [114, 253] width 25 height 9
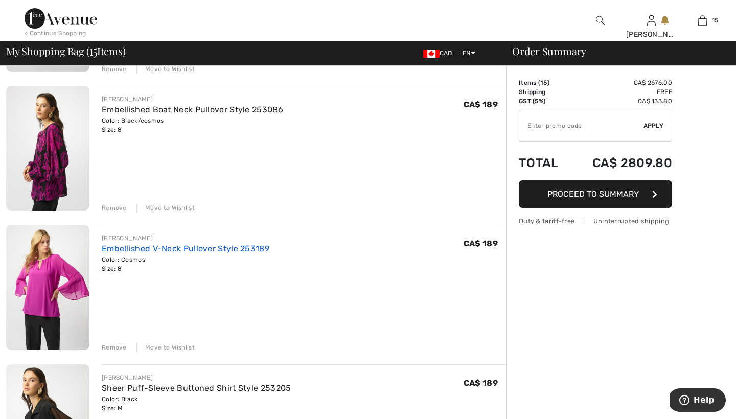
scroll to position [1177, 0]
click at [116, 208] on div "Remove" at bounding box center [114, 207] width 25 height 9
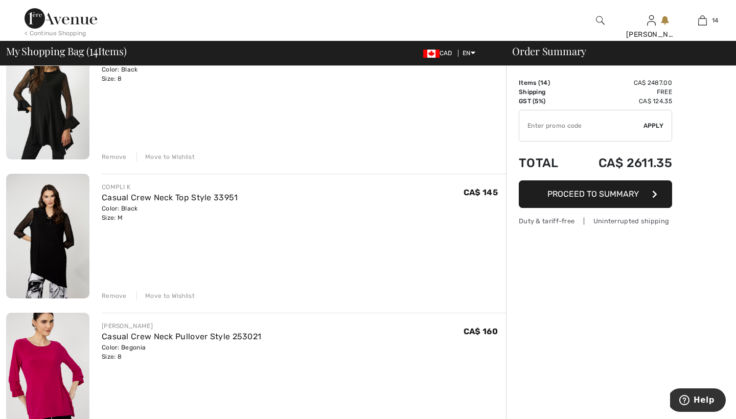
scroll to position [1506, 0]
click at [113, 295] on div "Remove" at bounding box center [114, 296] width 25 height 9
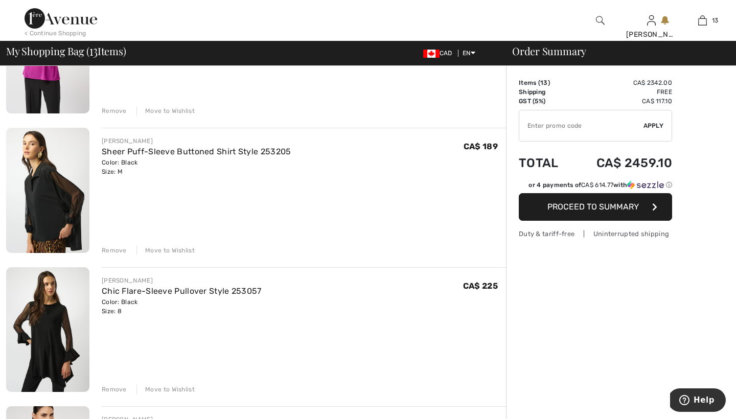
scroll to position [1273, 0]
click at [117, 250] on div "Remove" at bounding box center [114, 251] width 25 height 9
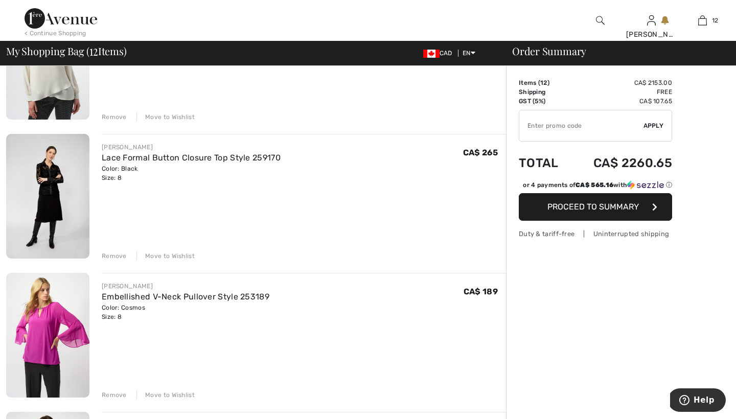
scroll to position [989, 0]
click at [160, 256] on div "Move to Wishlist" at bounding box center [165, 256] width 58 height 9
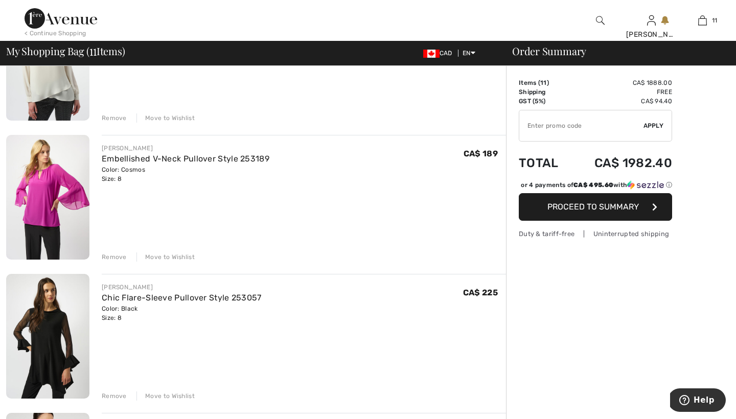
click at [160, 256] on div "Move to Wishlist" at bounding box center [165, 256] width 58 height 9
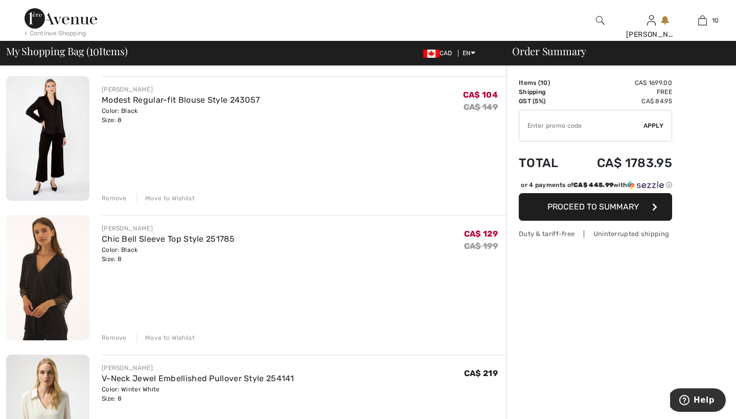
scroll to position [630, 0]
click at [140, 102] on link "Modest Regular-fit Blouse Style 243057" at bounding box center [181, 101] width 158 height 10
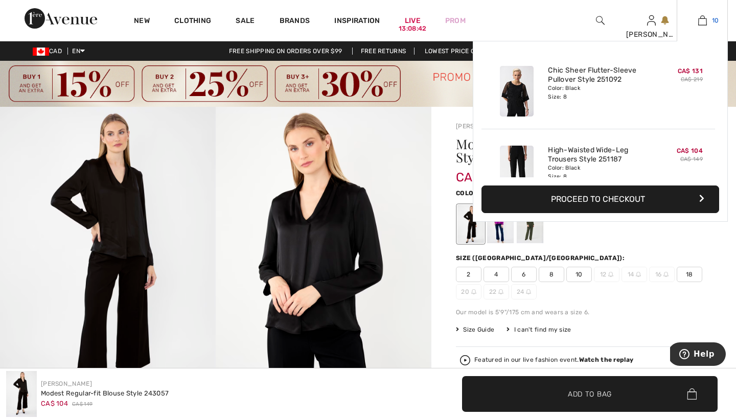
click at [703, 21] on img at bounding box center [702, 20] width 9 height 12
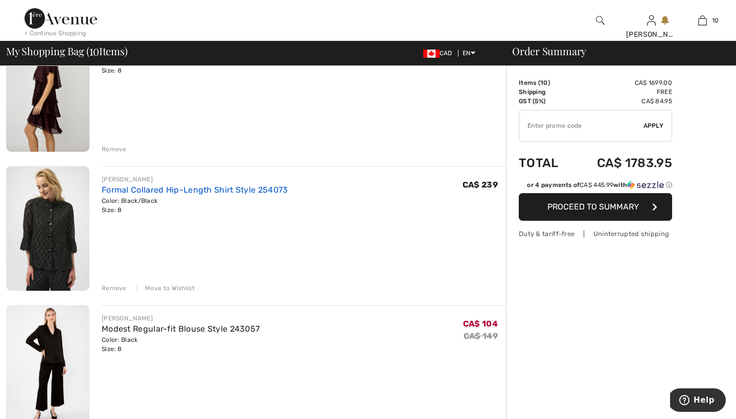
scroll to position [403, 0]
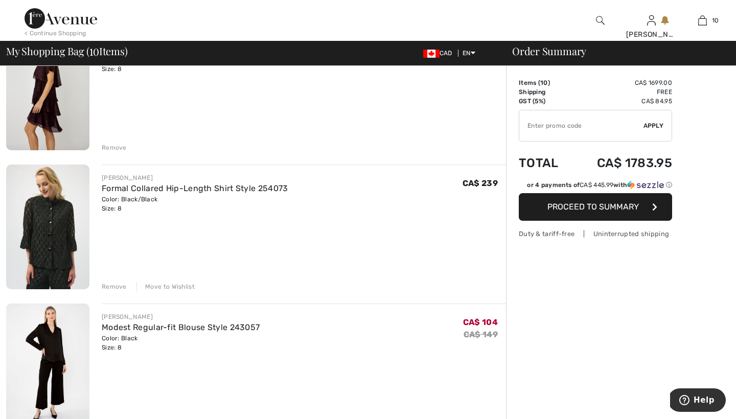
click at [179, 285] on div "Move to Wishlist" at bounding box center [165, 286] width 58 height 9
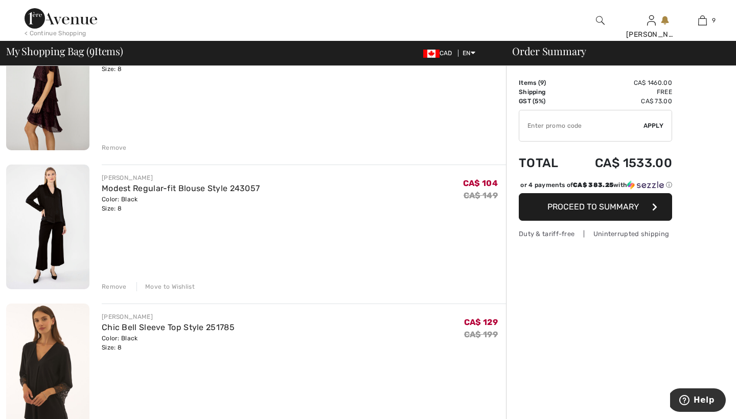
click at [174, 285] on div "Move to Wishlist" at bounding box center [165, 286] width 58 height 9
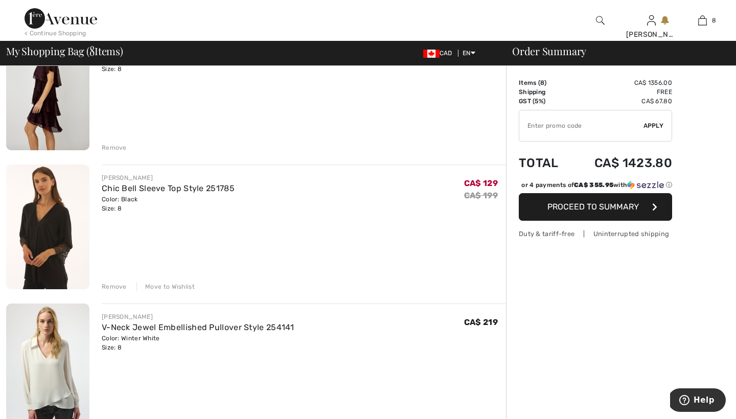
click at [174, 285] on div "Move to Wishlist" at bounding box center [165, 286] width 58 height 9
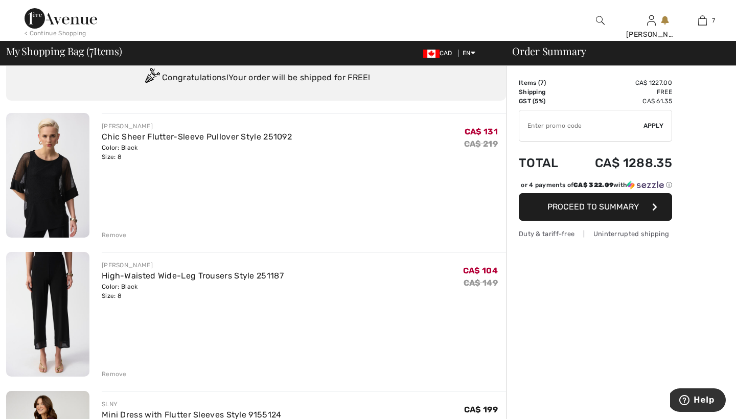
scroll to position [41, 0]
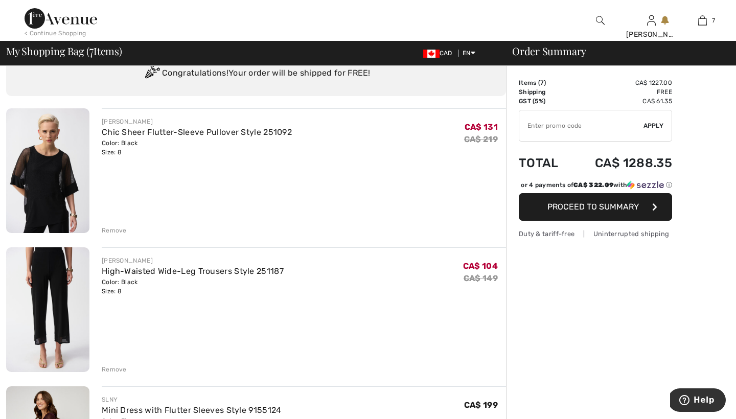
click at [118, 230] on div "Remove" at bounding box center [114, 230] width 25 height 9
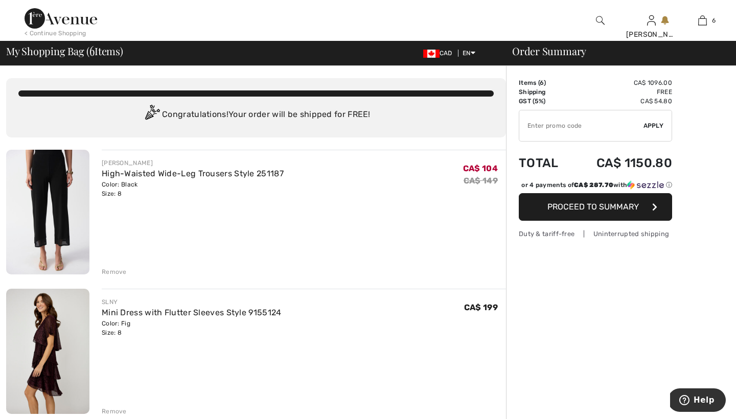
scroll to position [0, 0]
click at [194, 185] on div "Color: Black Size: 8" at bounding box center [193, 189] width 182 height 18
click at [171, 171] on link "High-Waisted Wide-Leg Trousers Style 251187" at bounding box center [193, 174] width 182 height 10
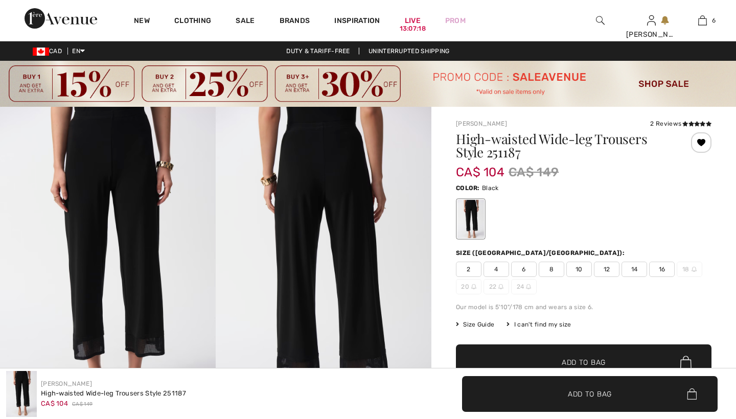
checkbox input "true"
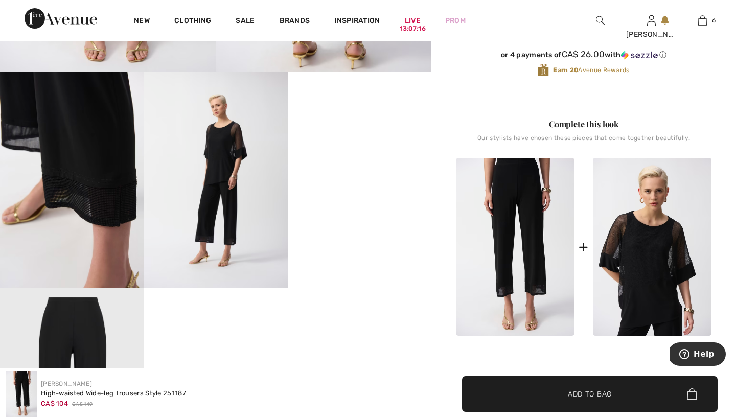
scroll to position [377, 0]
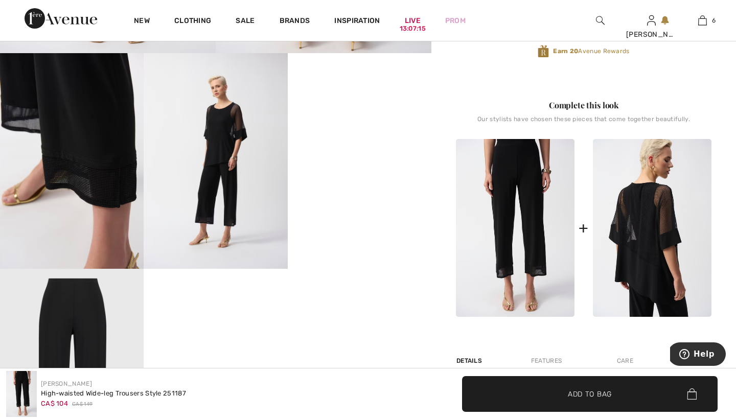
click at [642, 215] on img at bounding box center [652, 228] width 119 height 178
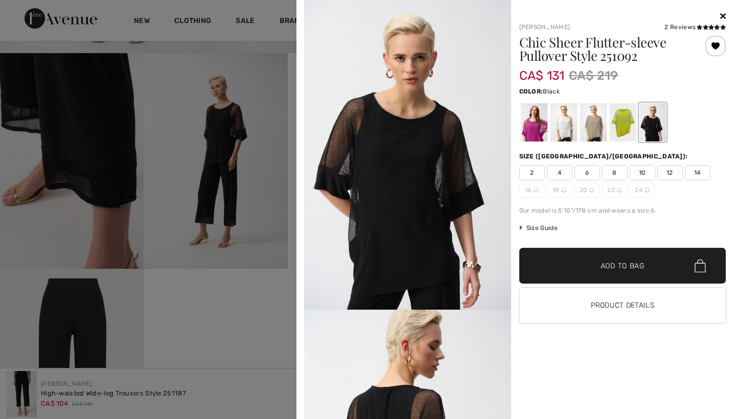
click at [615, 172] on span "8" at bounding box center [615, 172] width 26 height 15
click at [608, 265] on span "Add to Bag" at bounding box center [622, 266] width 44 height 11
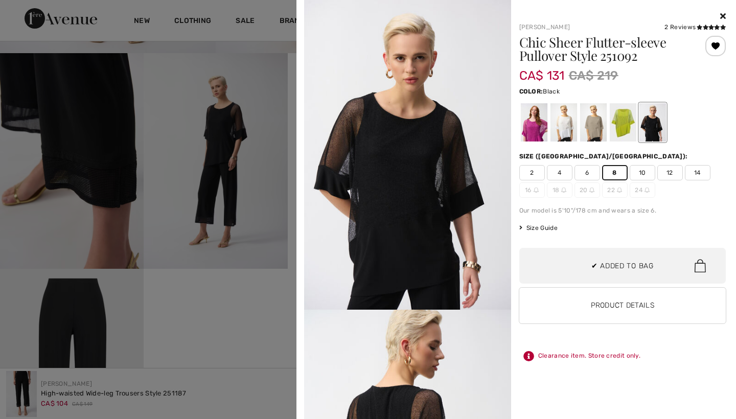
scroll to position [0, 0]
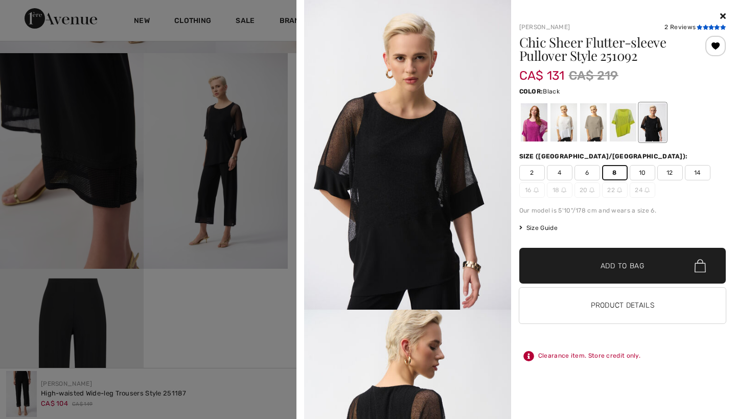
click at [704, 26] on icon at bounding box center [706, 27] width 6 height 5
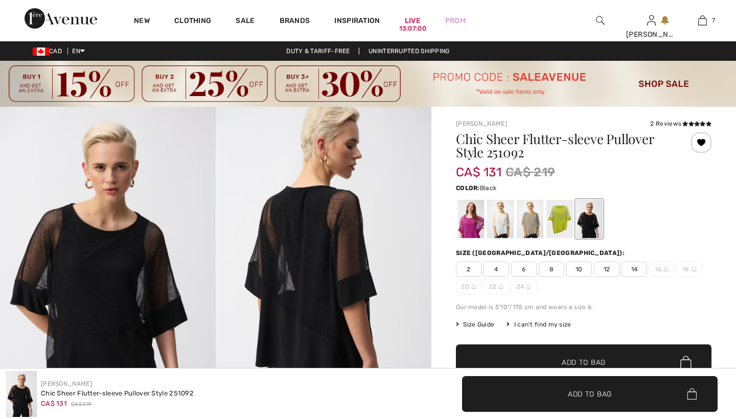
checkbox input "true"
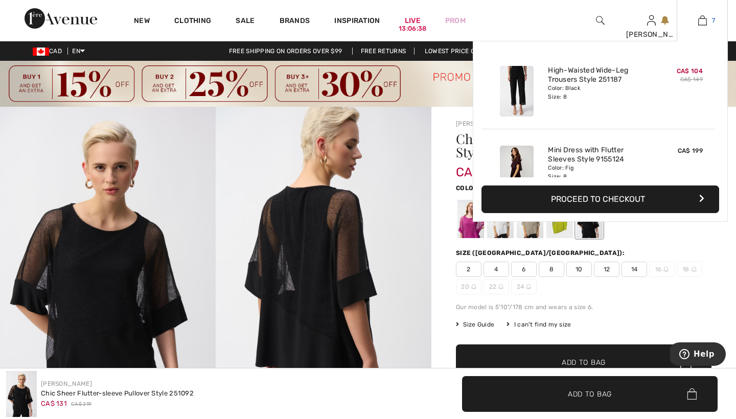
click at [704, 16] on img at bounding box center [702, 20] width 9 height 12
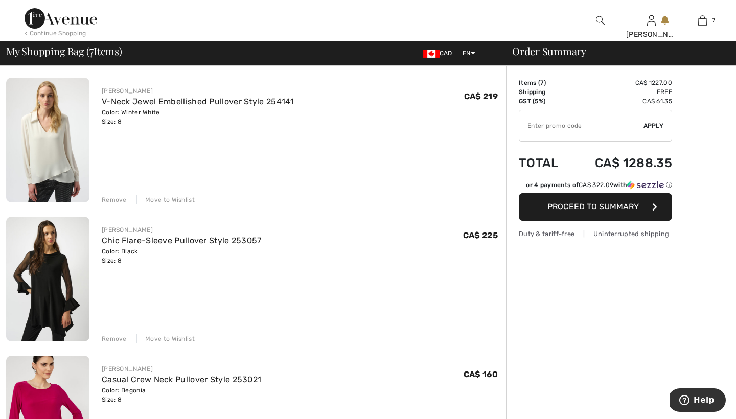
scroll to position [352, 0]
click at [174, 198] on div "Move to Wishlist" at bounding box center [165, 198] width 58 height 9
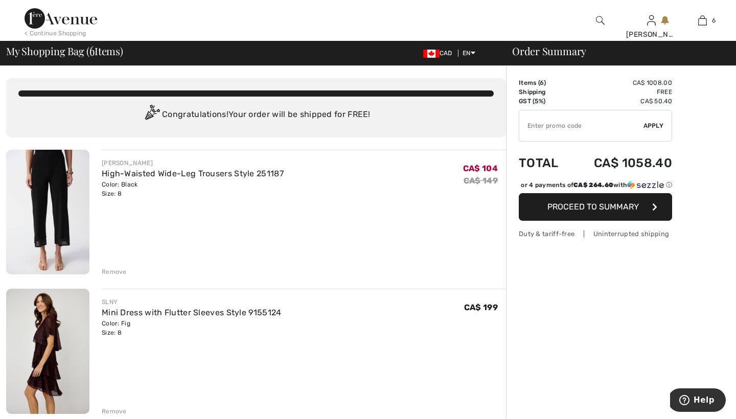
scroll to position [0, 0]
click at [72, 20] on img at bounding box center [61, 18] width 73 height 20
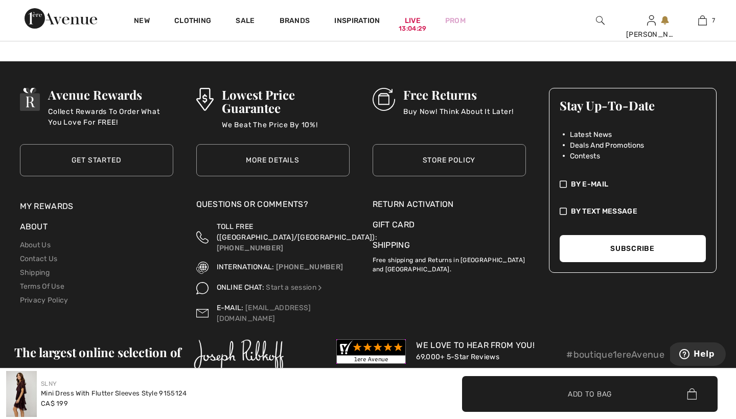
scroll to position [1589, 0]
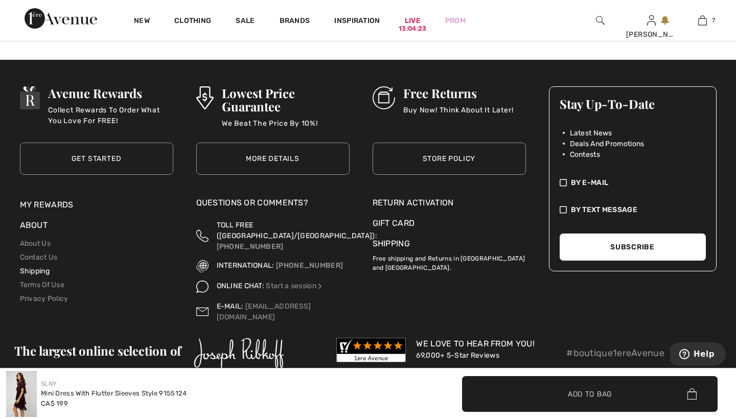
click at [34, 267] on link "Shipping" at bounding box center [35, 271] width 30 height 9
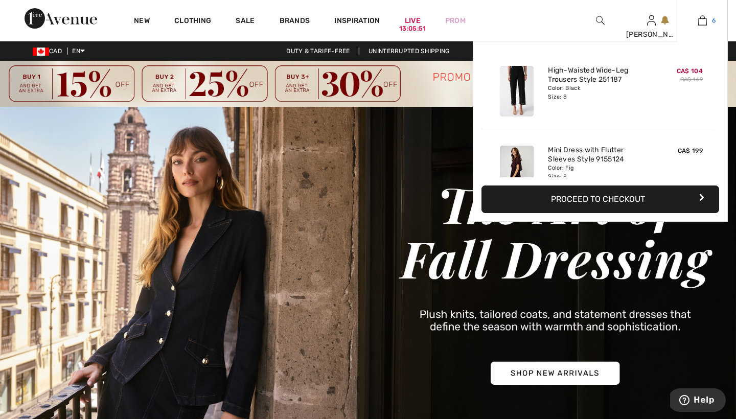
click at [702, 18] on img at bounding box center [702, 20] width 9 height 12
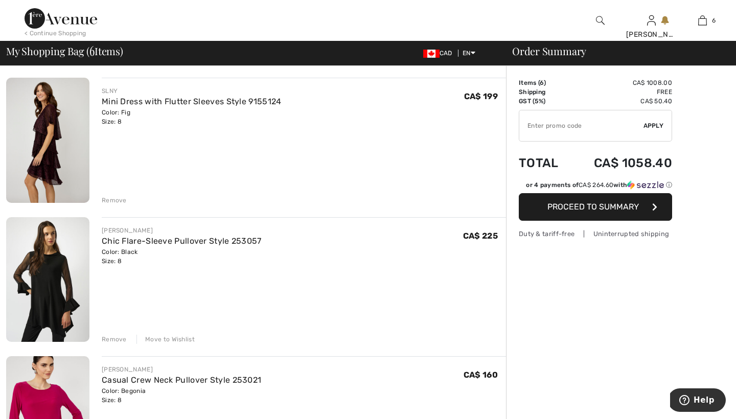
scroll to position [212, 0]
click at [534, 125] on input "TEXT" at bounding box center [581, 125] width 124 height 31
type input "SALEAVENUE"
click at [655, 128] on span "Apply" at bounding box center [653, 125] width 20 height 9
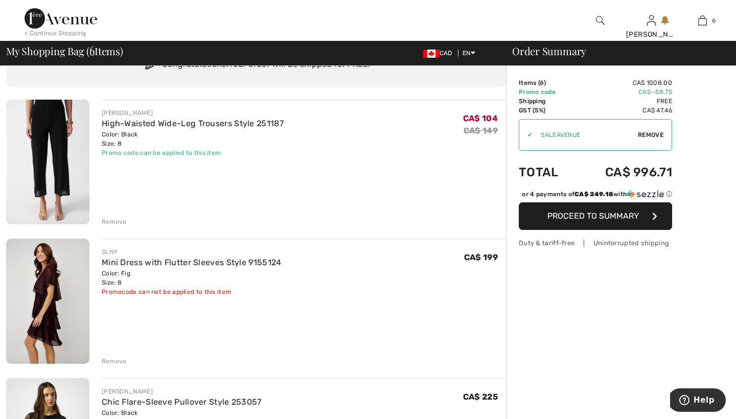
scroll to position [72, 0]
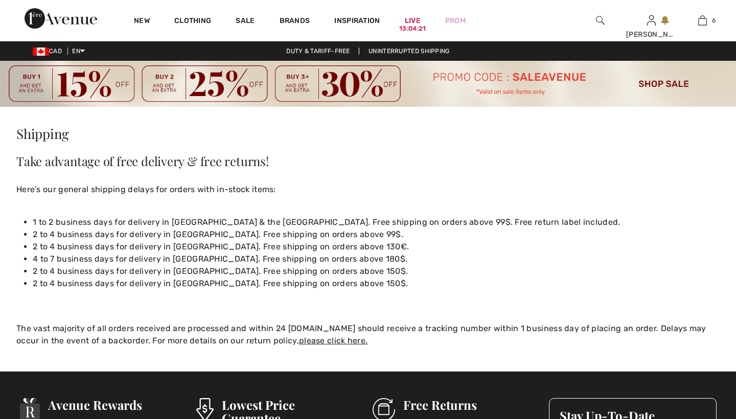
checkbox input "true"
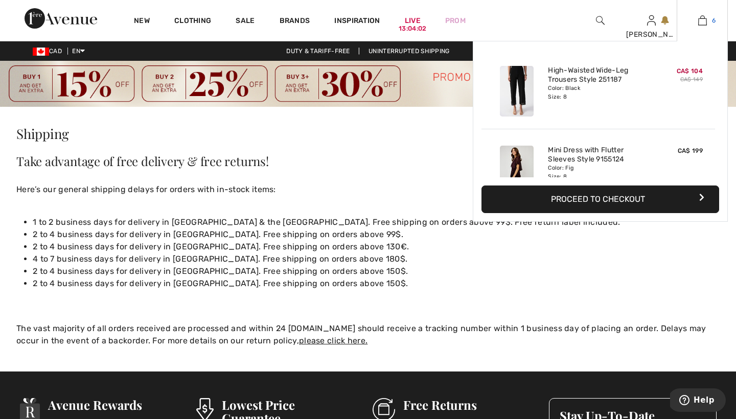
click at [705, 18] on img at bounding box center [702, 20] width 9 height 12
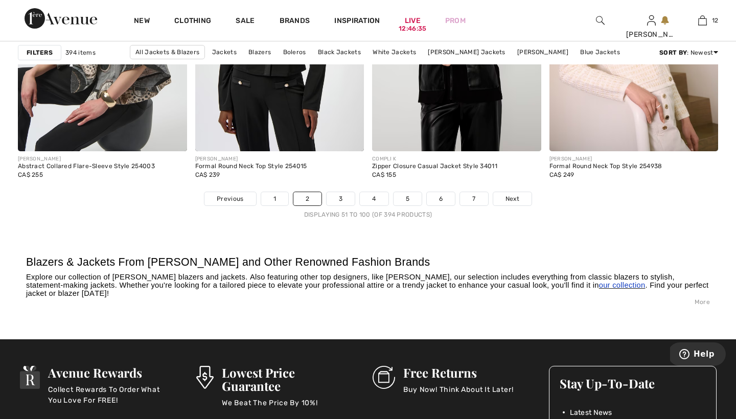
scroll to position [4641, 0]
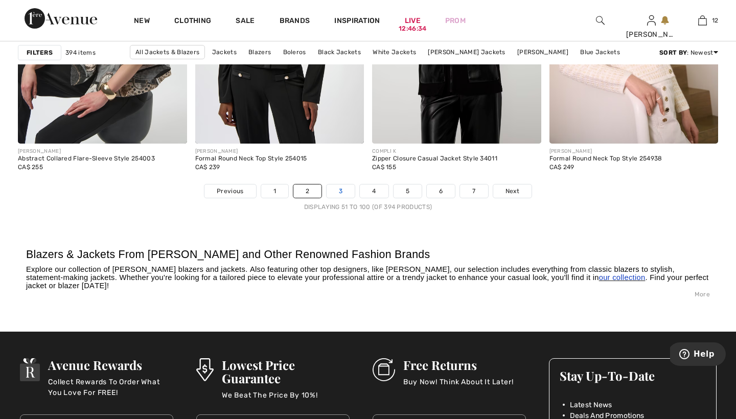
click at [340, 191] on link "3" at bounding box center [341, 190] width 28 height 13
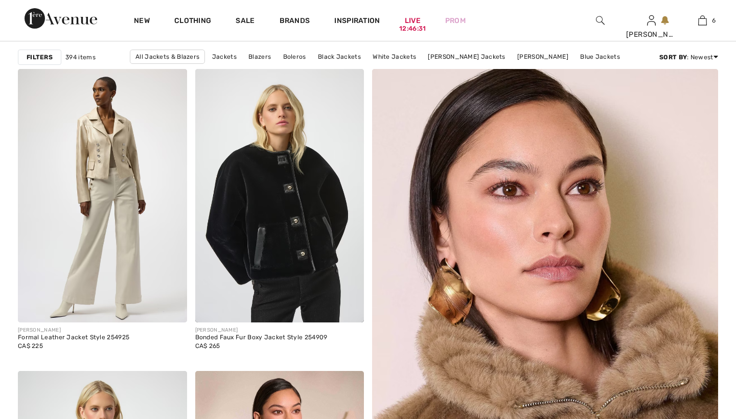
checkbox input "true"
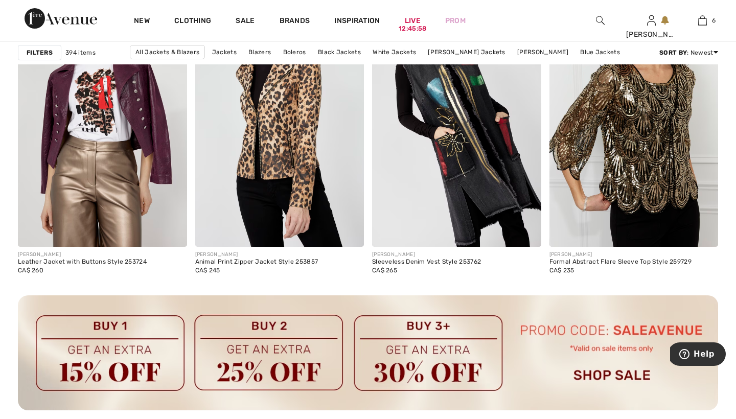
scroll to position [2119, 0]
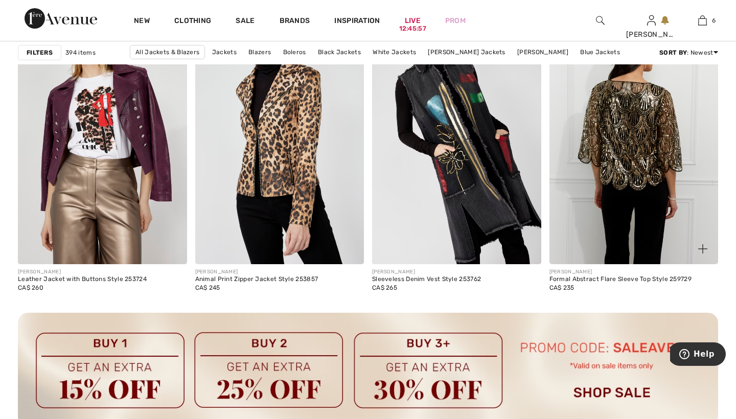
click at [630, 121] on img at bounding box center [633, 137] width 169 height 253
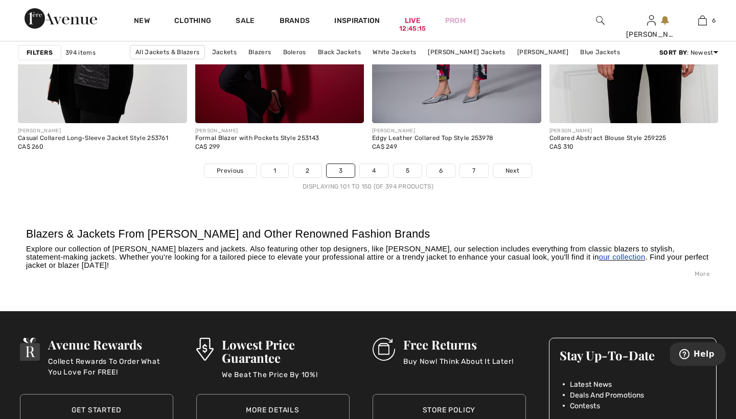
scroll to position [4676, 0]
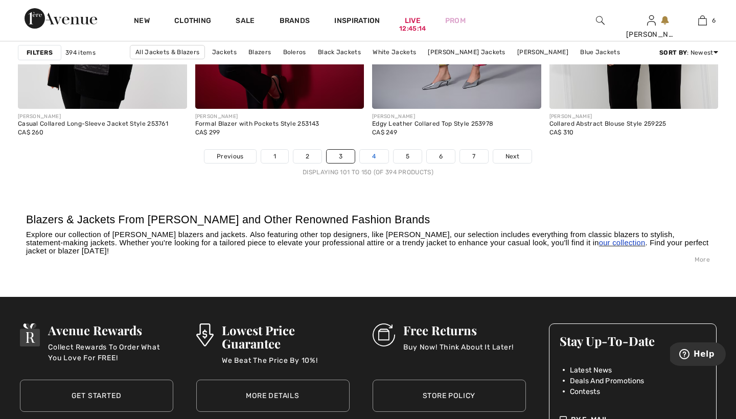
click at [378, 158] on link "4" at bounding box center [374, 156] width 28 height 13
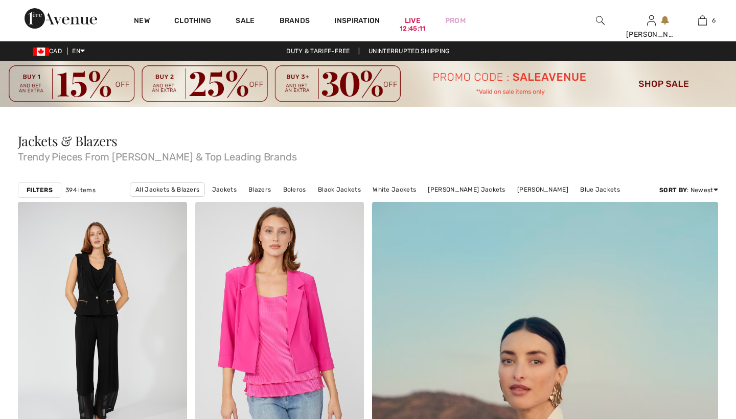
checkbox input "true"
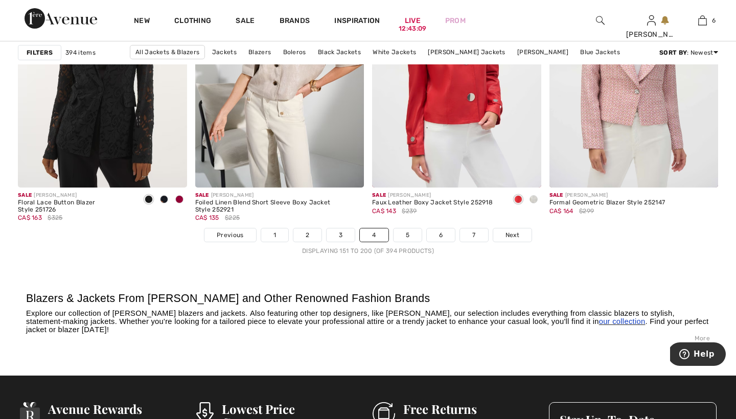
scroll to position [4573, 0]
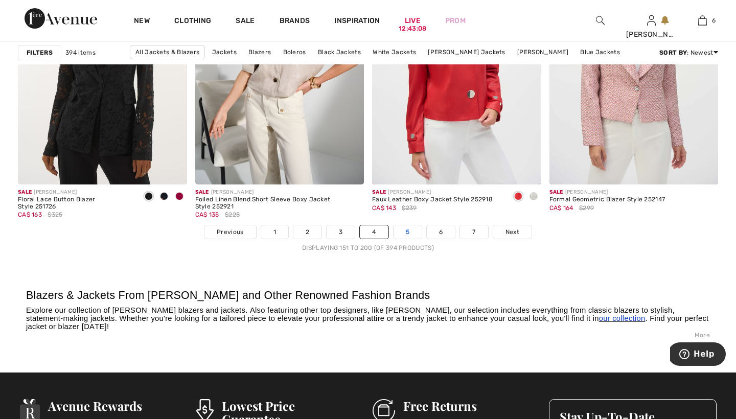
click at [406, 231] on link "5" at bounding box center [408, 231] width 28 height 13
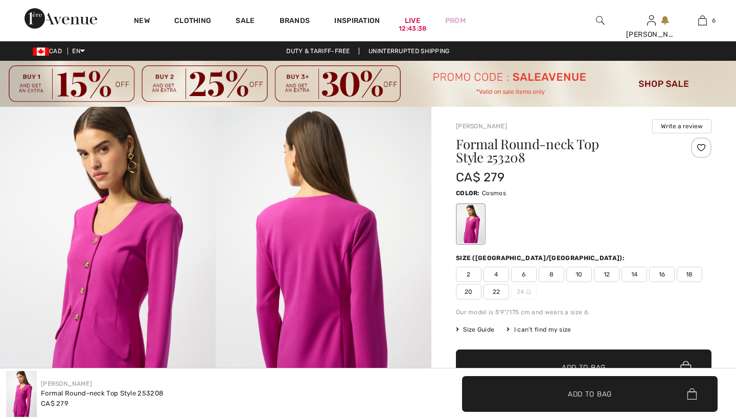
checkbox input "true"
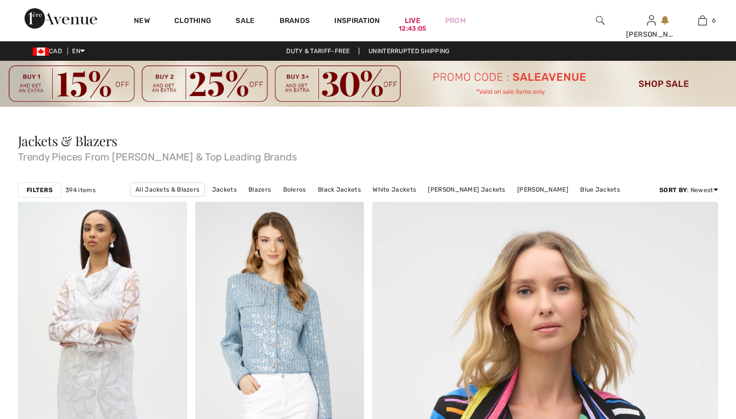
checkbox input "true"
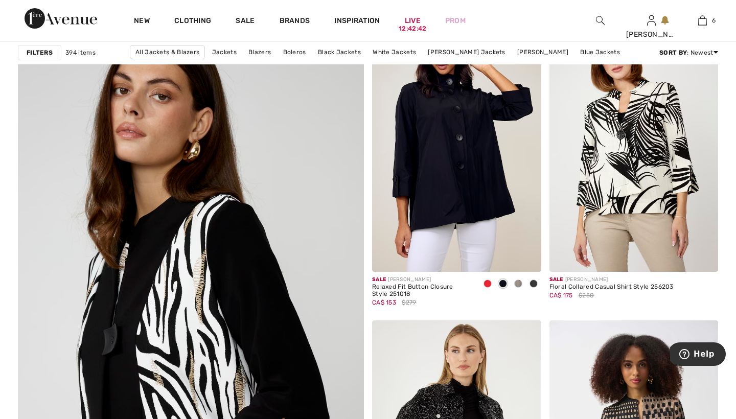
scroll to position [2556, 0]
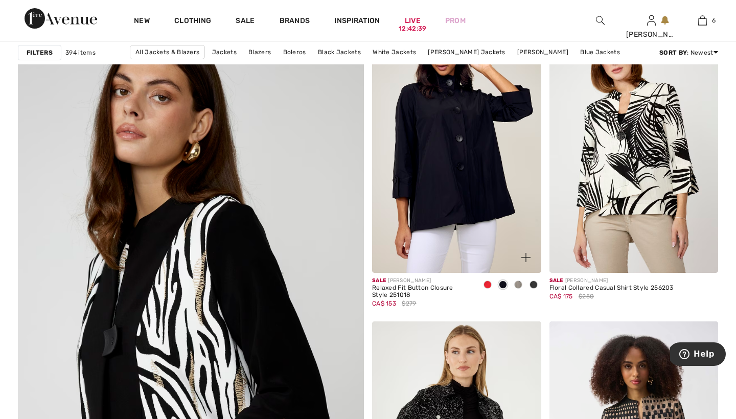
click at [487, 283] on span at bounding box center [487, 285] width 8 height 8
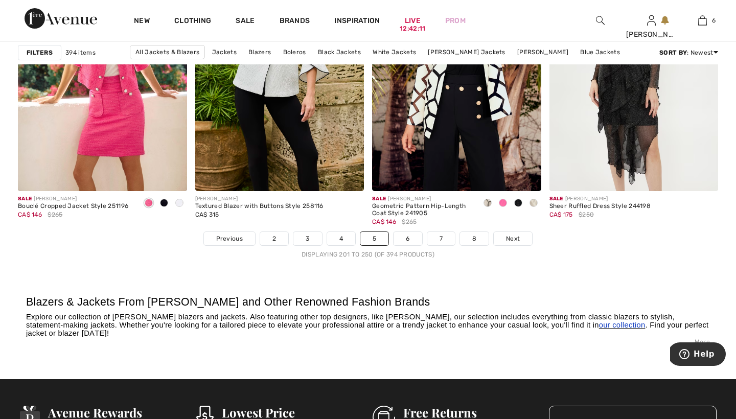
scroll to position [4598, 0]
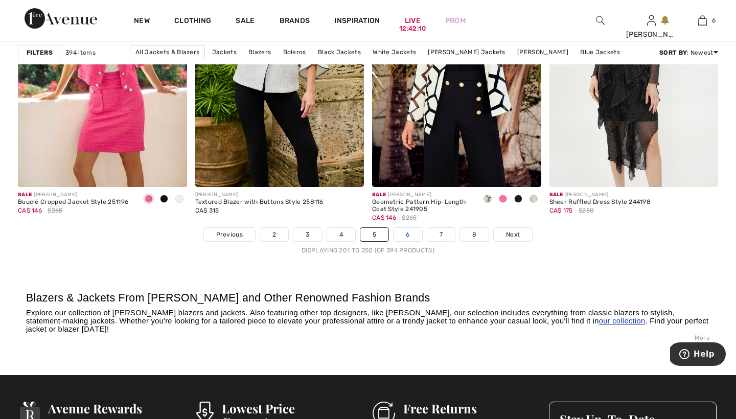
click at [409, 233] on link "6" at bounding box center [408, 234] width 28 height 13
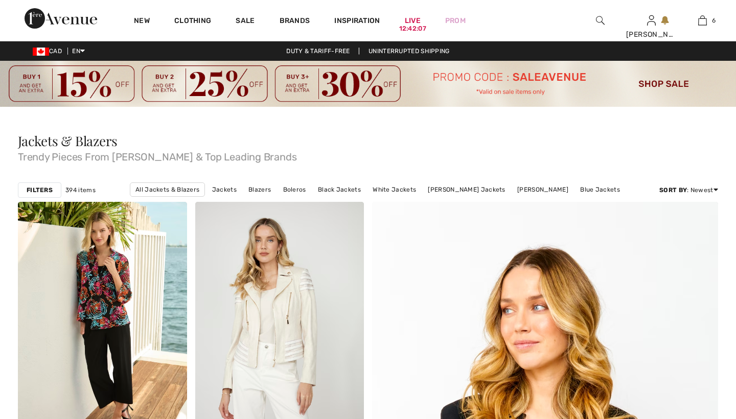
checkbox input "true"
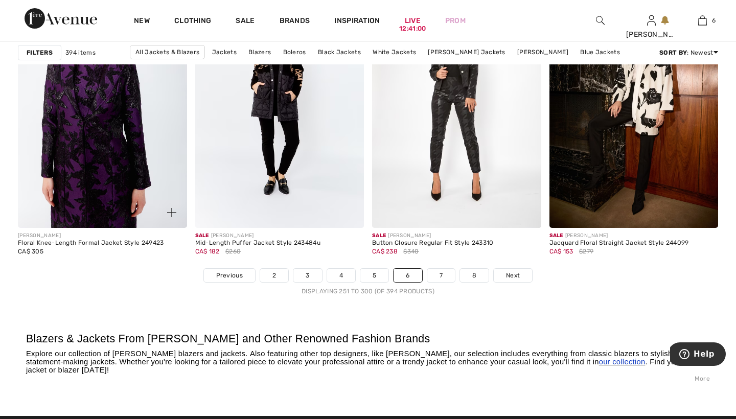
scroll to position [4586, 0]
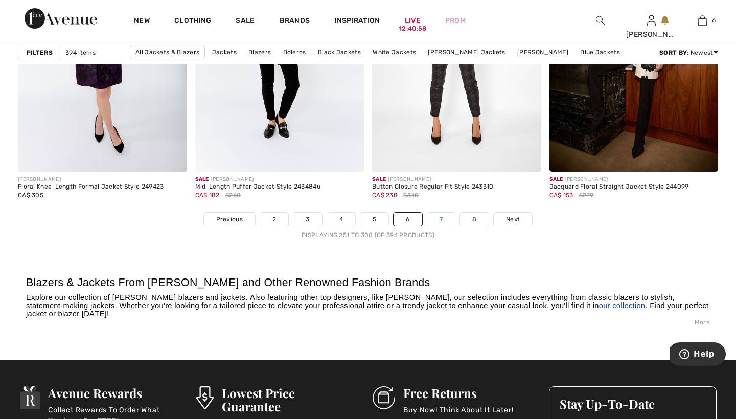
click at [444, 216] on link "7" at bounding box center [441, 219] width 28 height 13
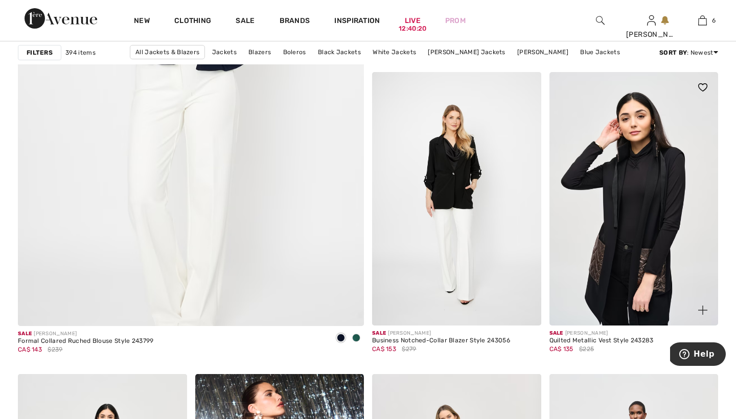
scroll to position [2804, 0]
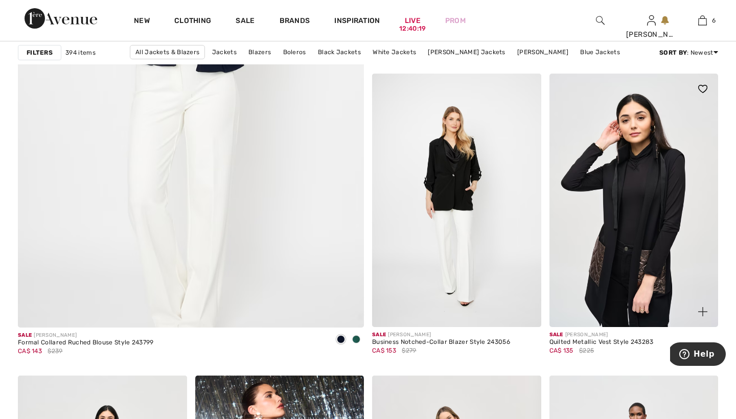
click at [561, 200] on img at bounding box center [633, 200] width 169 height 253
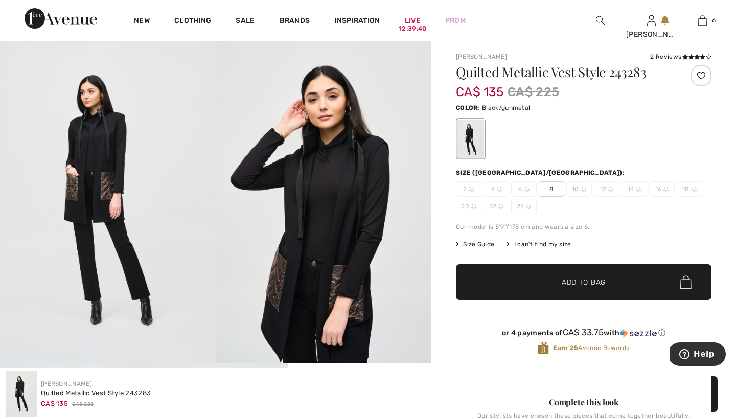
scroll to position [66, 0]
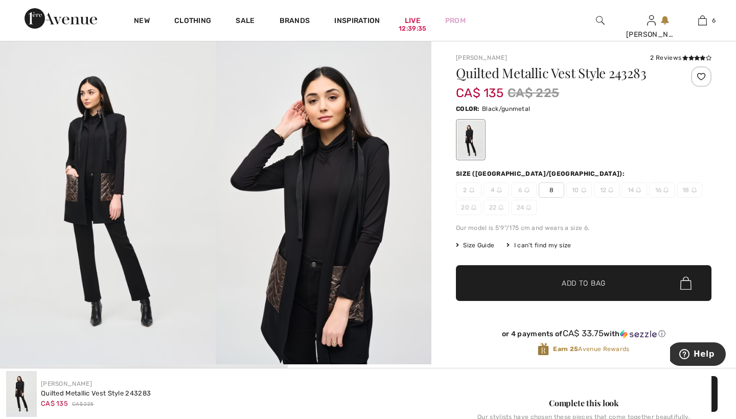
click at [670, 59] on div "2 Reviews" at bounding box center [680, 57] width 61 height 9
click at [699, 58] on icon at bounding box center [697, 57] width 6 height 5
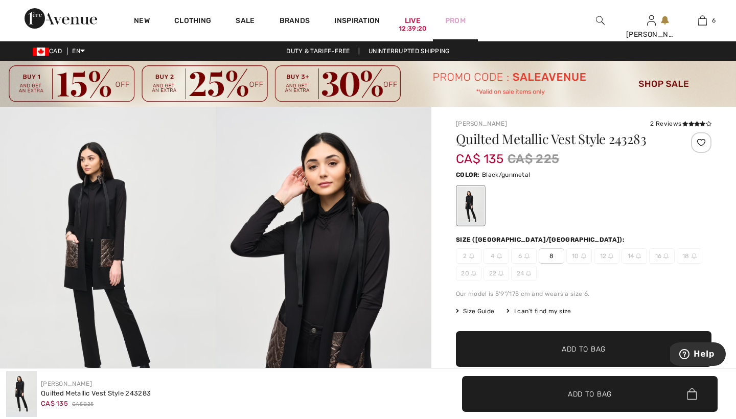
scroll to position [66, 0]
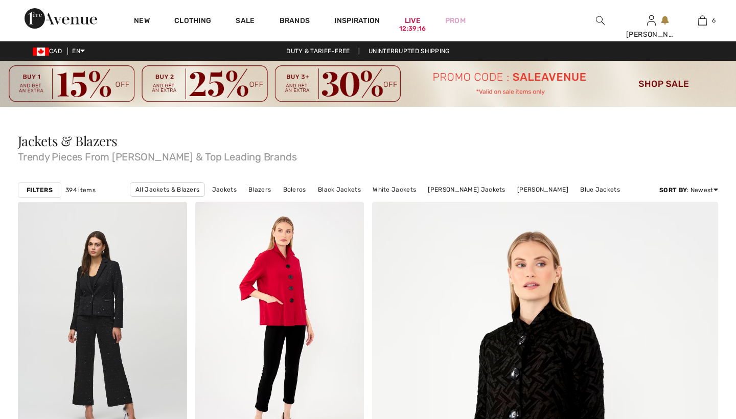
scroll to position [2804, 0]
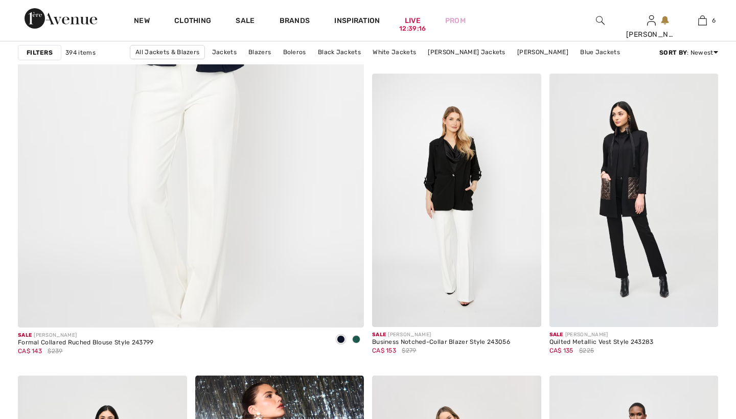
checkbox input "true"
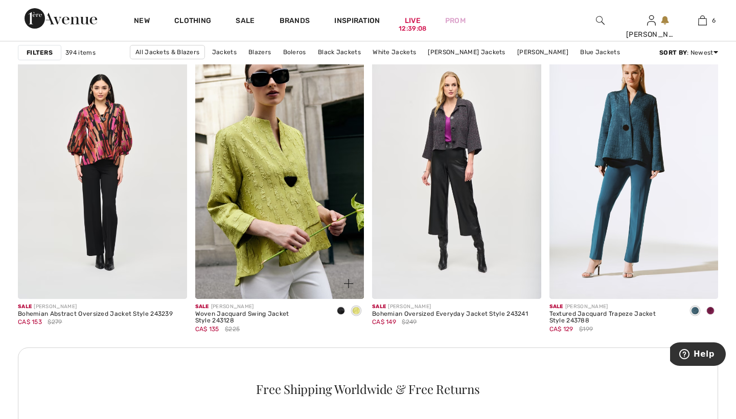
scroll to position [3445, 0]
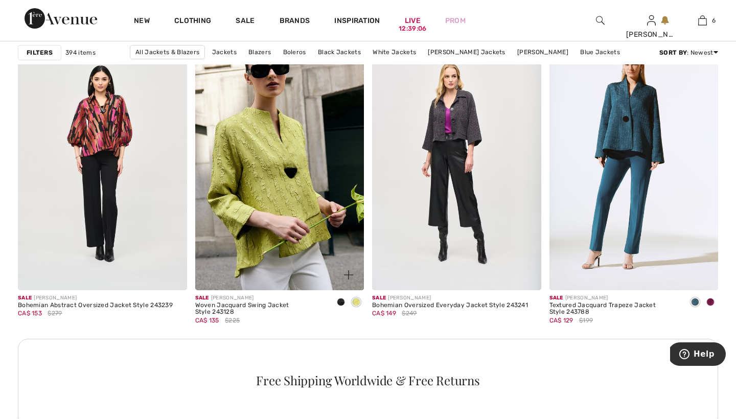
click at [340, 302] on span at bounding box center [341, 302] width 8 height 8
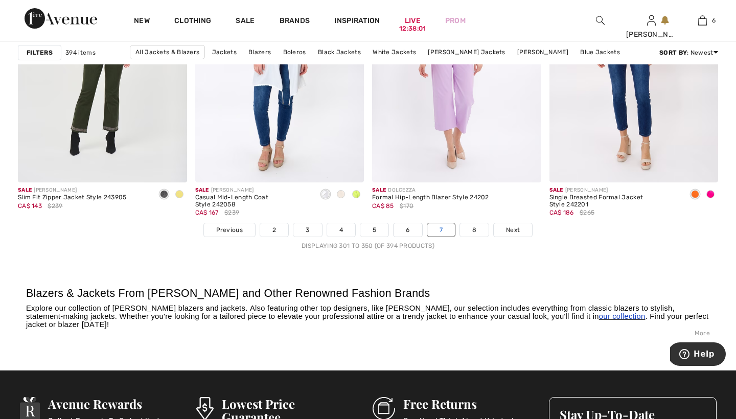
scroll to position [4578, 0]
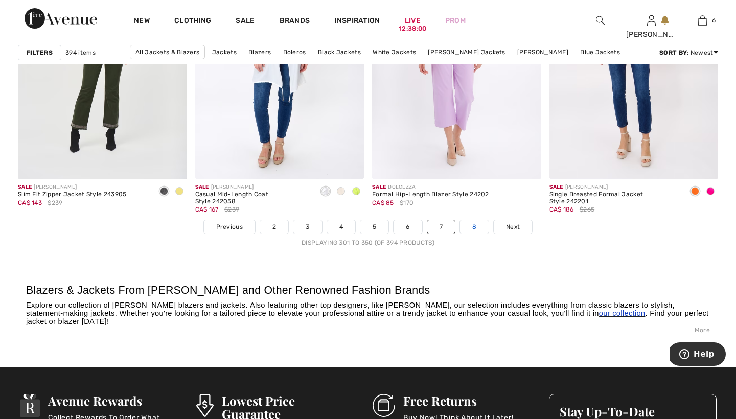
click at [476, 228] on link "8" at bounding box center [474, 226] width 29 height 13
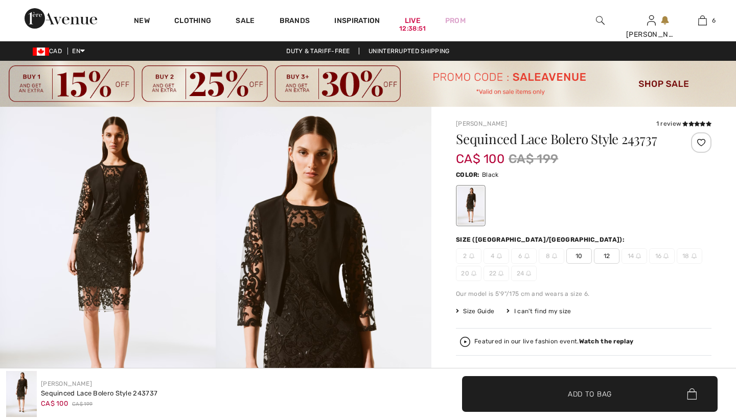
checkbox input "true"
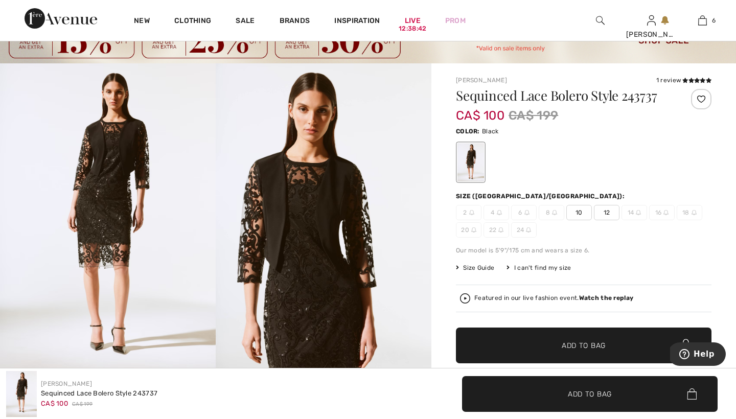
scroll to position [42, 0]
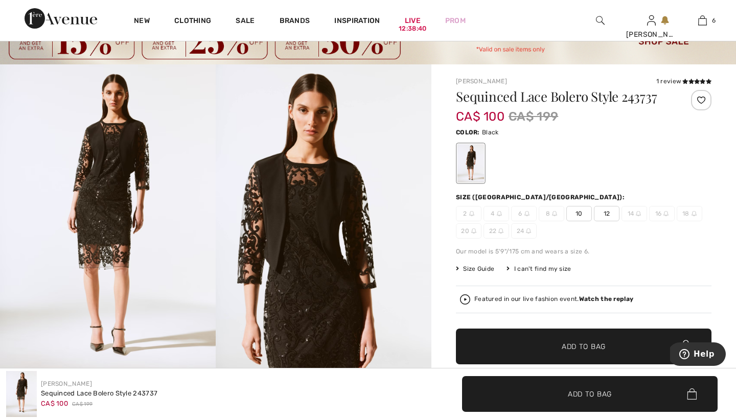
click at [576, 211] on span "10" at bounding box center [579, 213] width 26 height 15
click at [569, 345] on span "Add to Bag" at bounding box center [584, 346] width 44 height 11
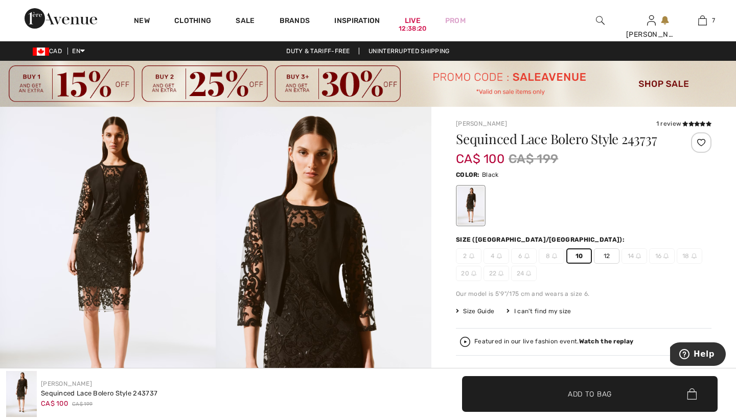
scroll to position [0, 0]
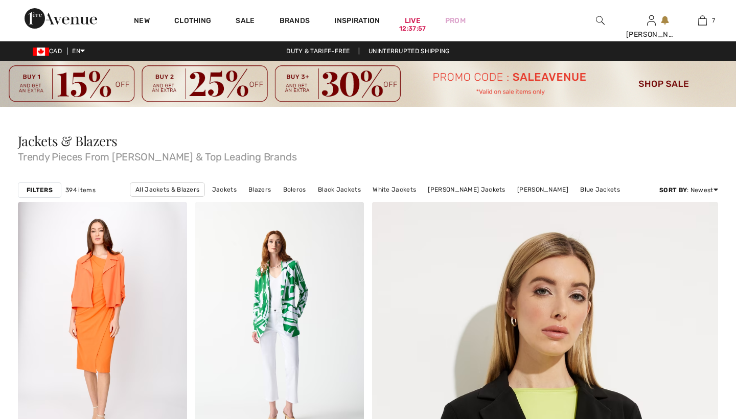
checkbox input "true"
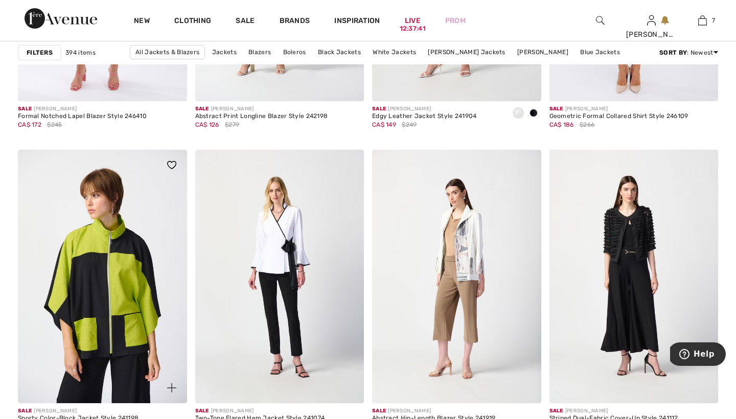
scroll to position [873, 0]
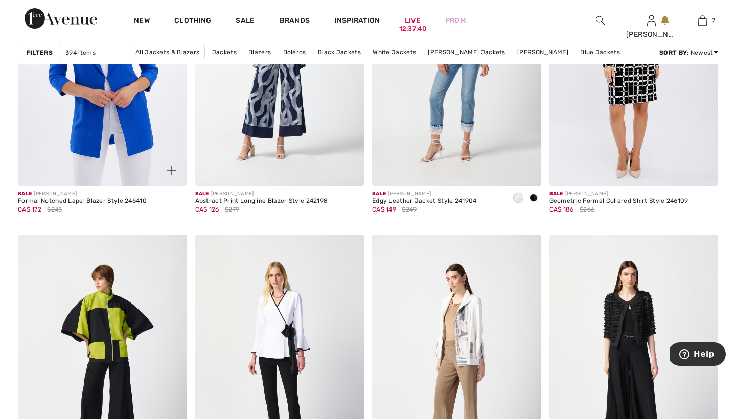
click at [100, 119] on img at bounding box center [102, 59] width 169 height 253
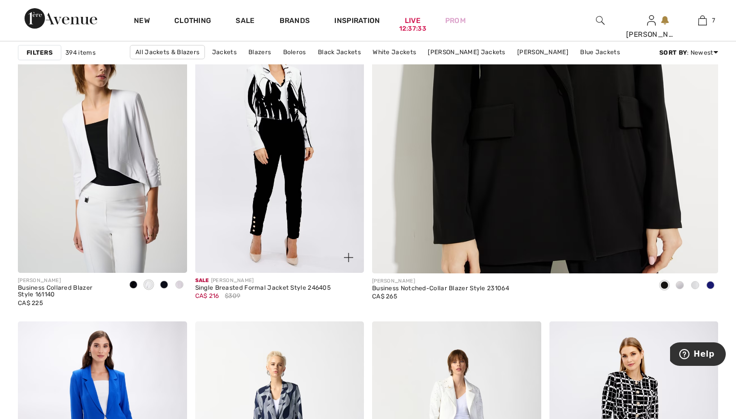
scroll to position [483, 0]
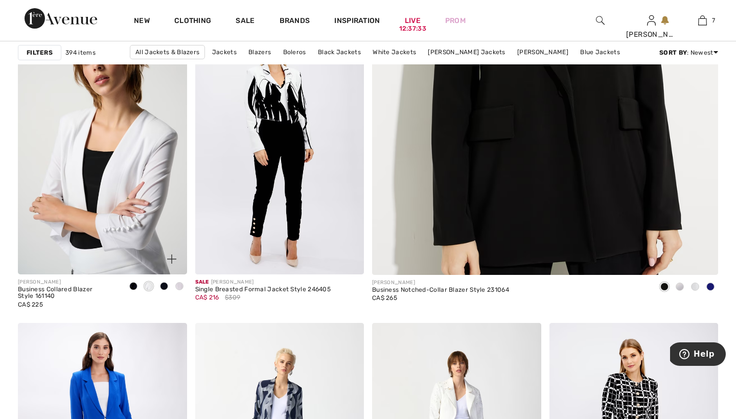
click at [102, 143] on img at bounding box center [102, 147] width 169 height 253
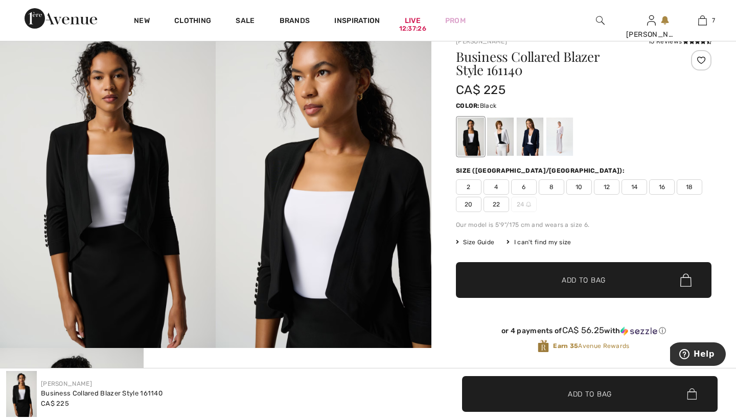
scroll to position [70, 0]
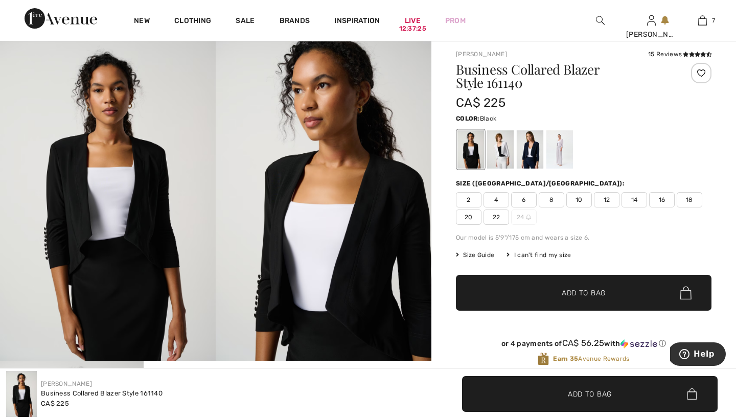
click at [552, 200] on span "8" at bounding box center [552, 199] width 26 height 15
click at [557, 146] on div at bounding box center [559, 149] width 27 height 38
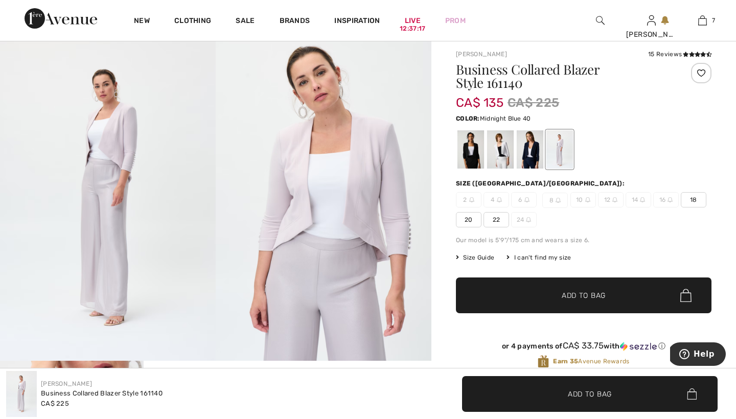
click at [537, 148] on div at bounding box center [530, 149] width 27 height 38
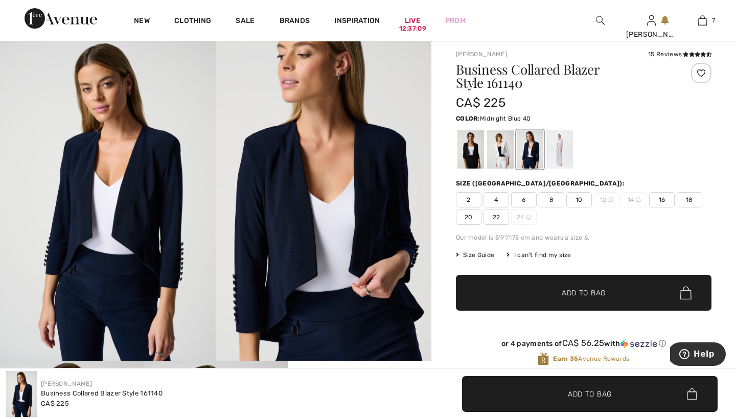
click at [552, 198] on span "8" at bounding box center [552, 199] width 26 height 15
click at [566, 290] on span "Add to Bag" at bounding box center [584, 293] width 44 height 11
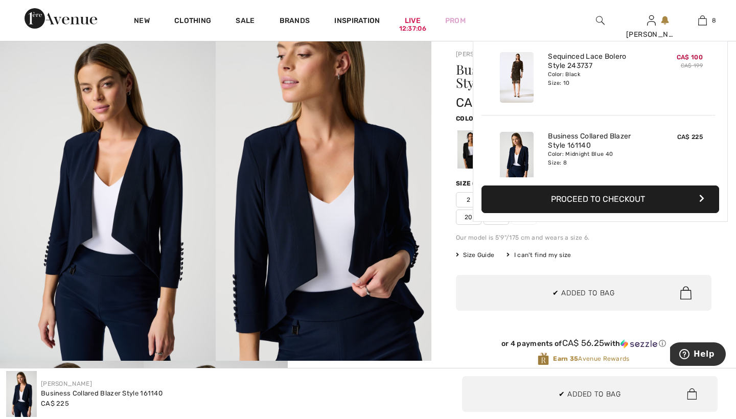
scroll to position [0, 0]
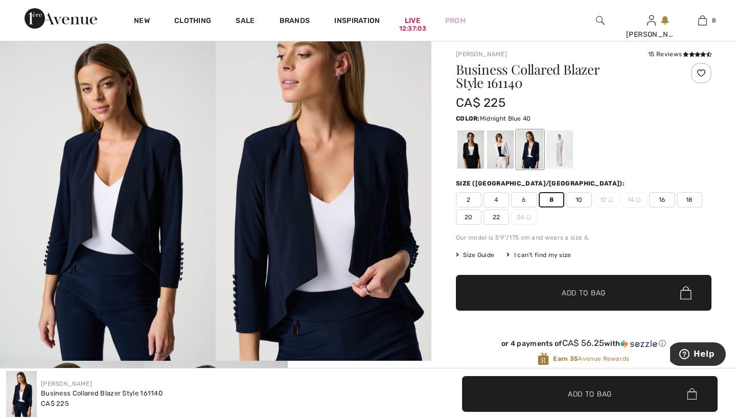
click at [444, 259] on div "Joseph Ribkoff 15 Reviews 15 Reviews Business Collared Blazer Style 161140 CA$ …" at bounding box center [583, 355] width 305 height 637
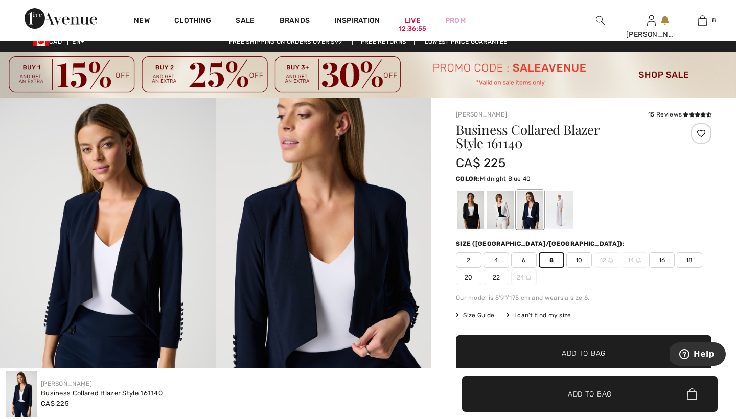
scroll to position [4, 0]
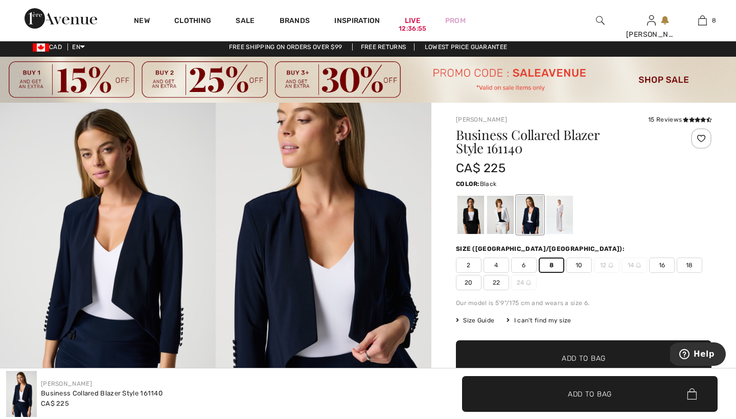
click at [477, 219] on div at bounding box center [470, 215] width 27 height 38
